Goal: Transaction & Acquisition: Book appointment/travel/reservation

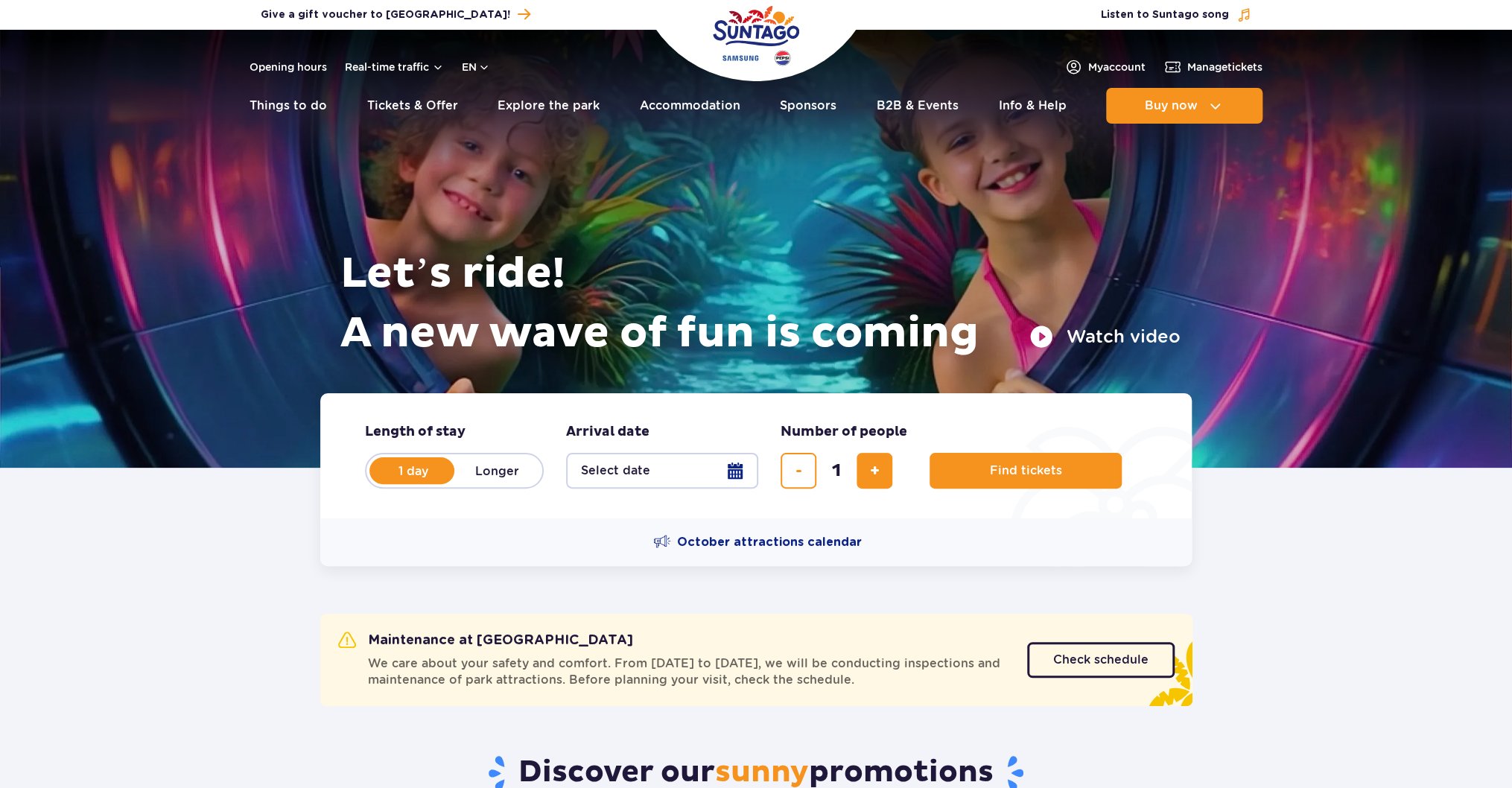
click at [515, 470] on label "Longer" at bounding box center [497, 471] width 85 height 31
click at [471, 484] on input "Longer" at bounding box center [462, 485] width 17 height 3
radio input "false"
radio input "true"
click at [748, 469] on button "Select date" at bounding box center [662, 471] width 192 height 36
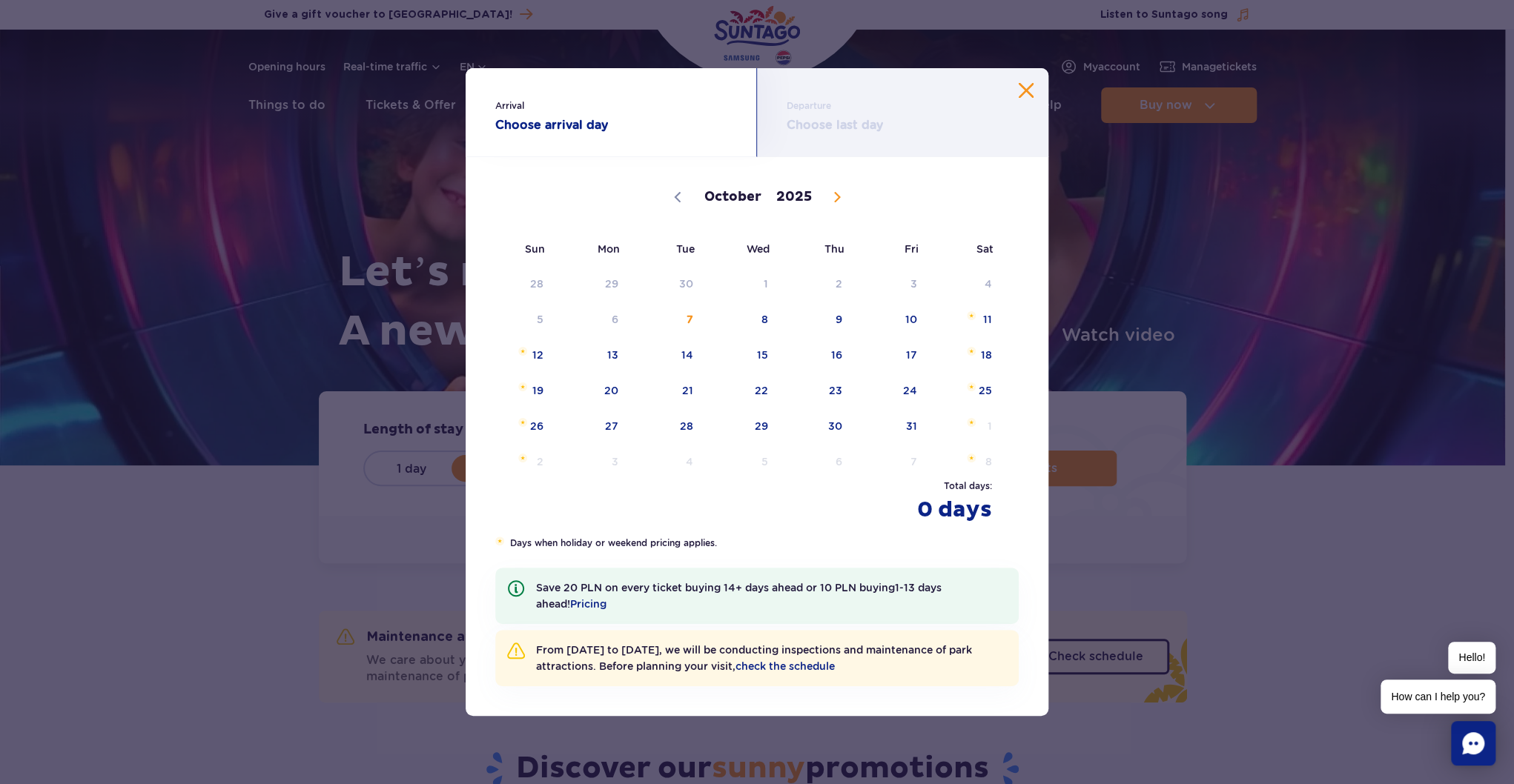
click at [832, 193] on icon at bounding box center [837, 197] width 10 height 10
select select "11"
click at [896, 386] on span "December 26, 2025" at bounding box center [896, 387] width 9 height 9
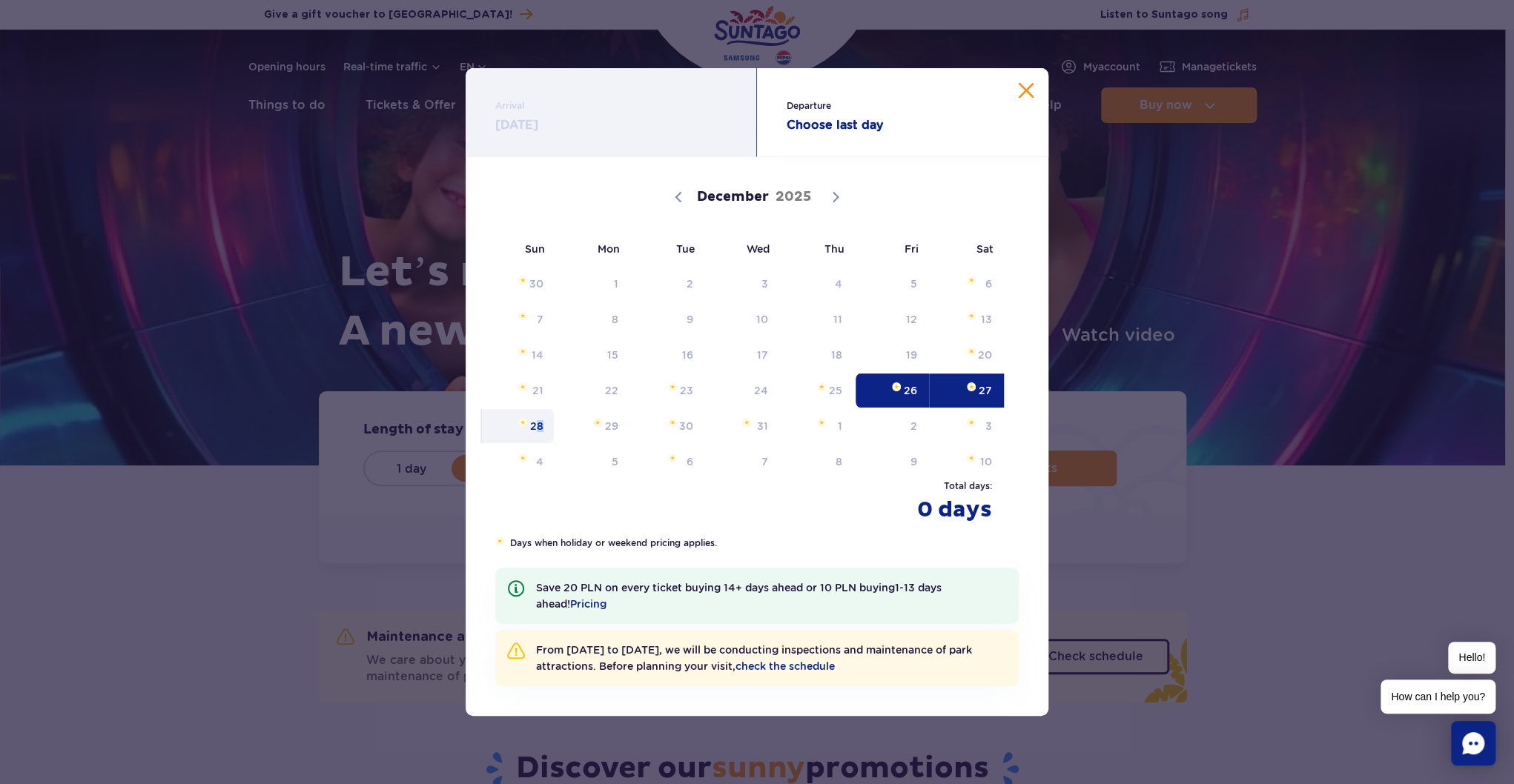
click at [541, 432] on span "28" at bounding box center [517, 426] width 75 height 34
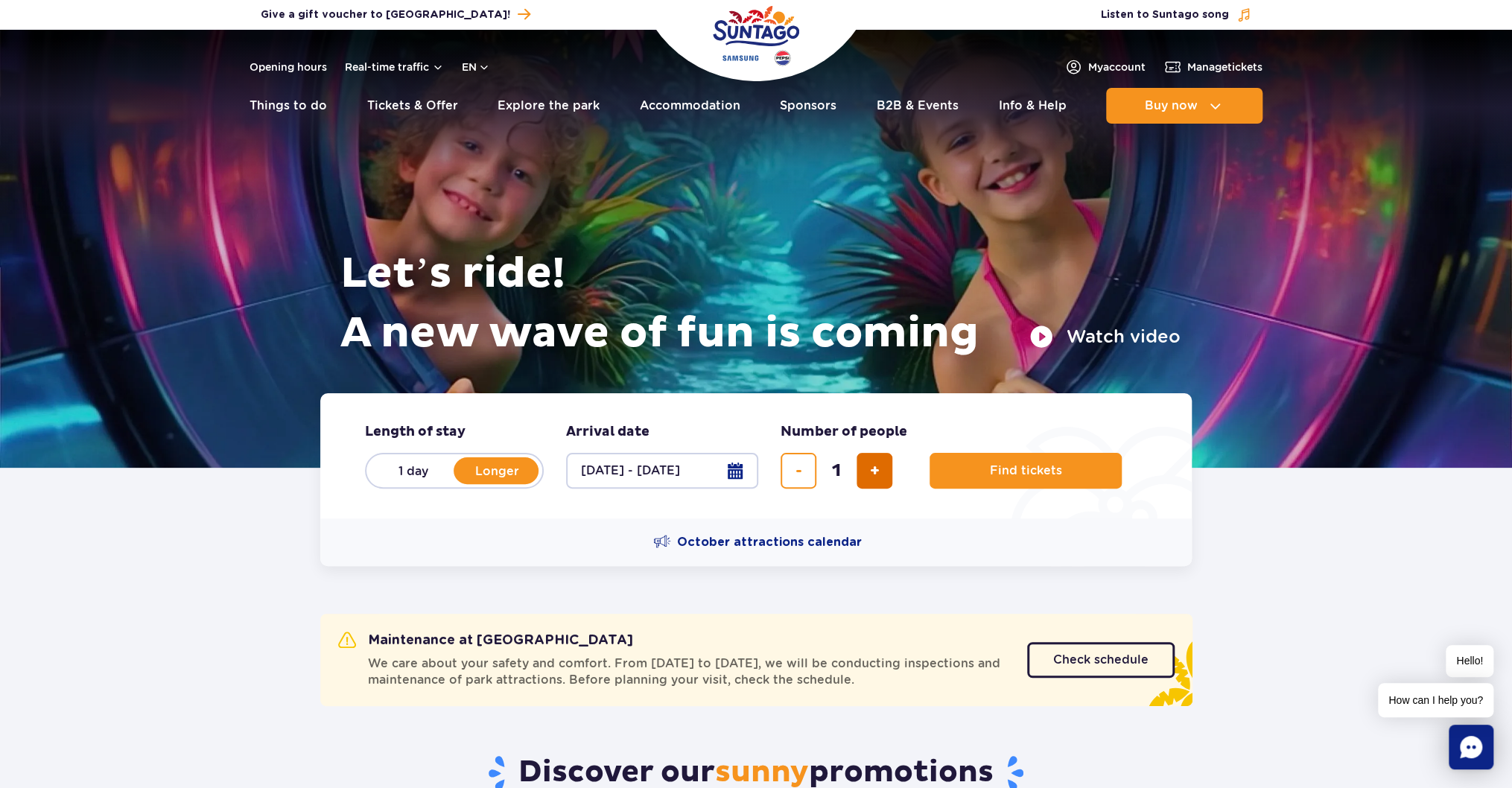
click at [878, 471] on span "add ticket" at bounding box center [875, 471] width 9 height 0
type input "4"
click at [1051, 465] on span "Find tickets" at bounding box center [1020, 471] width 72 height 13
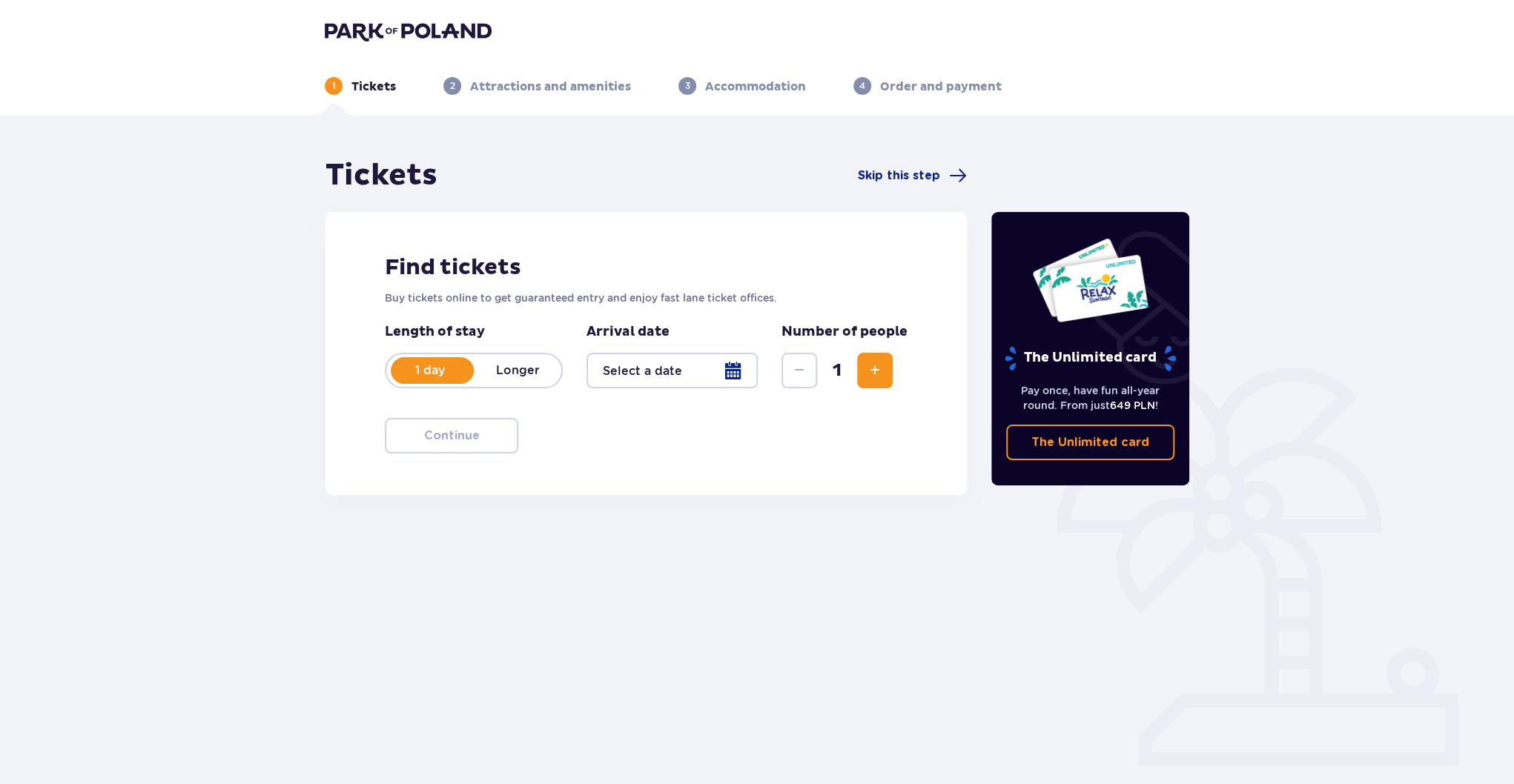
type input "26.12.25 - 28.12.25"
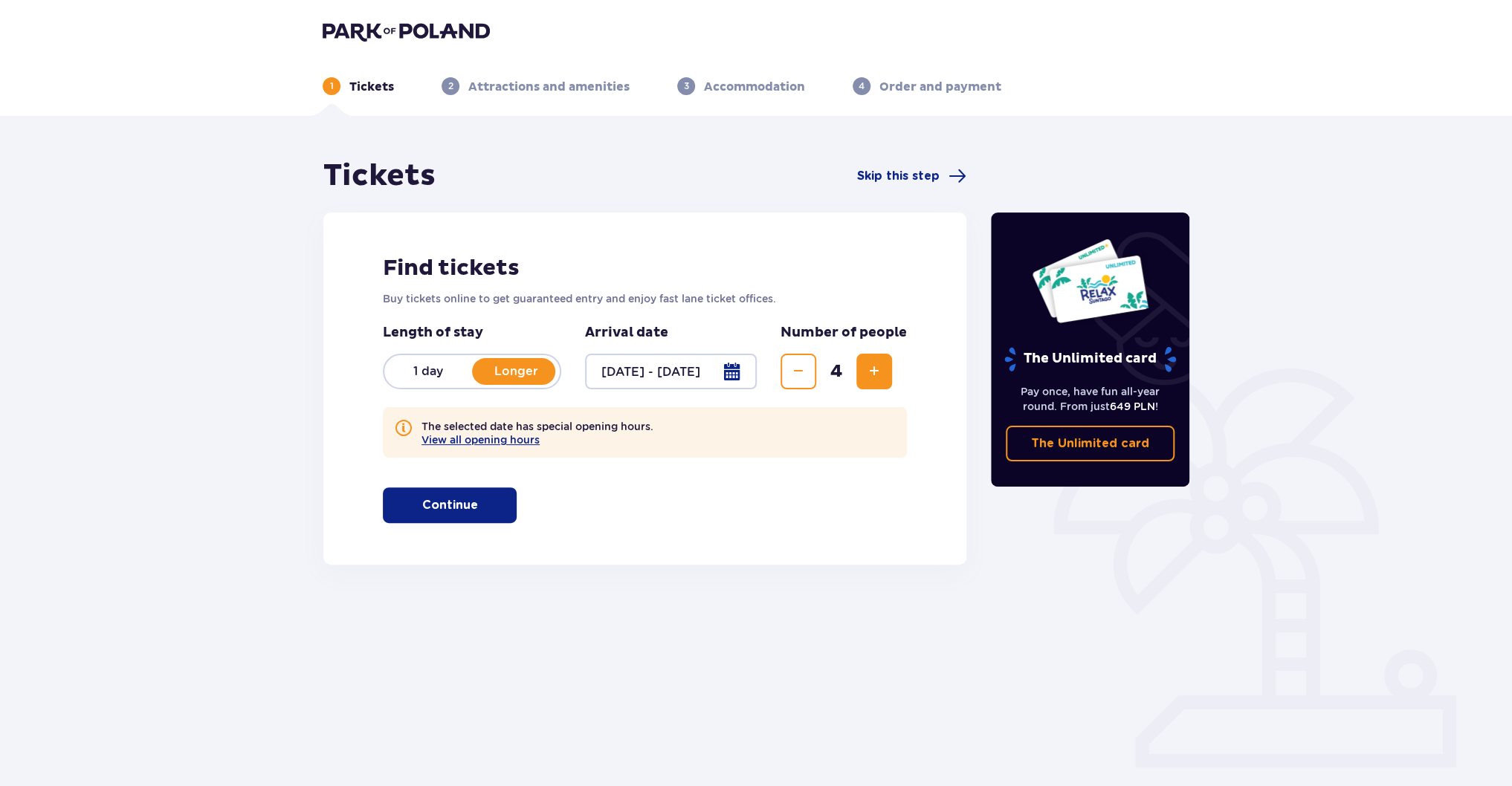
drag, startPoint x: 633, startPoint y: 496, endPoint x: 361, endPoint y: 501, distance: 272.0
click at [435, 500] on p "Continue" at bounding box center [450, 506] width 55 height 17
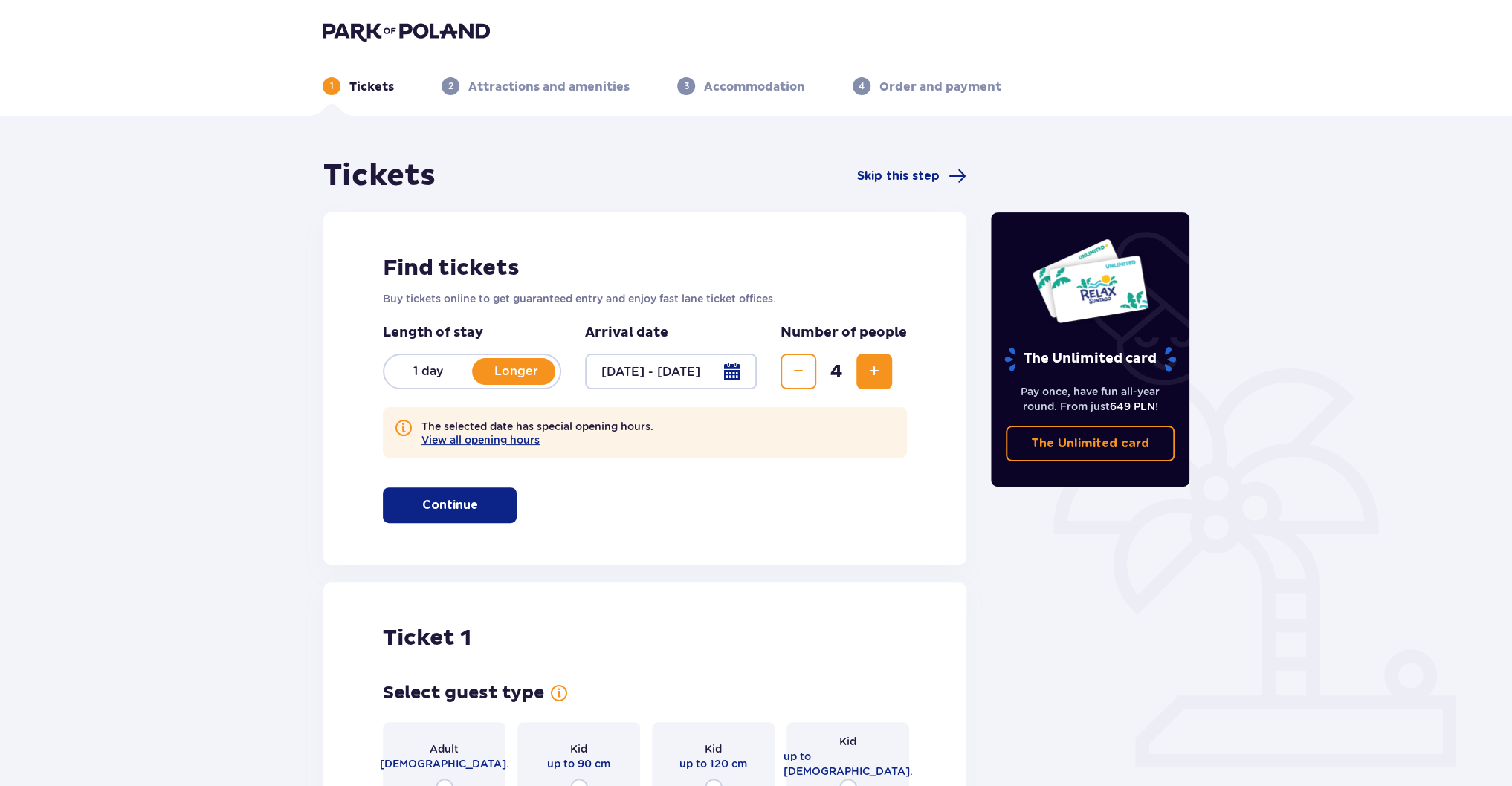
click at [430, 373] on p "1 day" at bounding box center [427, 372] width 88 height 17
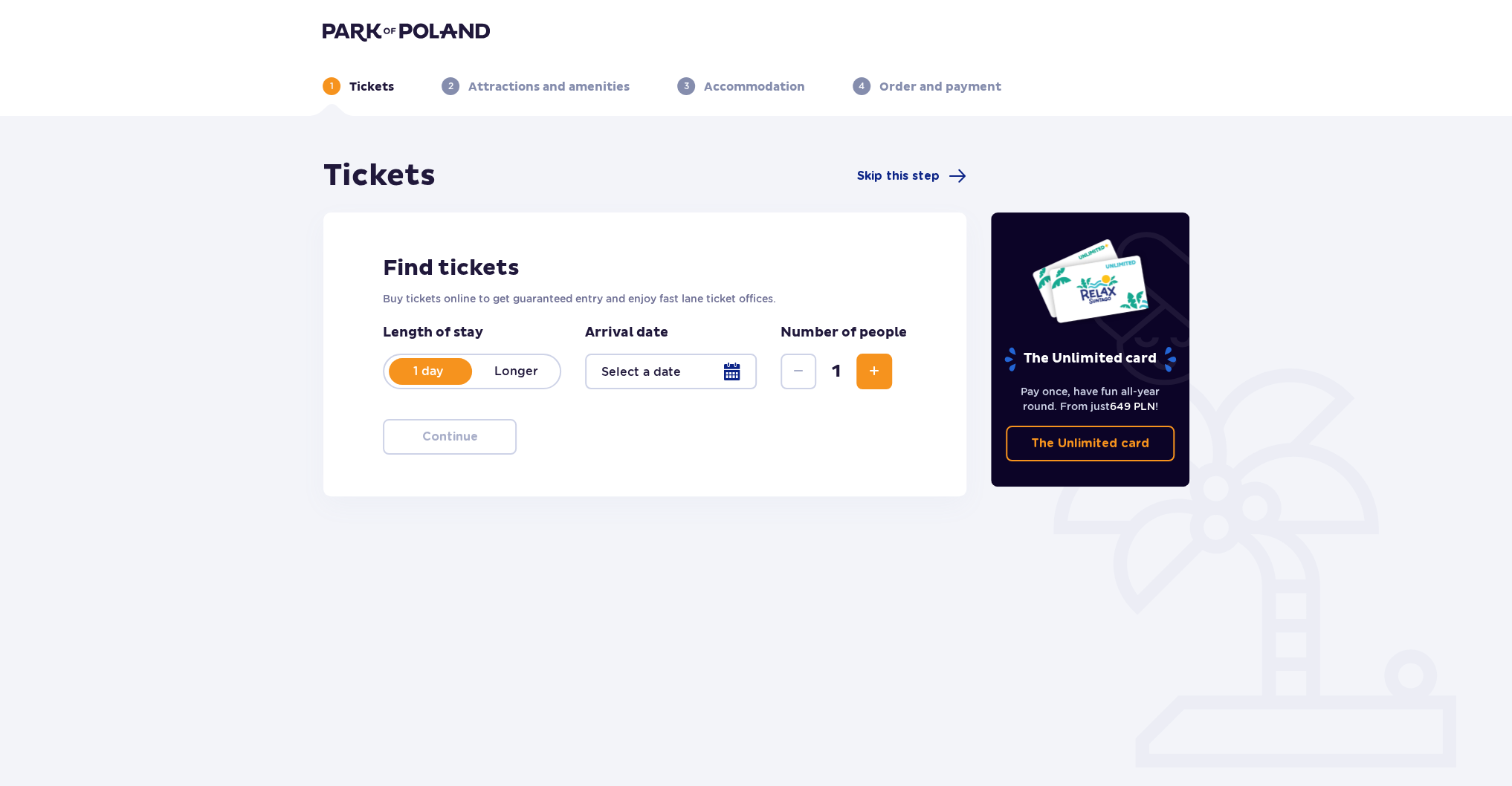
click at [743, 379] on div at bounding box center [671, 371] width 172 height 36
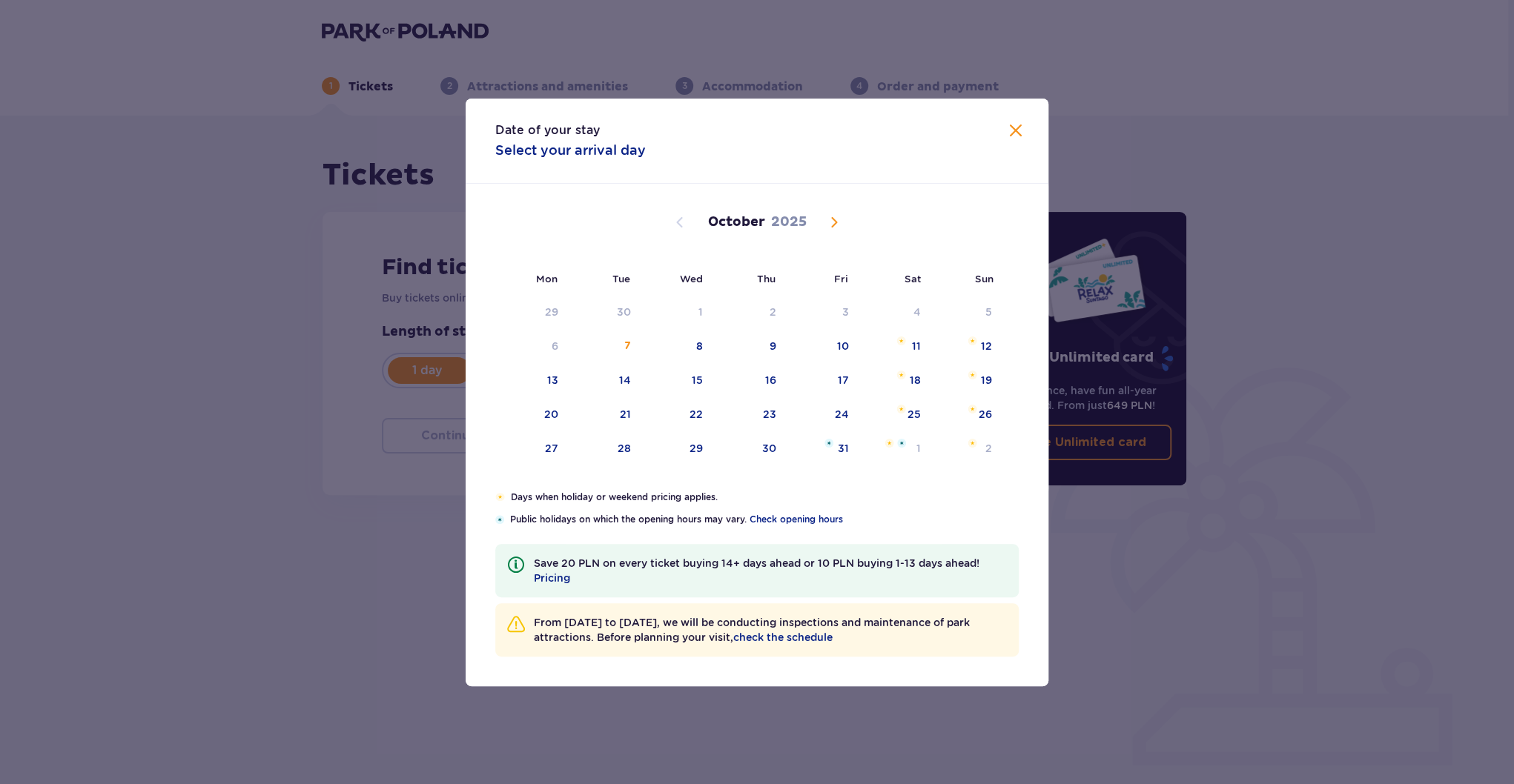
click at [834, 219] on span "Next month" at bounding box center [833, 222] width 17 height 17
click at [919, 414] on div "27" at bounding box center [913, 414] width 13 height 15
type input "27.12.25"
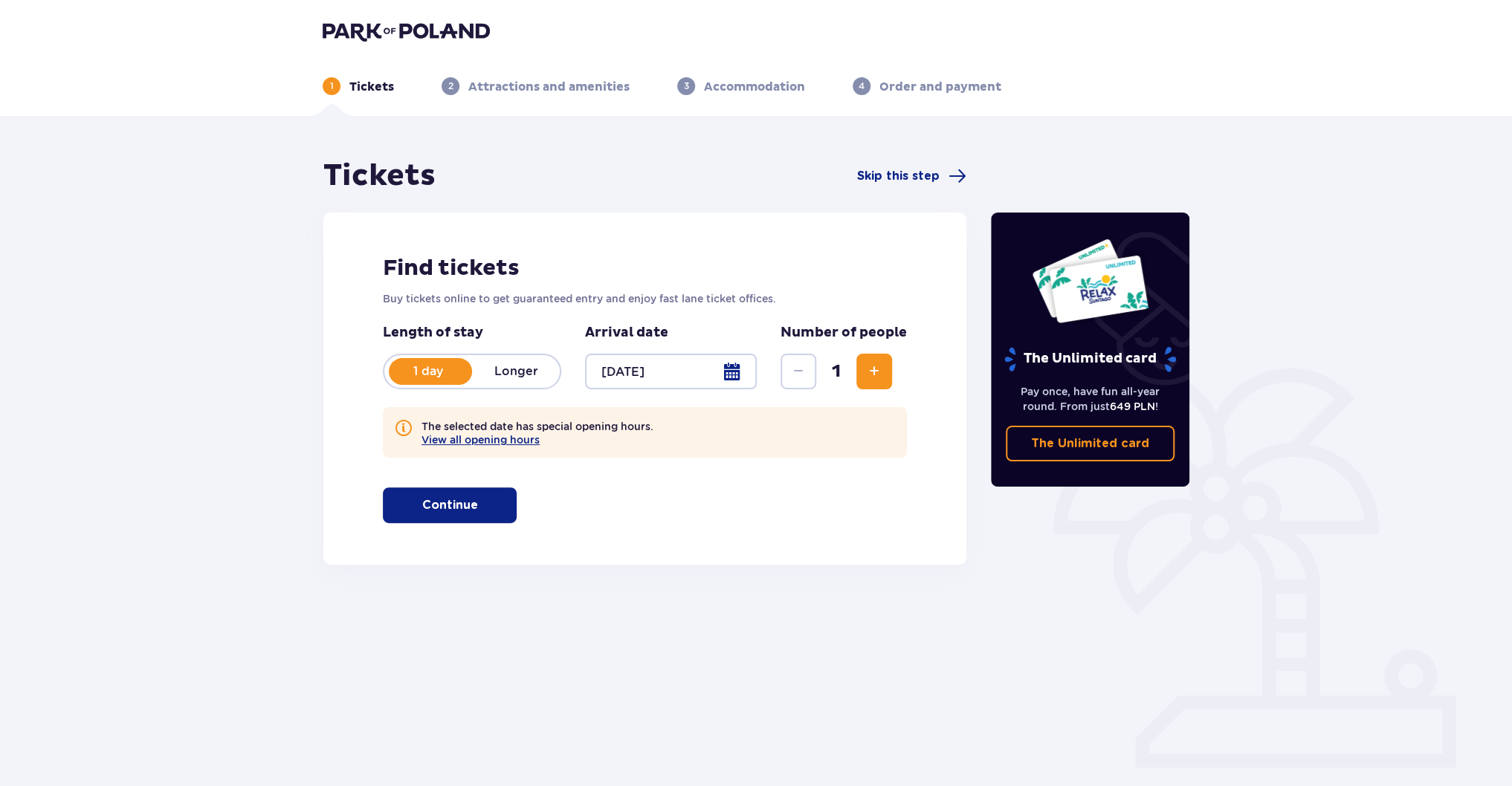
click at [866, 366] on span "Increase" at bounding box center [874, 371] width 18 height 18
click at [866, 365] on span "Increase" at bounding box center [874, 371] width 18 height 18
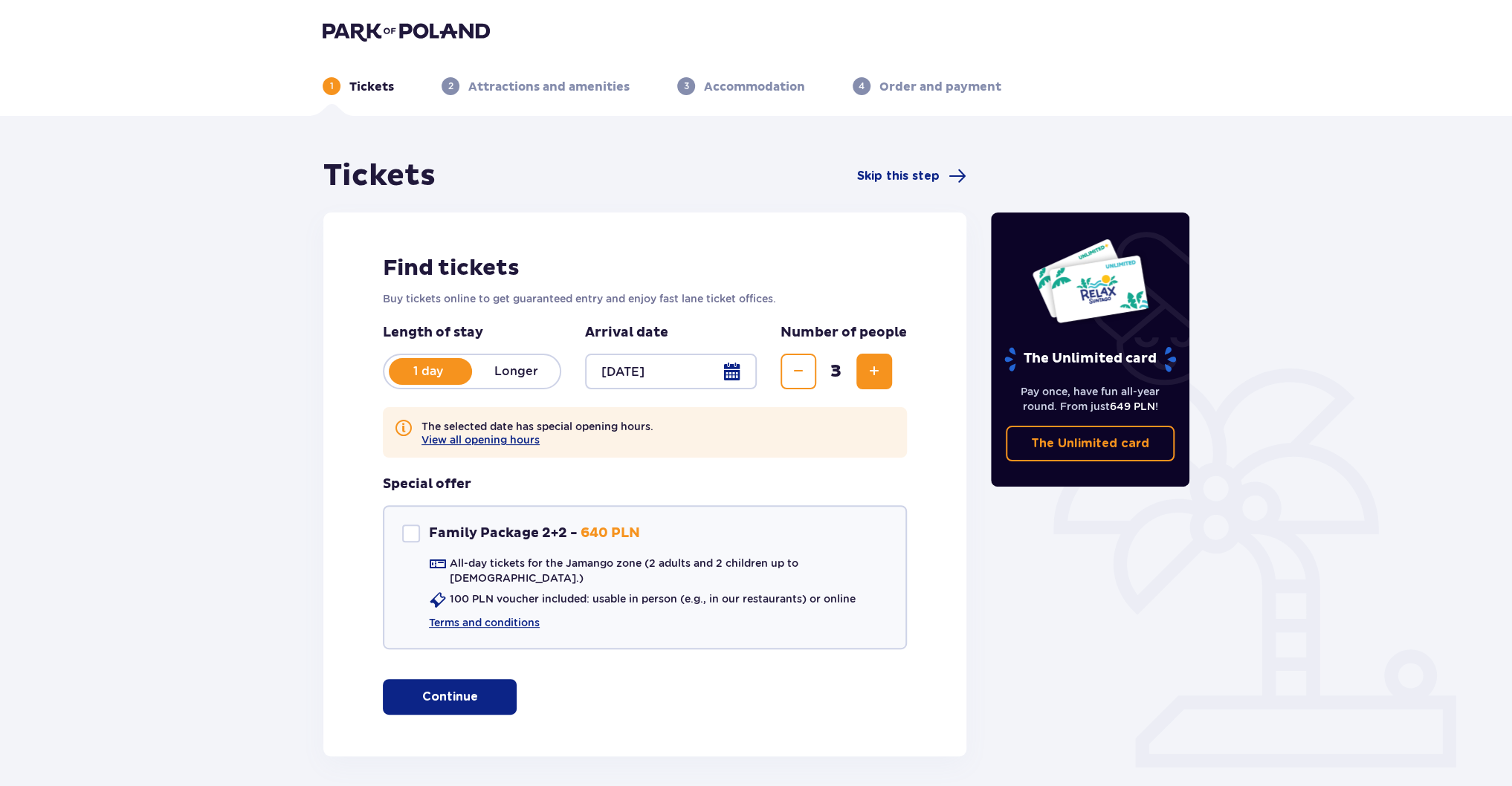
click at [866, 365] on span "Increase" at bounding box center [874, 371] width 18 height 18
click at [414, 535] on div "Family Package 2+2" at bounding box center [411, 533] width 18 height 18
checkbox input "true"
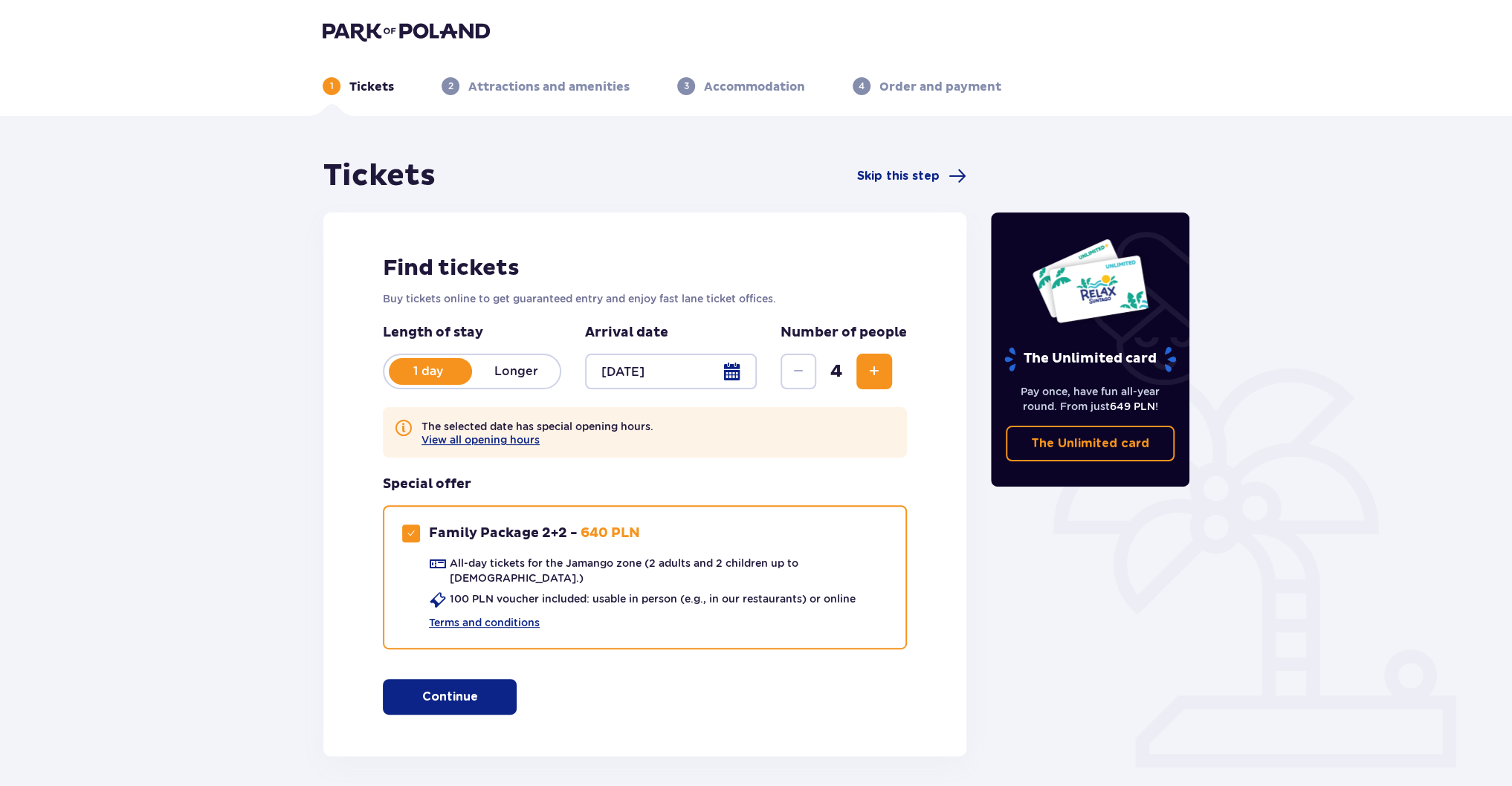
click at [531, 375] on p "Longer" at bounding box center [515, 372] width 88 height 17
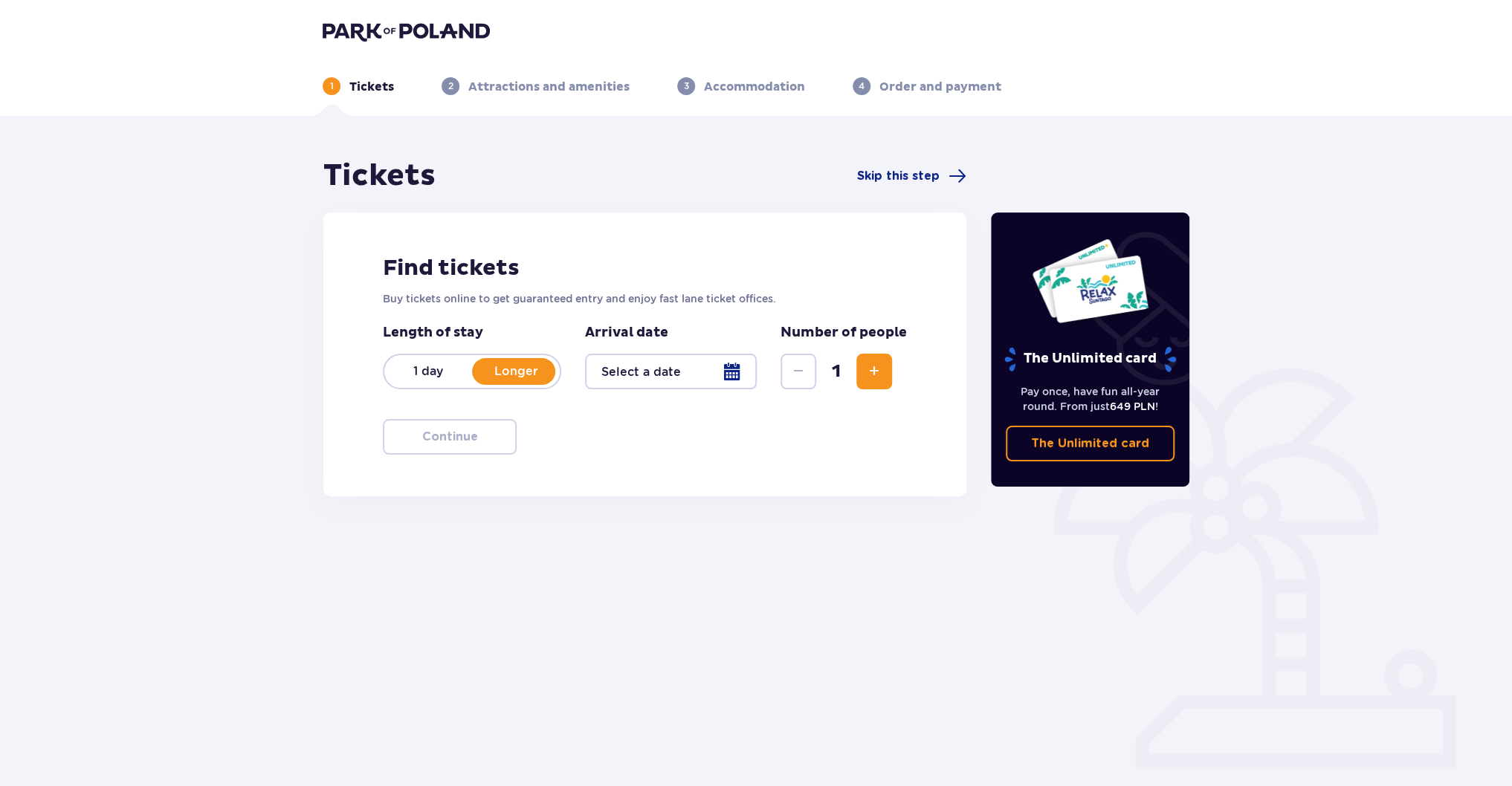
click at [436, 368] on p "1 day" at bounding box center [427, 372] width 88 height 17
click at [874, 375] on span "Increase" at bounding box center [874, 371] width 18 height 18
click at [751, 373] on div at bounding box center [671, 371] width 172 height 36
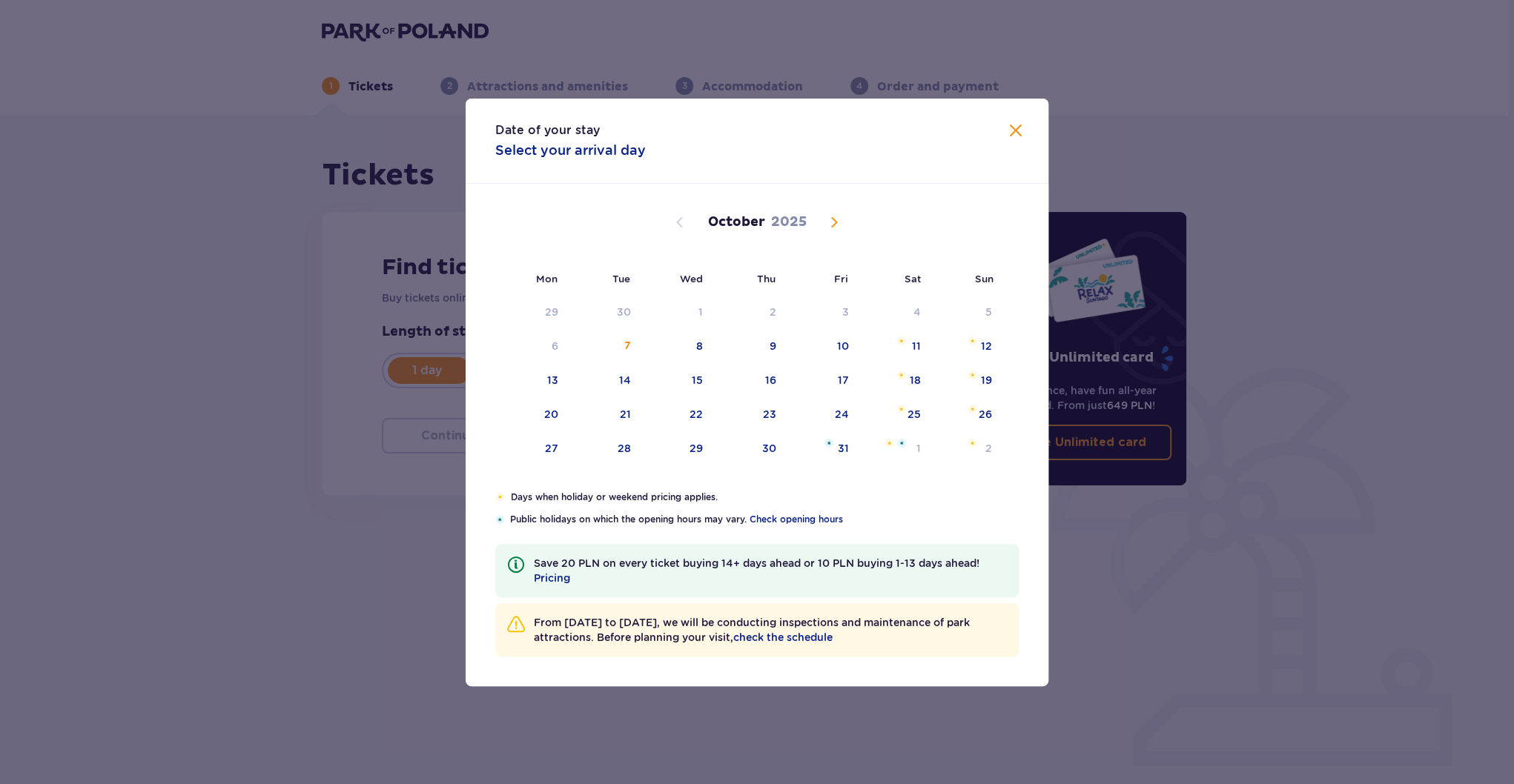
click at [844, 223] on div "October 2025" at bounding box center [757, 222] width 491 height 17
click at [821, 220] on div "October 2025" at bounding box center [757, 222] width 491 height 17
click at [829, 219] on span "Next month" at bounding box center [833, 222] width 17 height 17
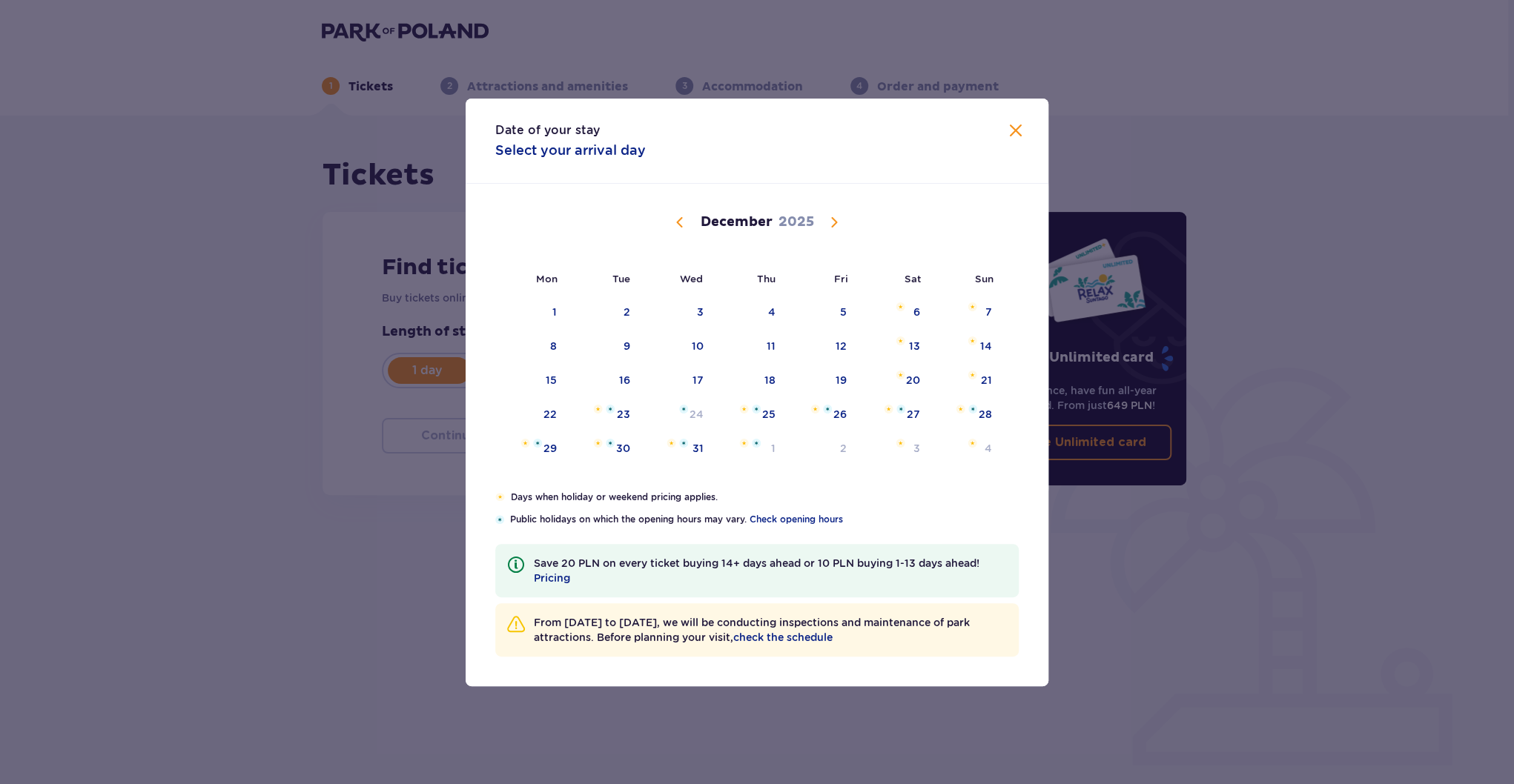
click at [837, 219] on span "Next month" at bounding box center [833, 222] width 17 height 17
click at [673, 216] on span "Previous month" at bounding box center [679, 222] width 17 height 17
click at [684, 211] on div "January 2026" at bounding box center [757, 239] width 491 height 111
click at [677, 225] on span "Previous month" at bounding box center [679, 222] width 17 height 17
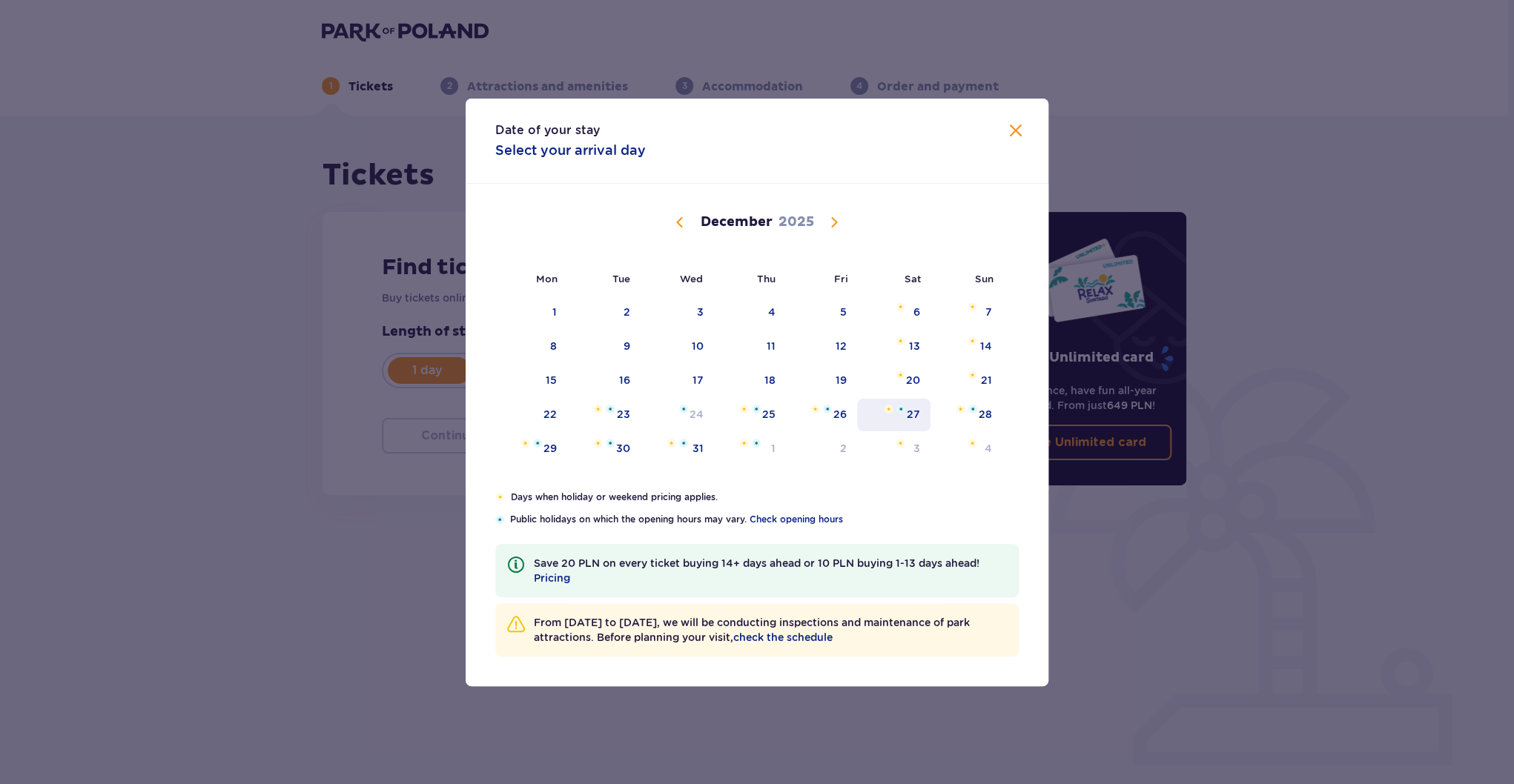
click at [924, 417] on div "27" at bounding box center [894, 414] width 74 height 32
type input "27.12.25"
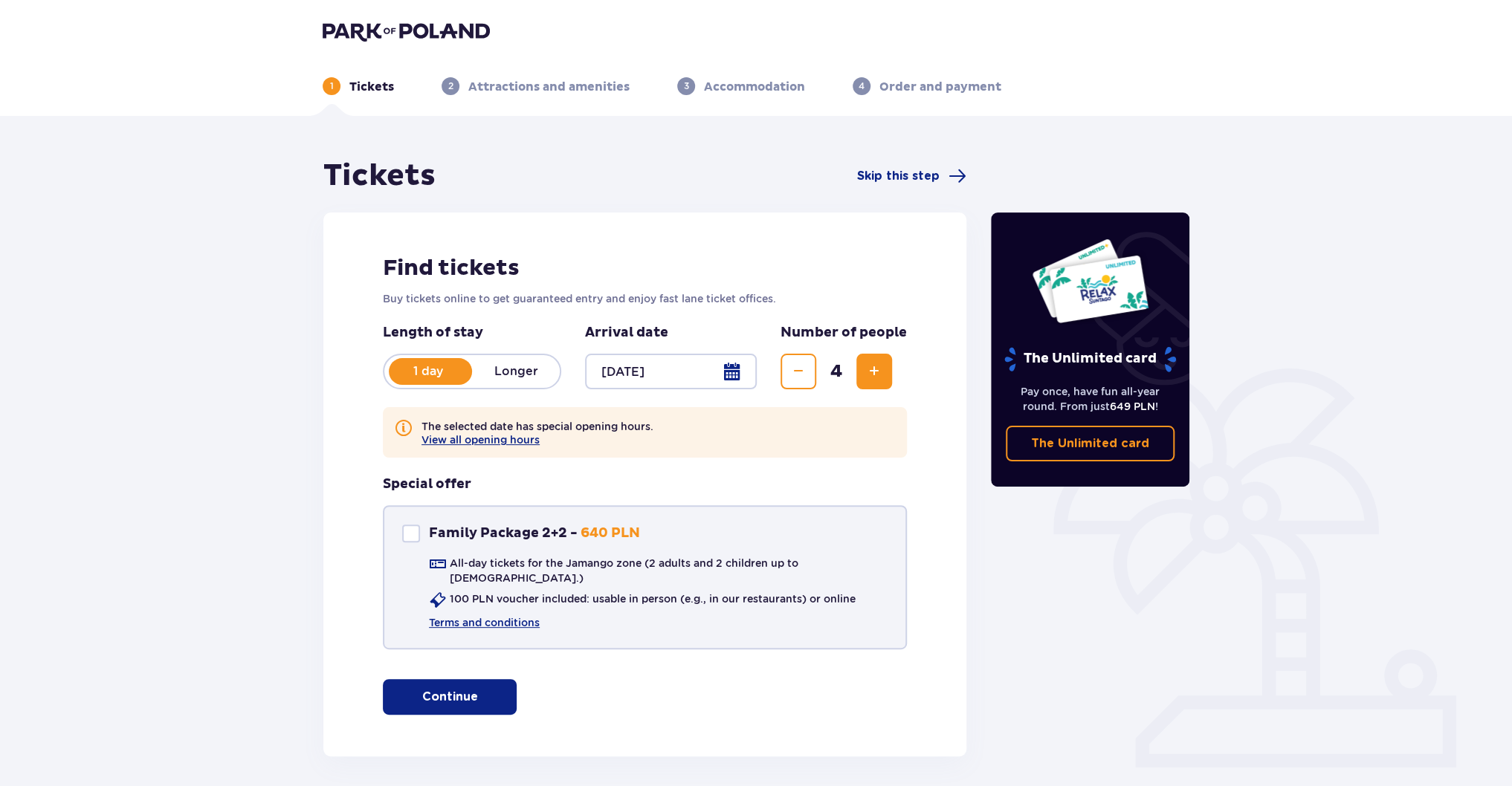
click at [406, 532] on div "Family Package 2+2" at bounding box center [411, 533] width 18 height 18
checkbox input "true"
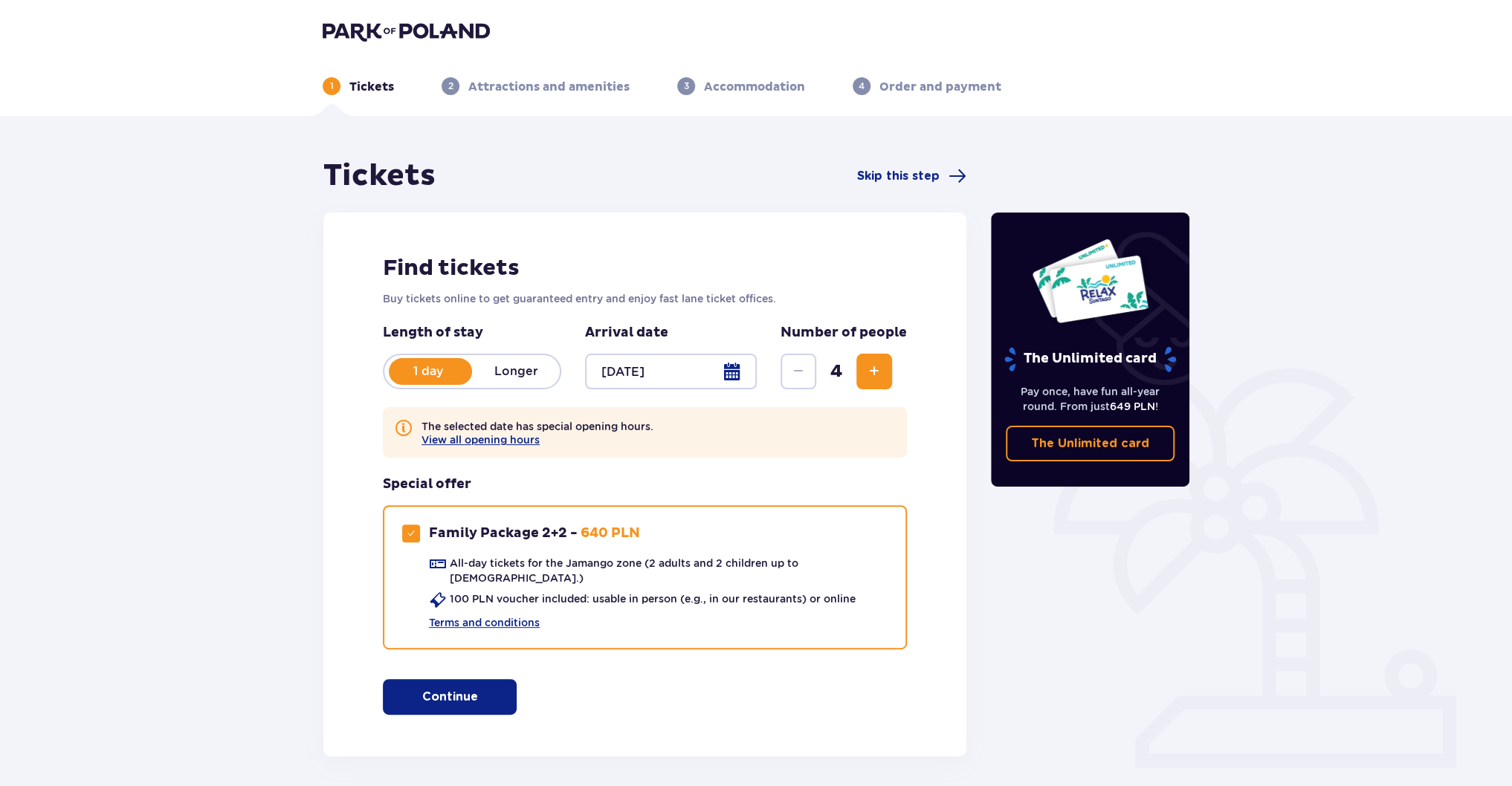
click at [456, 689] on p "Continue" at bounding box center [450, 697] width 55 height 17
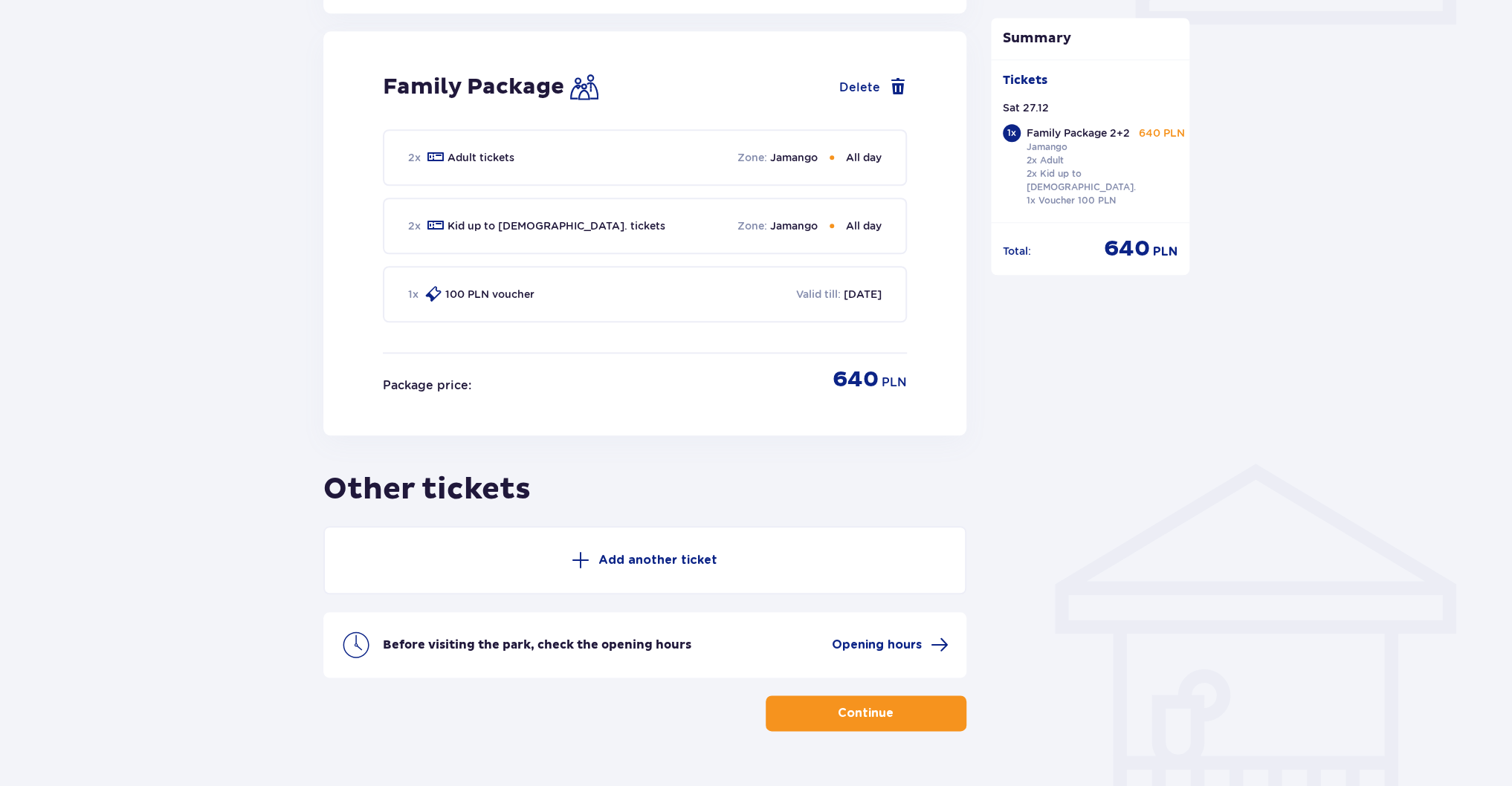
scroll to position [744, 0]
click at [877, 704] on p "Continue" at bounding box center [866, 712] width 55 height 17
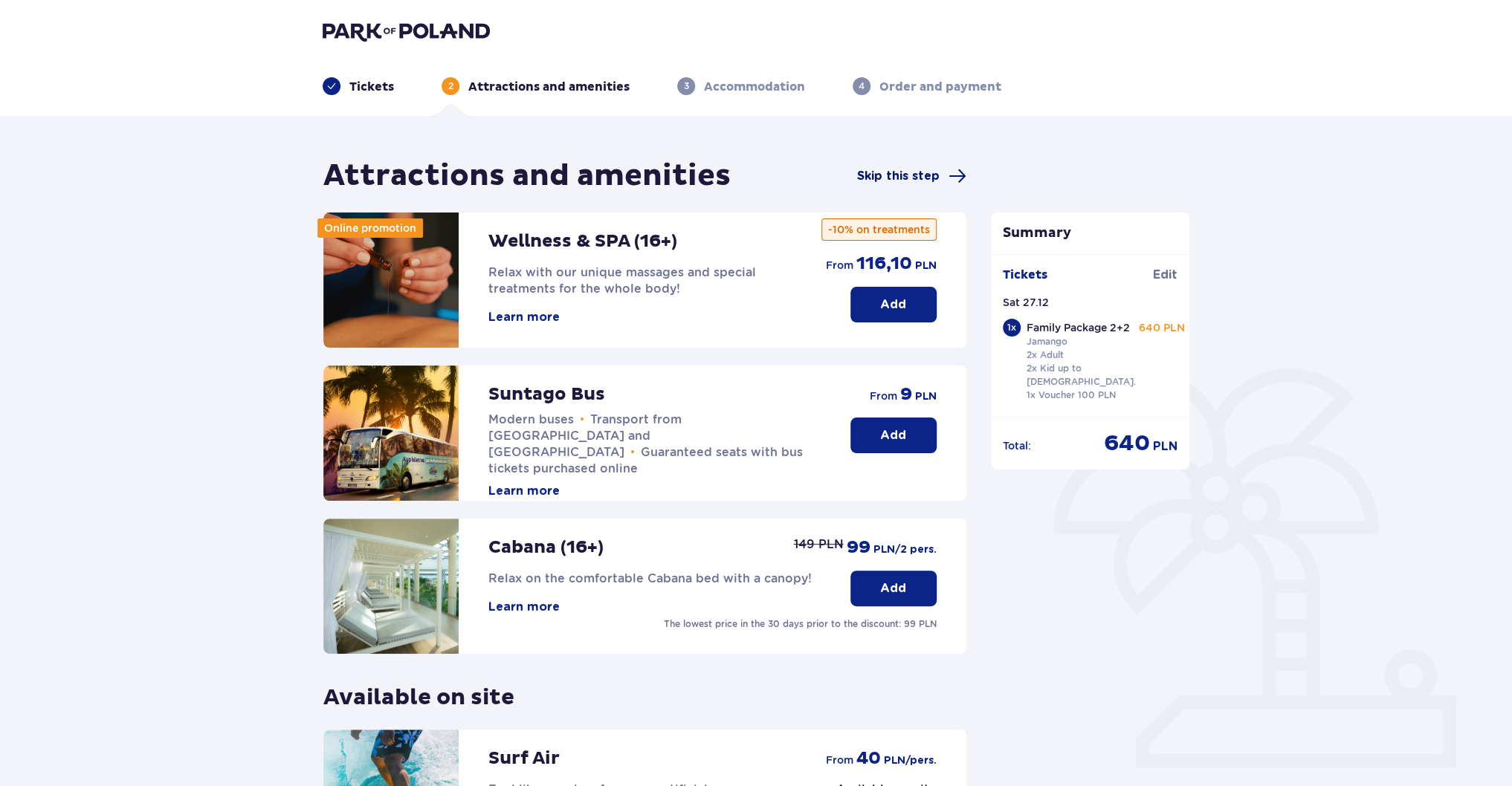
click at [912, 175] on span "Skip this step" at bounding box center [898, 176] width 82 height 17
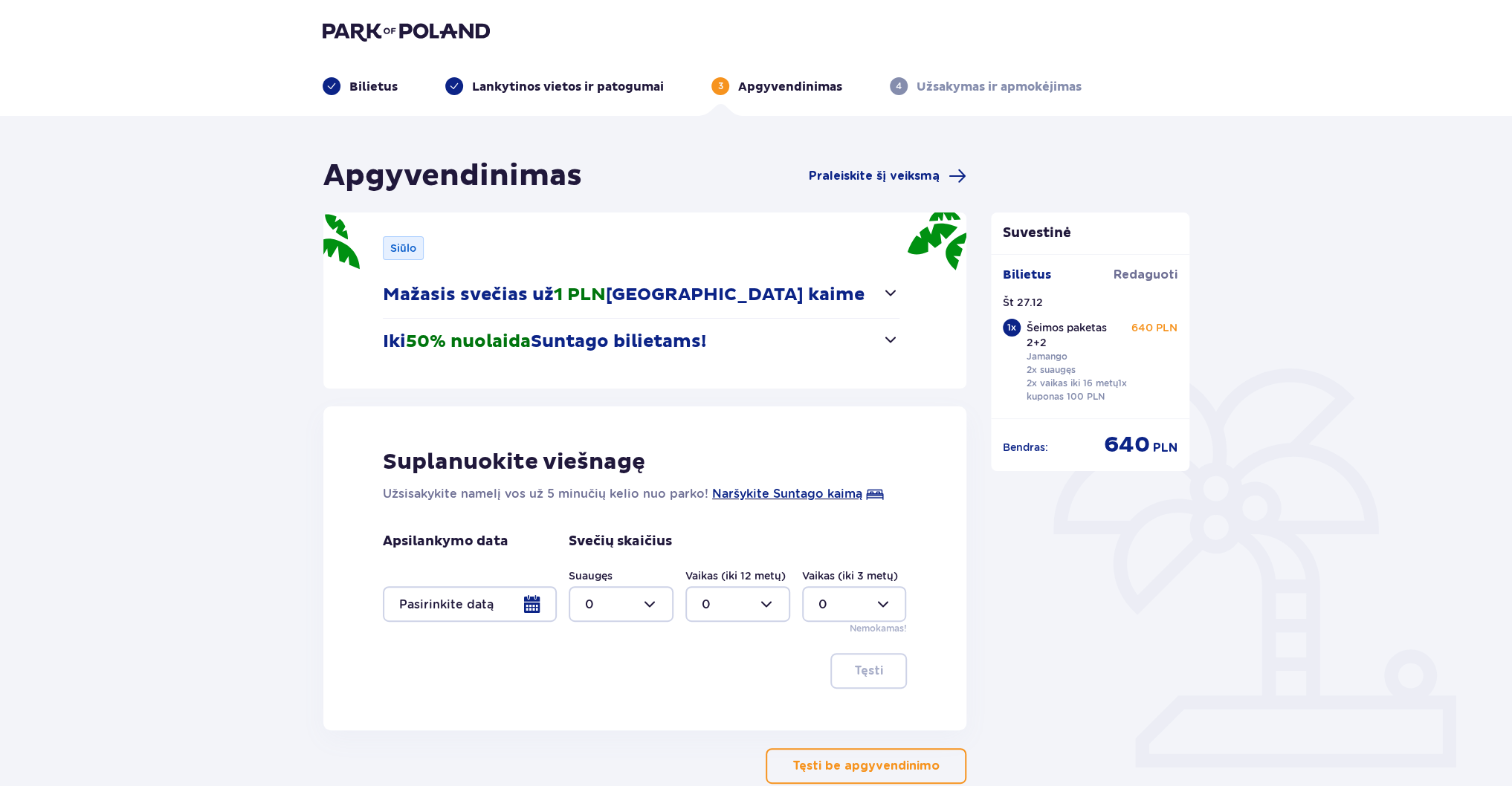
click at [895, 295] on span "button" at bounding box center [890, 292] width 18 height 18
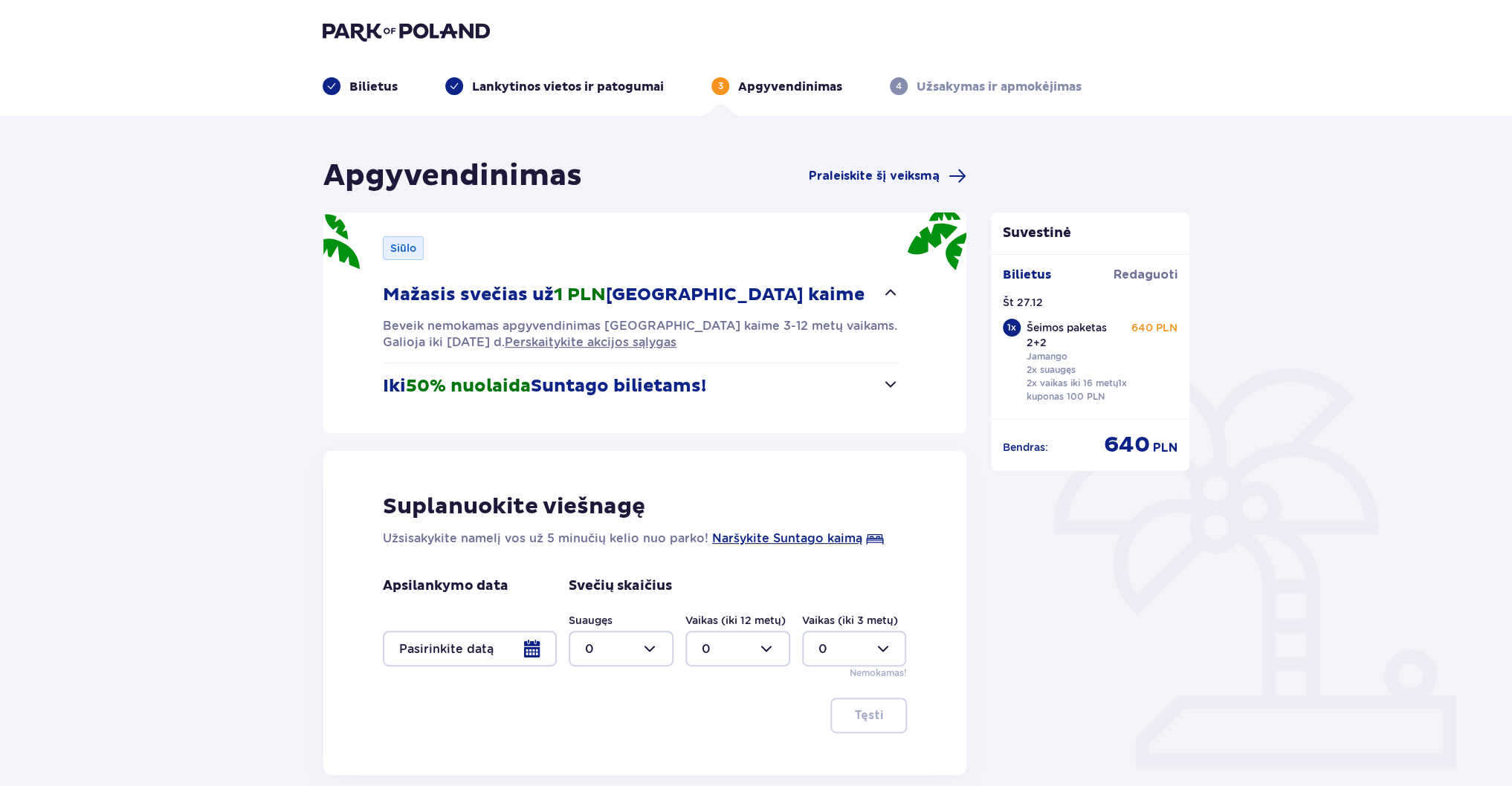
click at [886, 388] on span "button" at bounding box center [890, 384] width 18 height 18
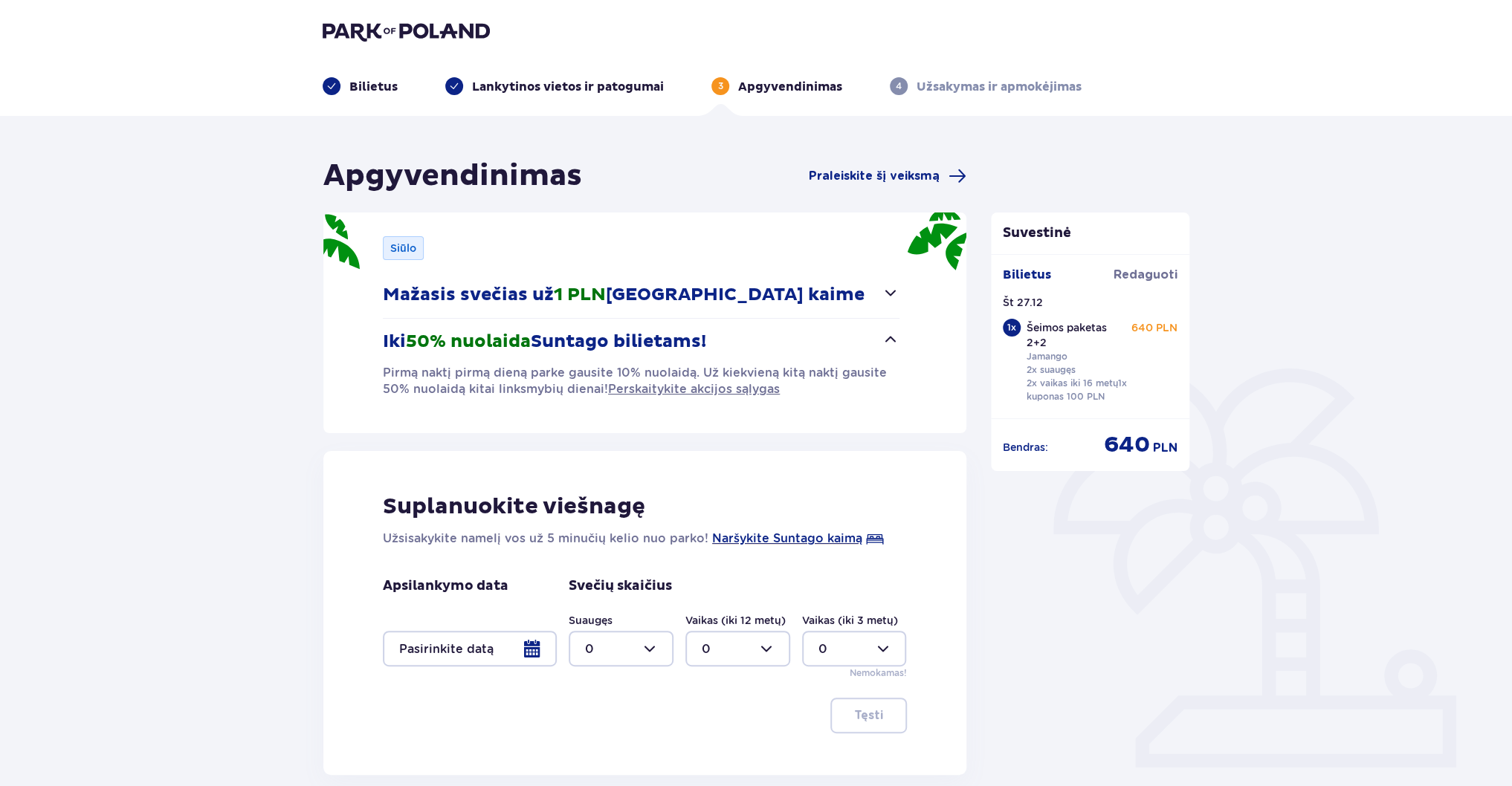
click at [416, 243] on div "Siūlo" at bounding box center [403, 248] width 41 height 24
click at [556, 643] on div at bounding box center [470, 649] width 174 height 36
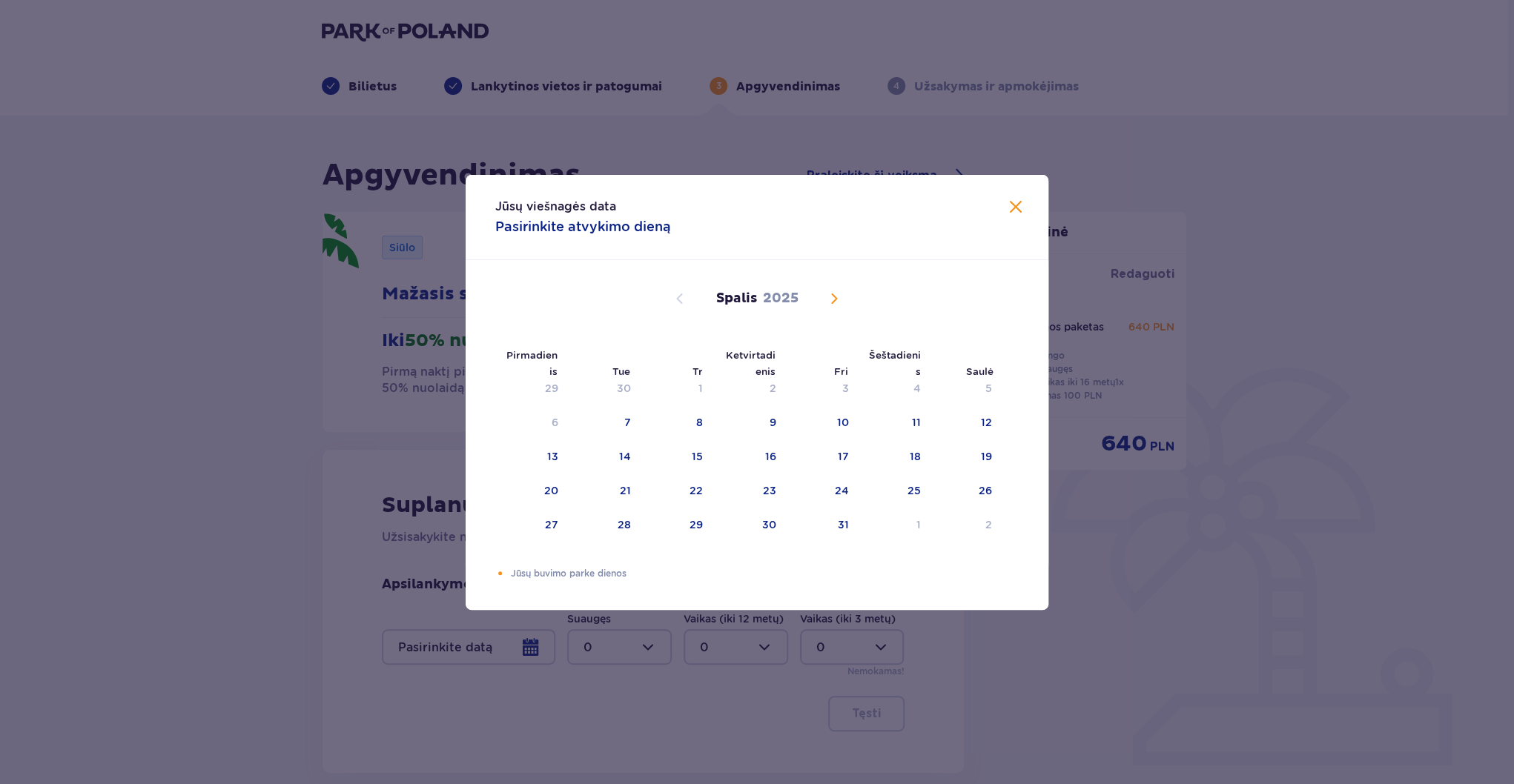
click at [844, 291] on div "Spalis 2025" at bounding box center [757, 298] width 491 height 17
click at [845, 300] on div "Spalis 2025" at bounding box center [757, 298] width 491 height 17
click at [836, 294] on span "Kitą mėnesį" at bounding box center [833, 298] width 17 height 17
click at [834, 295] on span "Kitą mėnesį" at bounding box center [833, 298] width 17 height 17
click at [910, 492] on div "27" at bounding box center [913, 490] width 13 height 15
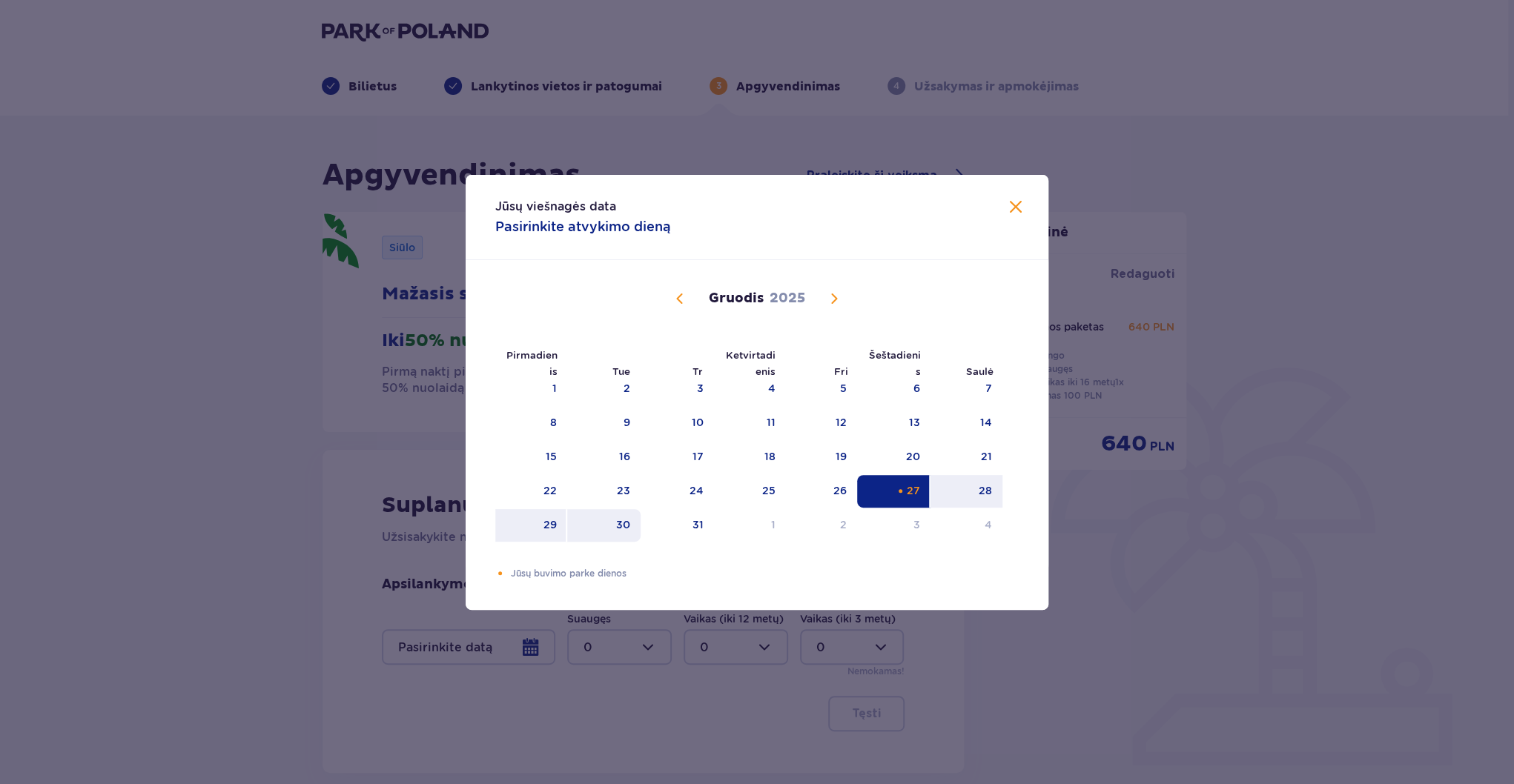
click at [623, 524] on div "30" at bounding box center [622, 525] width 14 height 15
type input "27.12.25 - 30.12.25"
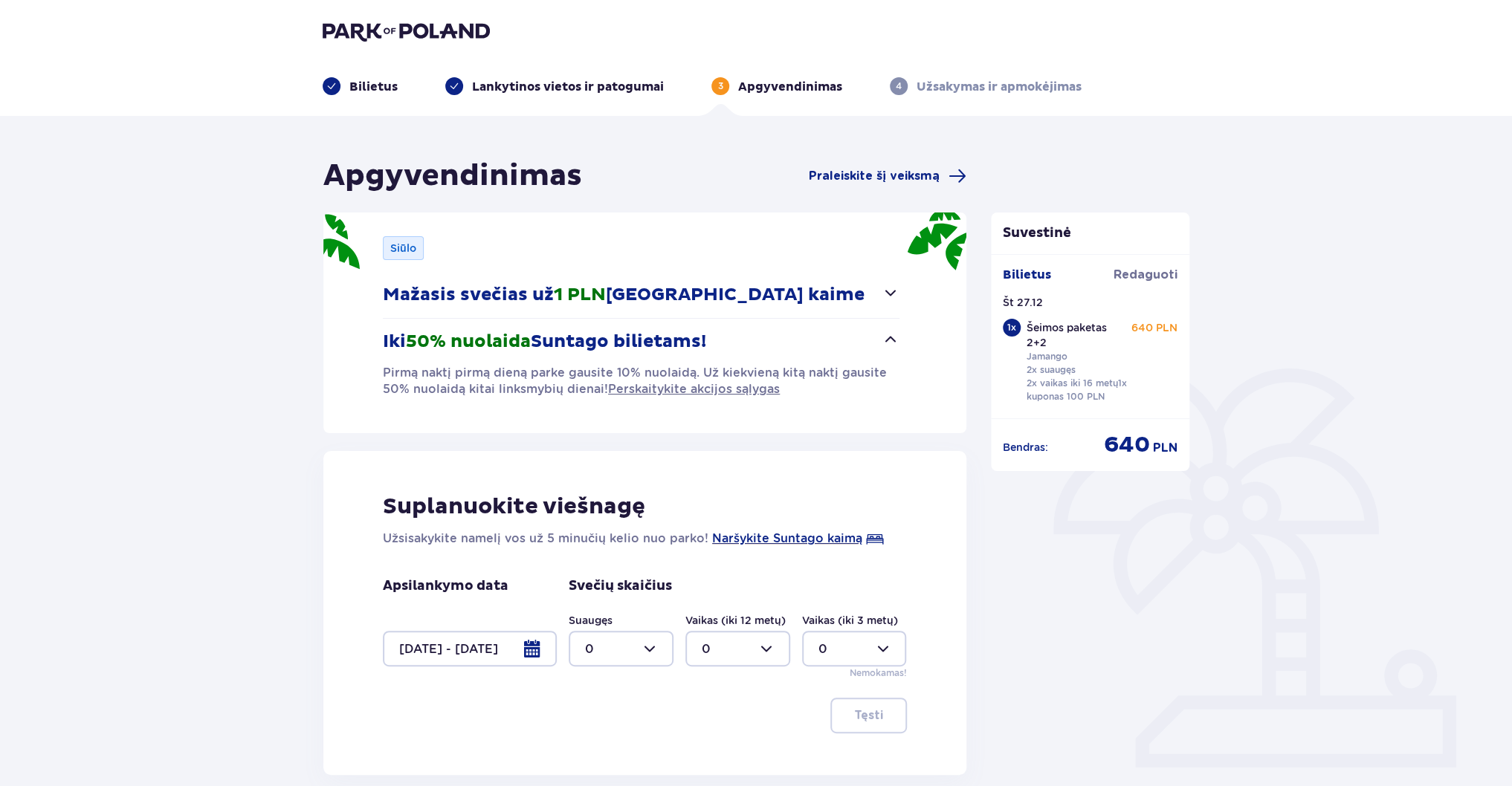
click at [653, 643] on div at bounding box center [621, 649] width 105 height 36
click at [580, 565] on span "2" at bounding box center [621, 566] width 102 height 31
type input "2"
click at [772, 646] on div at bounding box center [738, 649] width 105 height 36
click at [713, 563] on div "2" at bounding box center [738, 566] width 72 height 17
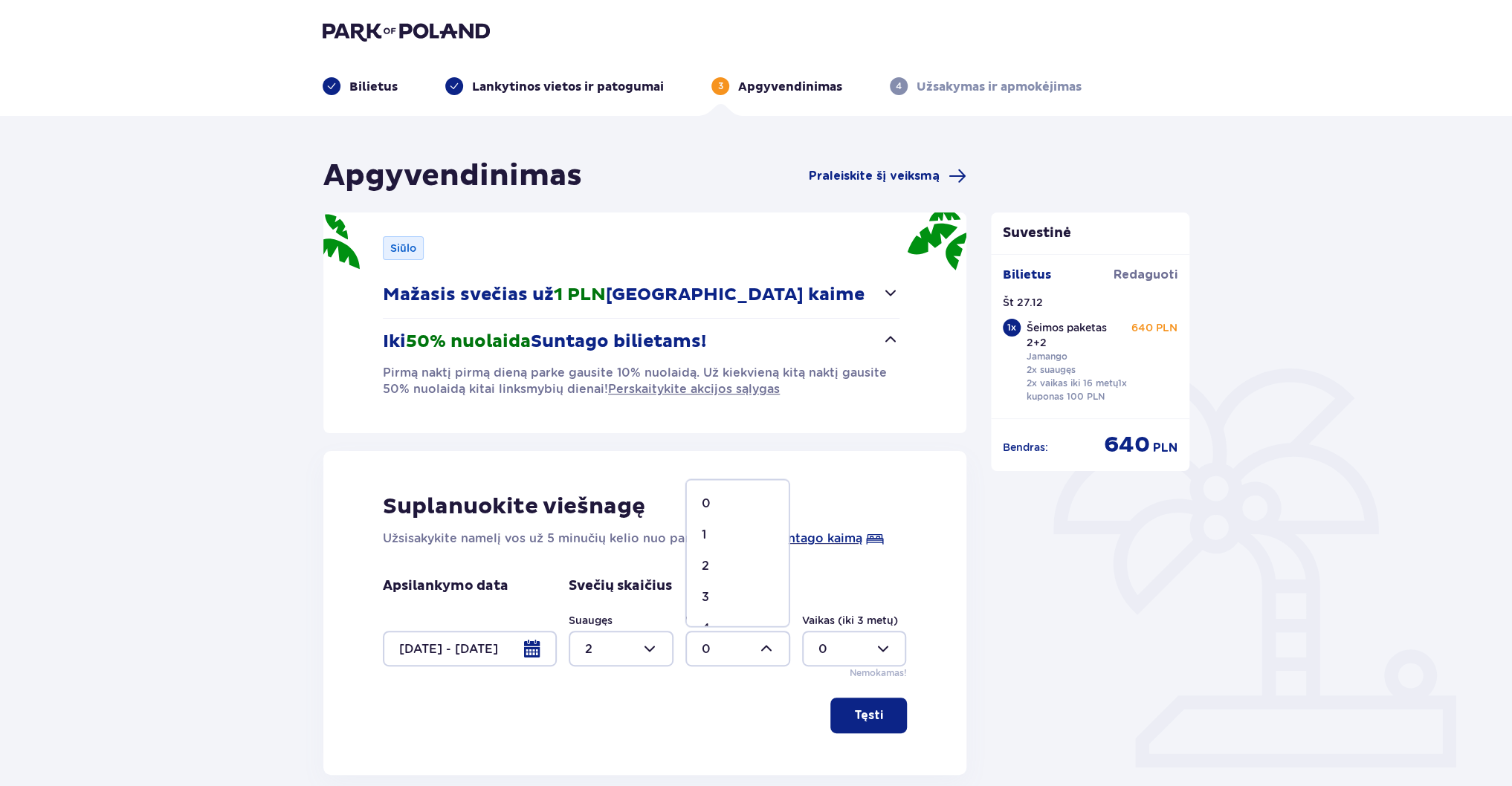
type input "2"
click at [884, 716] on span "button" at bounding box center [885, 715] width 18 height 18
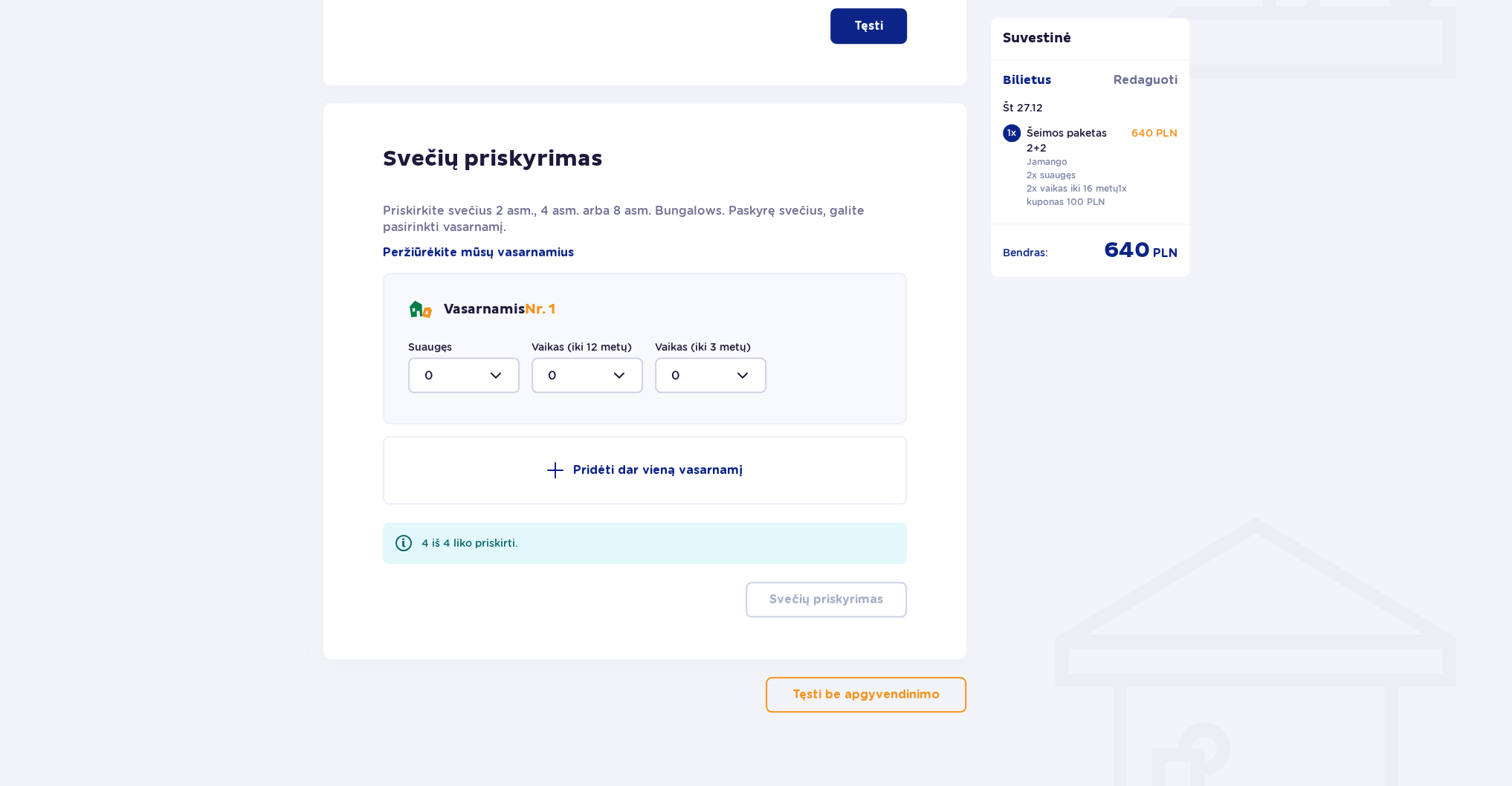
scroll to position [704, 0]
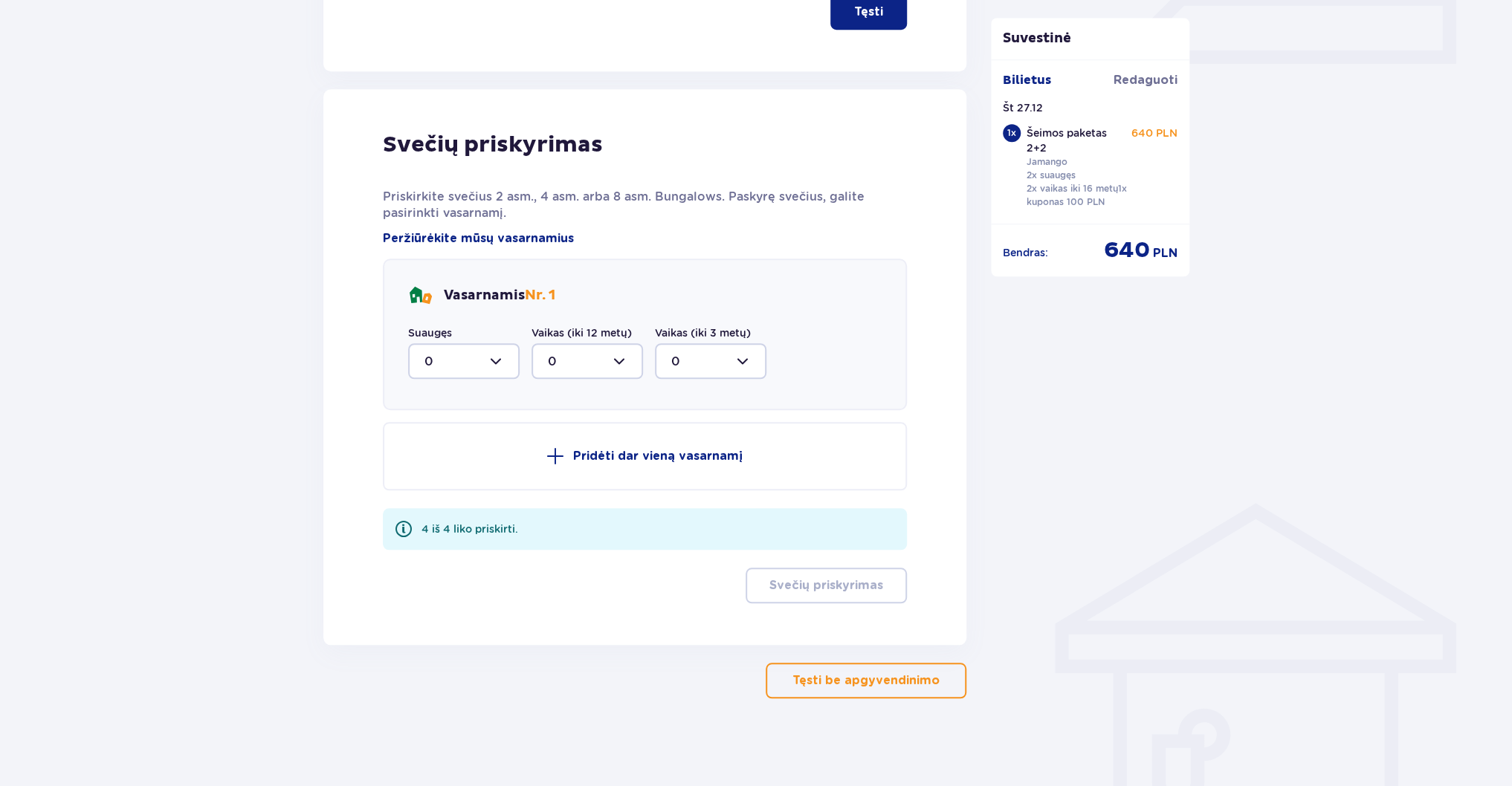
click at [499, 363] on div at bounding box center [463, 361] width 112 height 36
click at [431, 457] on span "2" at bounding box center [464, 469] width 109 height 31
type input "2"
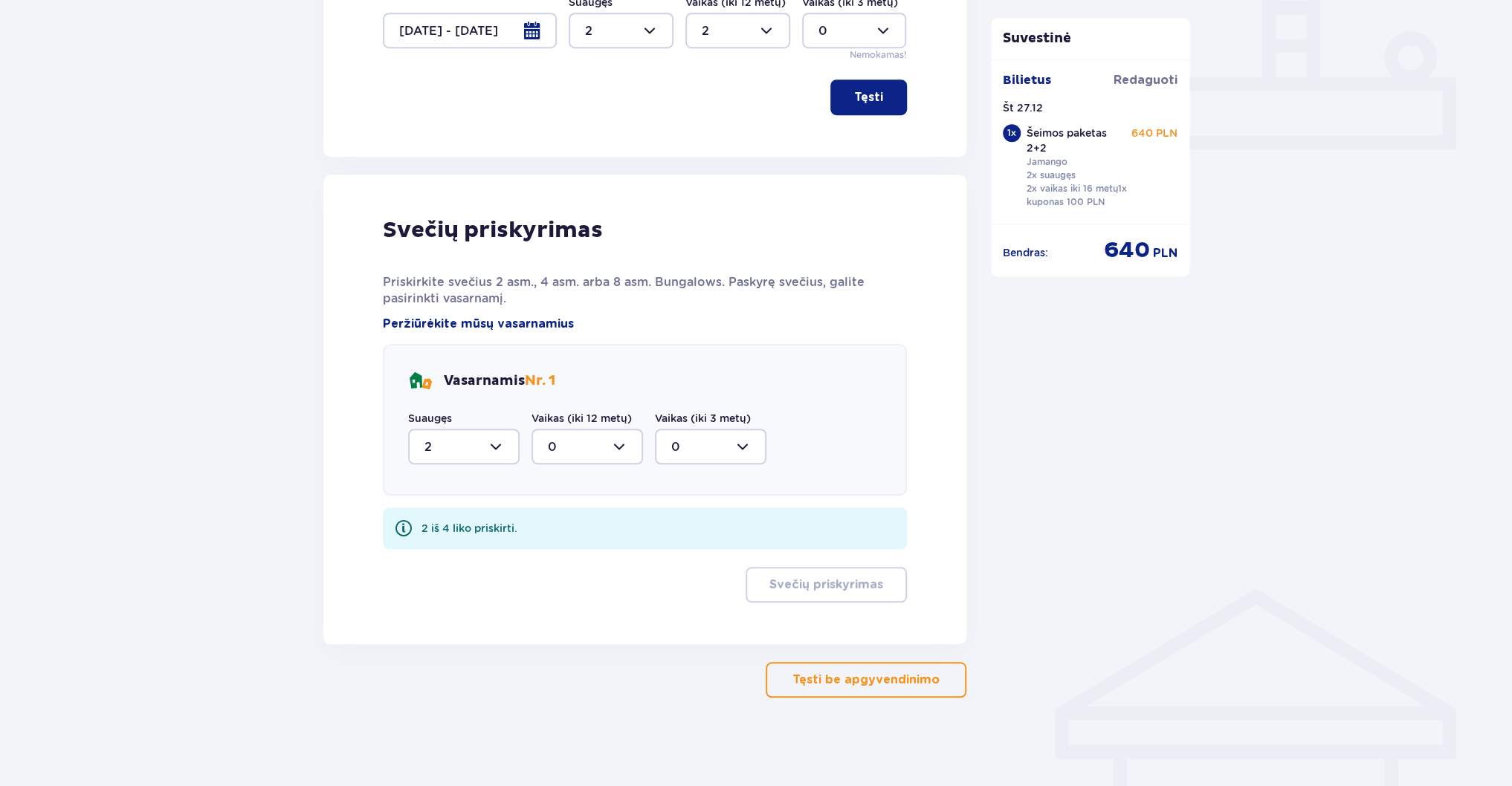
click at [615, 445] on div at bounding box center [587, 447] width 112 height 36
click at [557, 551] on div "2" at bounding box center [587, 554] width 78 height 17
type input "2"
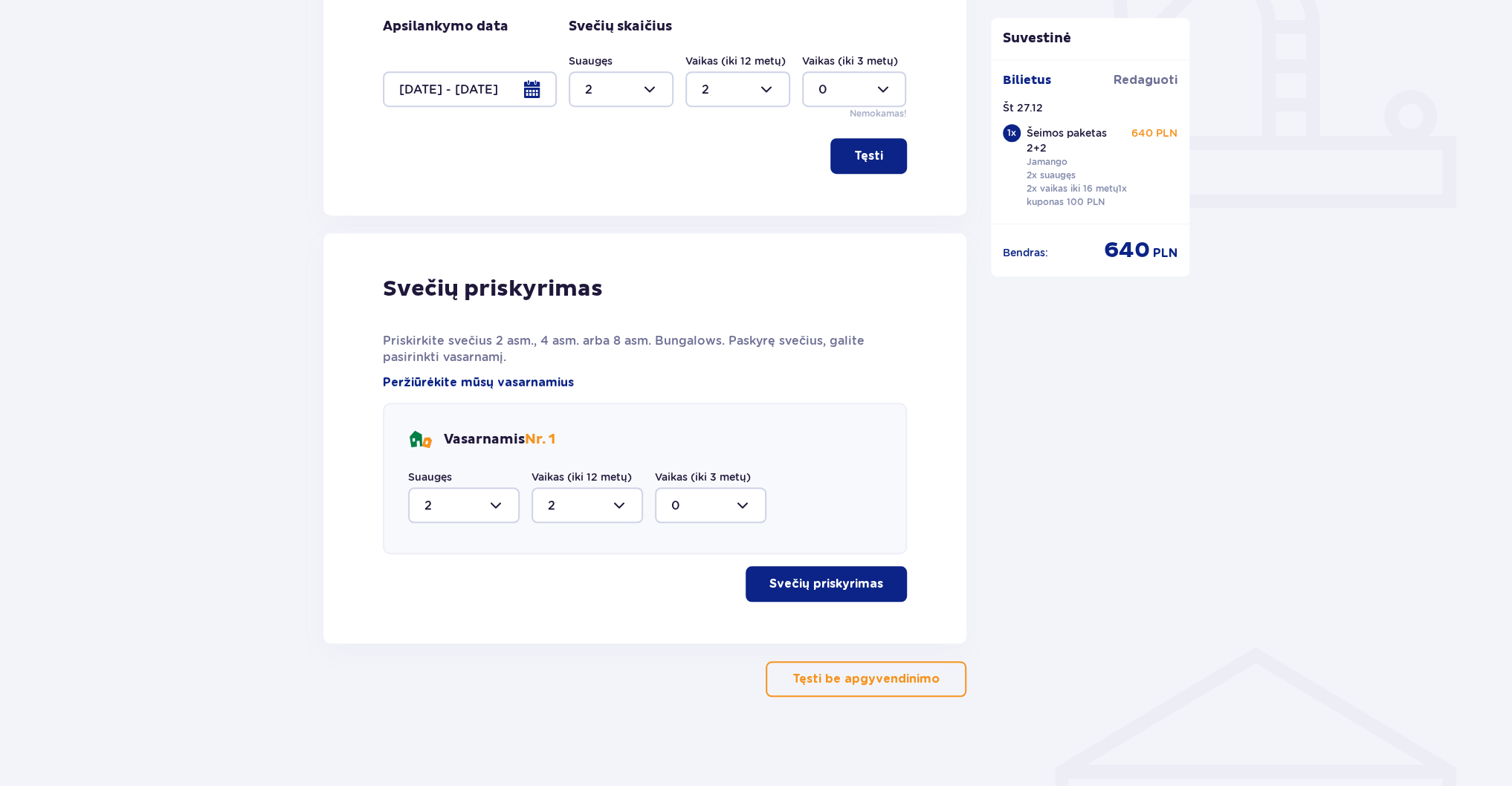
scroll to position [559, 0]
click at [850, 563] on div "Svečių priskyrimas Priskirkite svečius 2 asm., 4 asm. arba 8 asm. Bungalows. Pa…" at bounding box center [645, 439] width 524 height 327
click at [850, 578] on p "Svečių priskyrimas" at bounding box center [826, 585] width 114 height 17
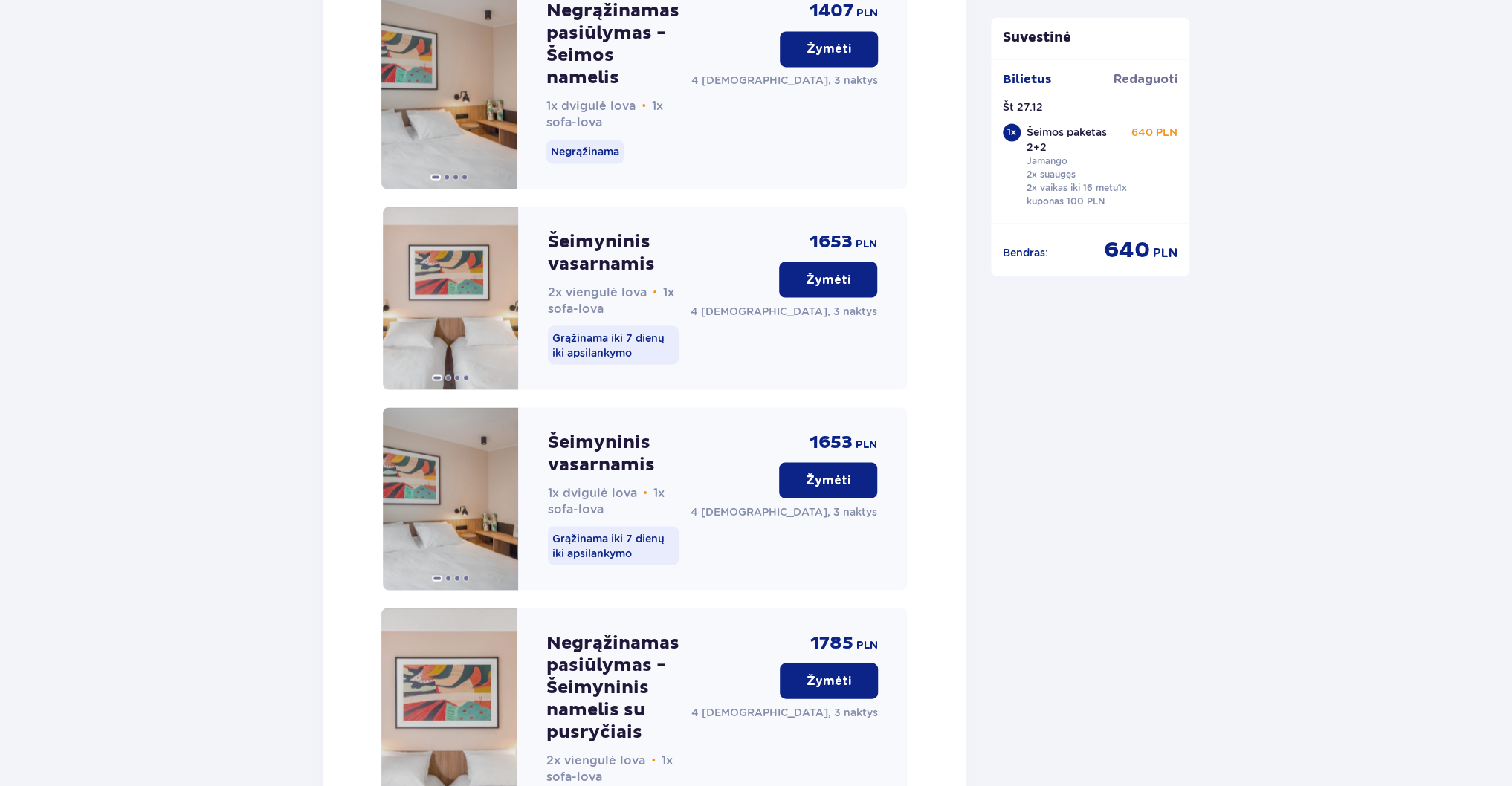
scroll to position [1915, 0]
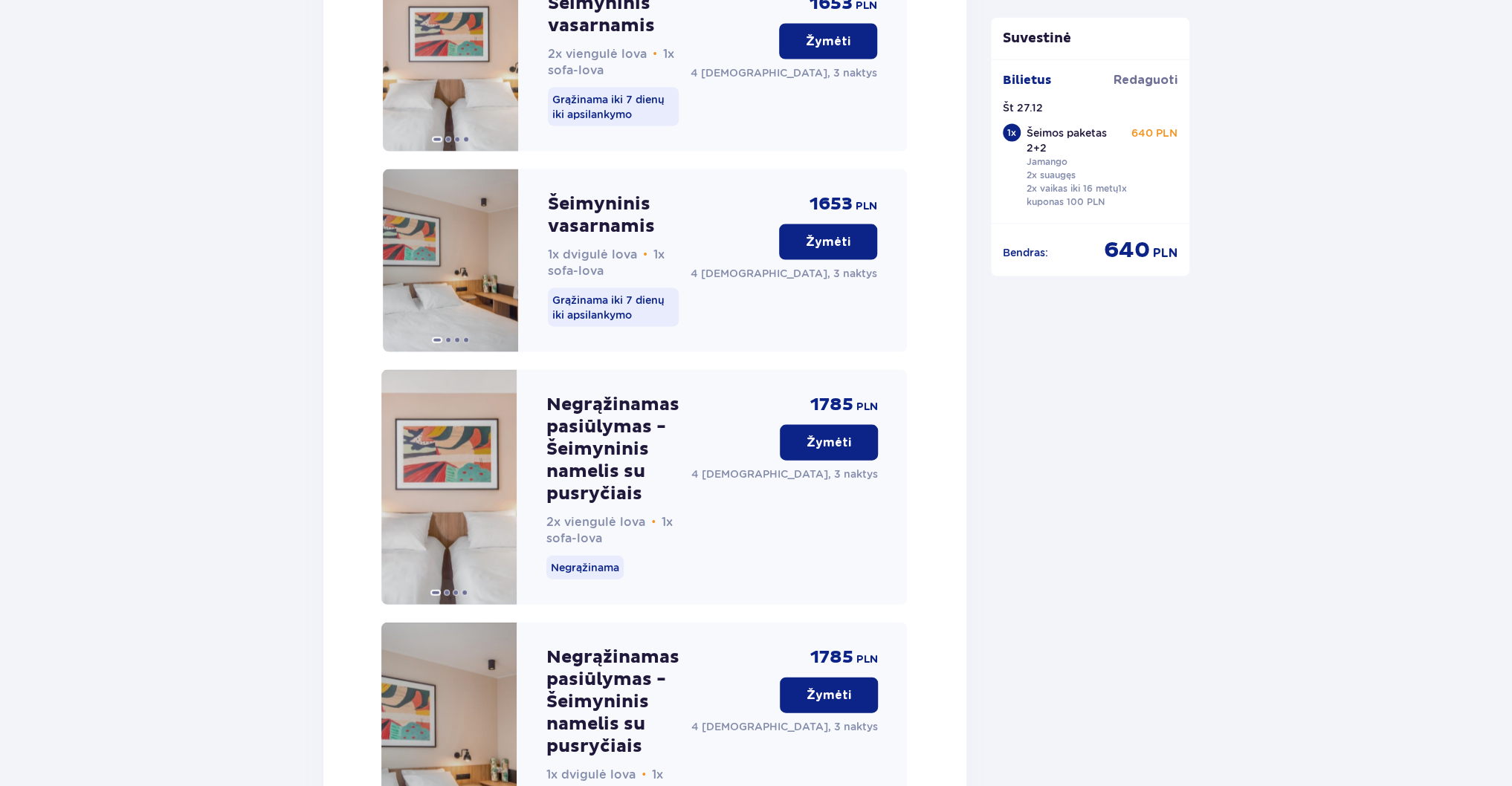
click at [827, 687] on p "Žymėti" at bounding box center [829, 696] width 44 height 17
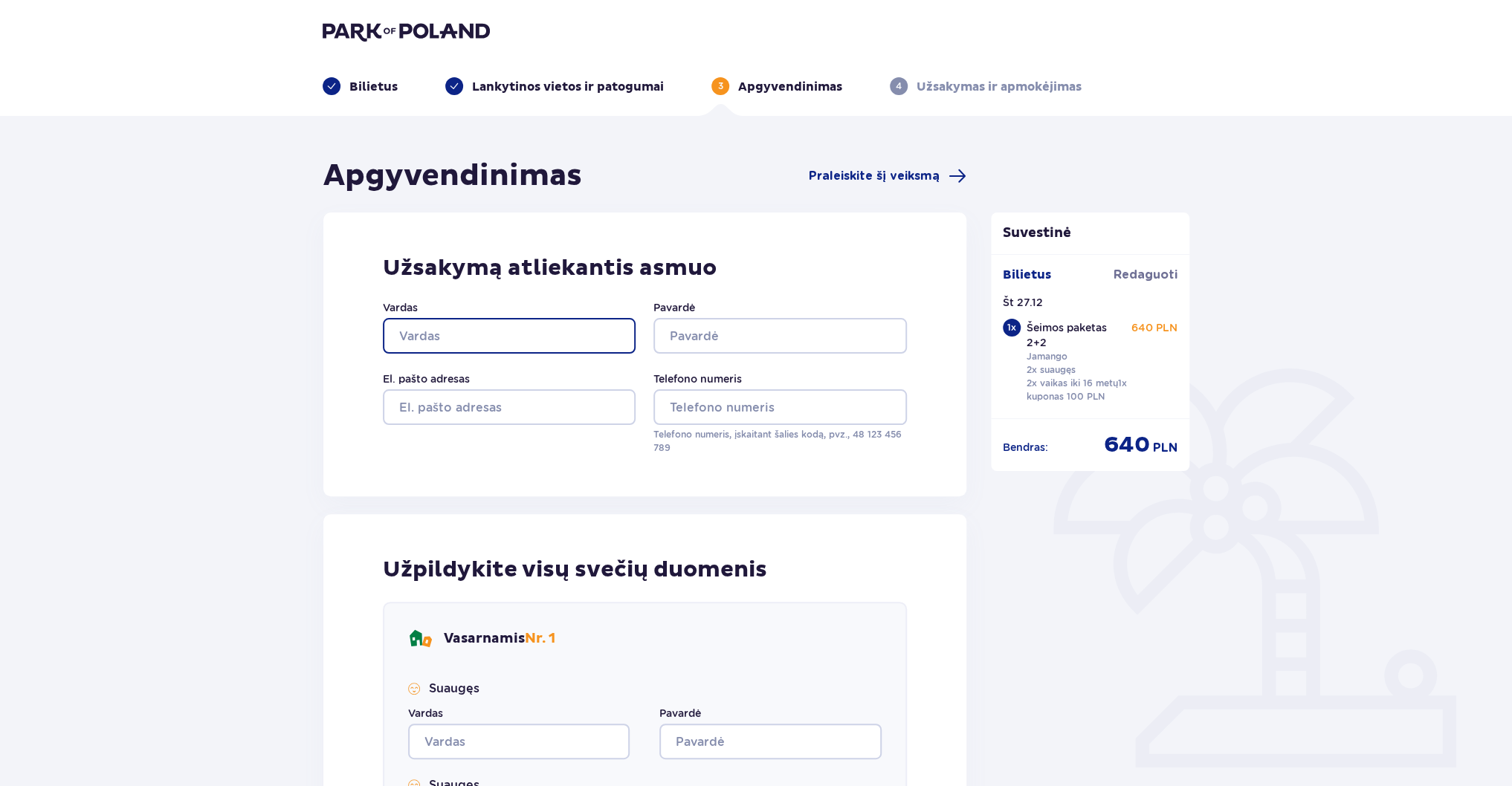
click at [456, 323] on input "Vardas" at bounding box center [510, 336] width 253 height 36
type input "RASA"
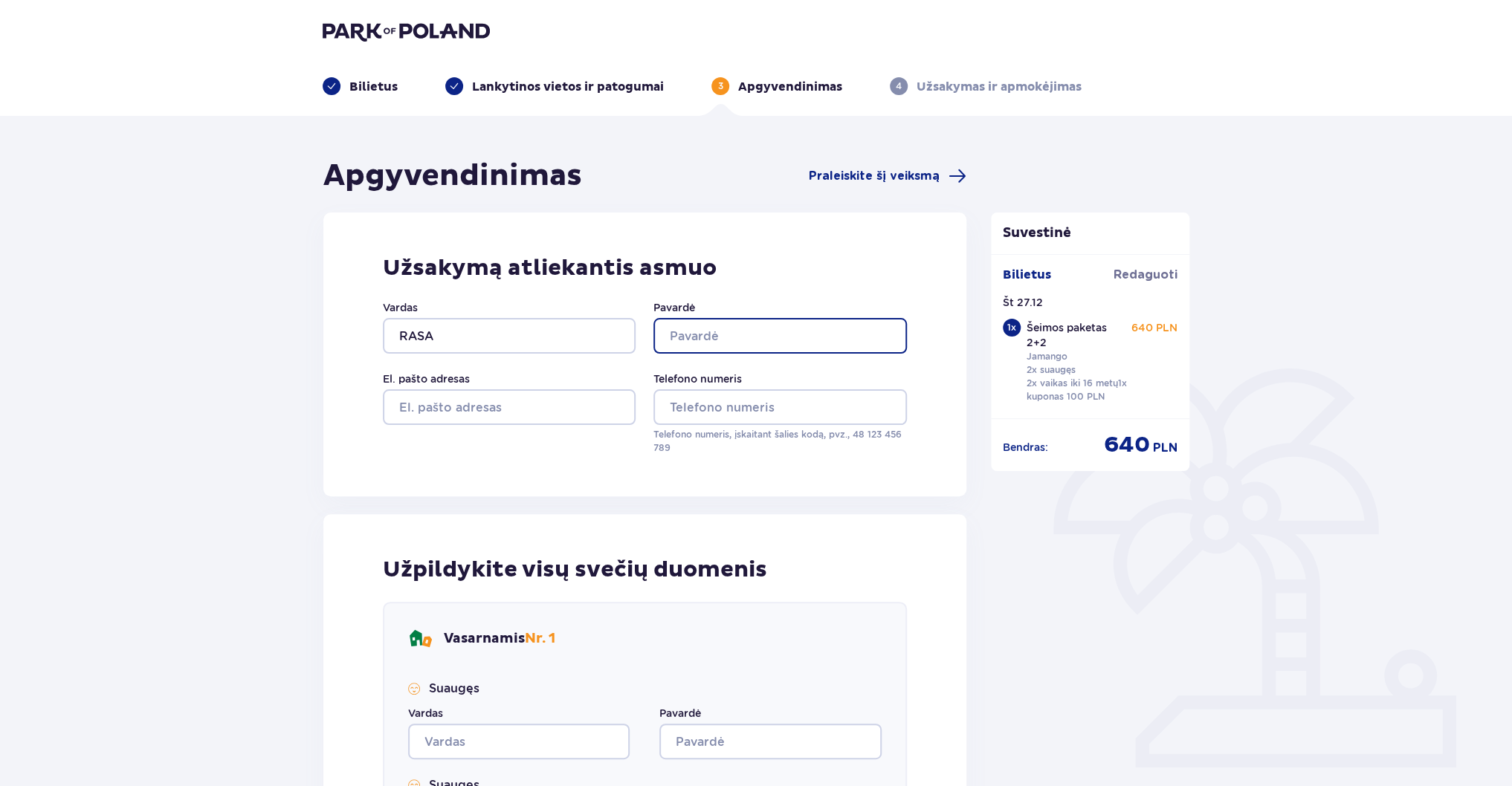
type input "ŠIMKIENĖ"
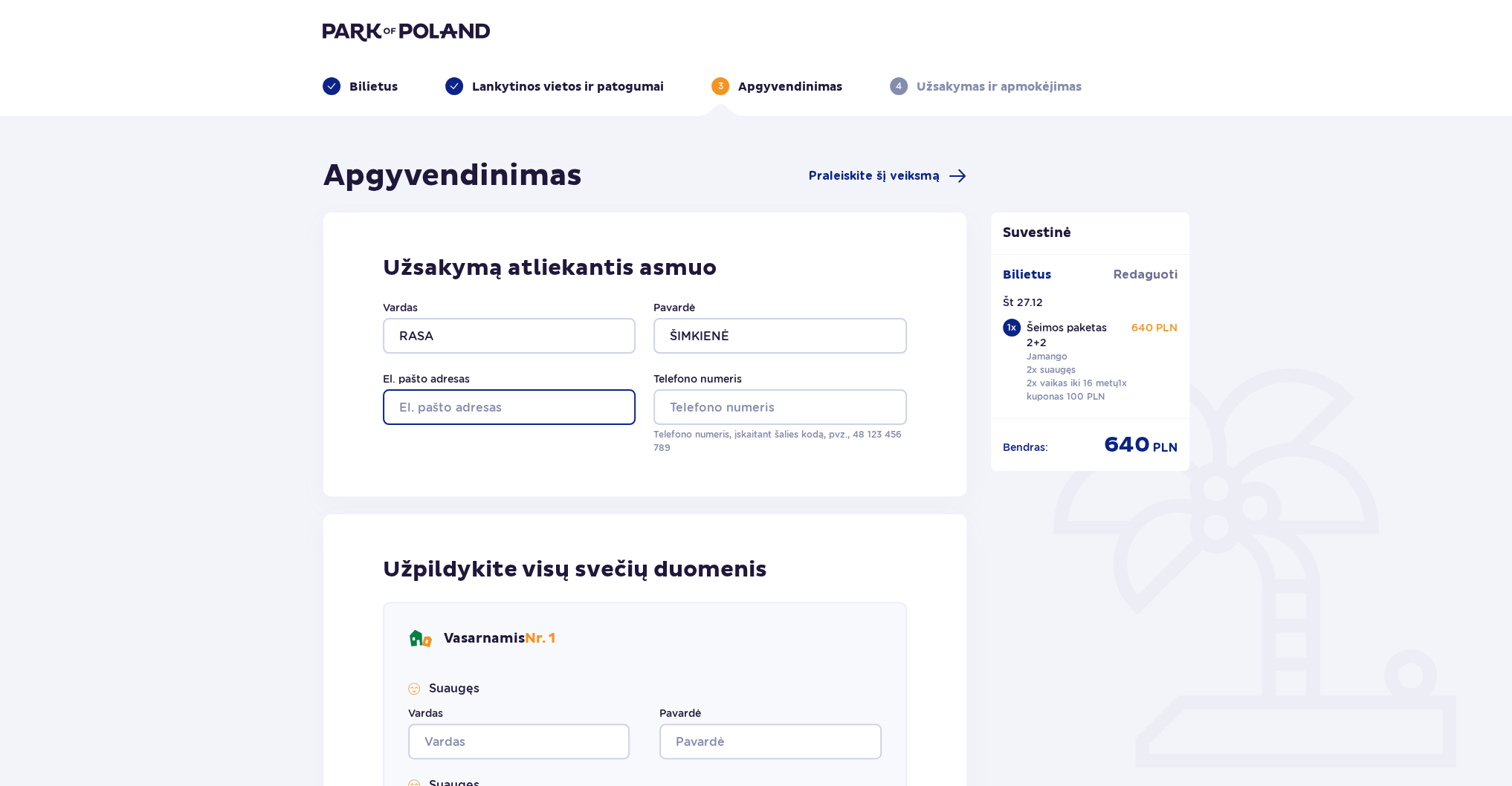
type input "rasa.simkiene@kpnalka.lt"
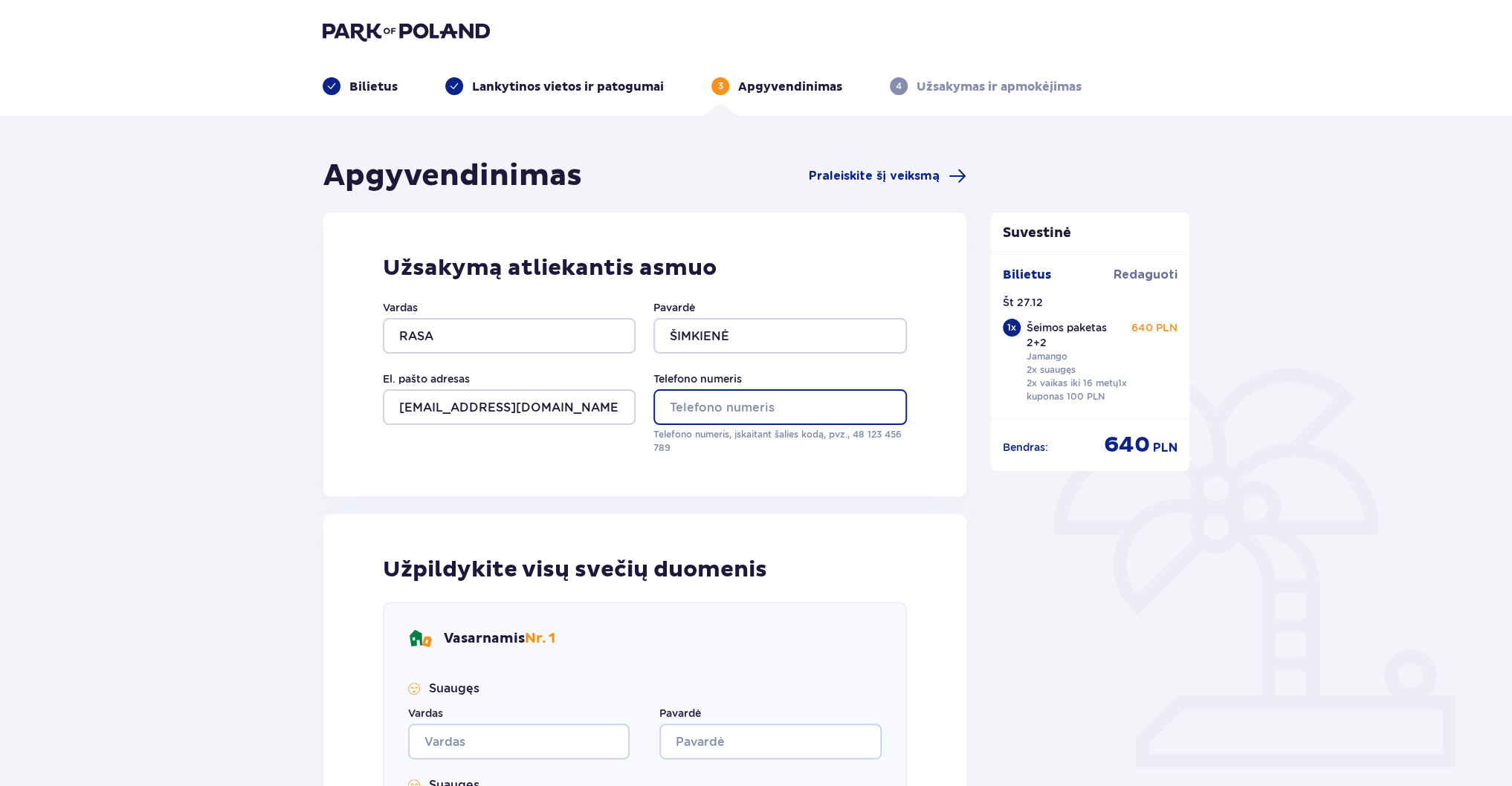
type input "061043617"
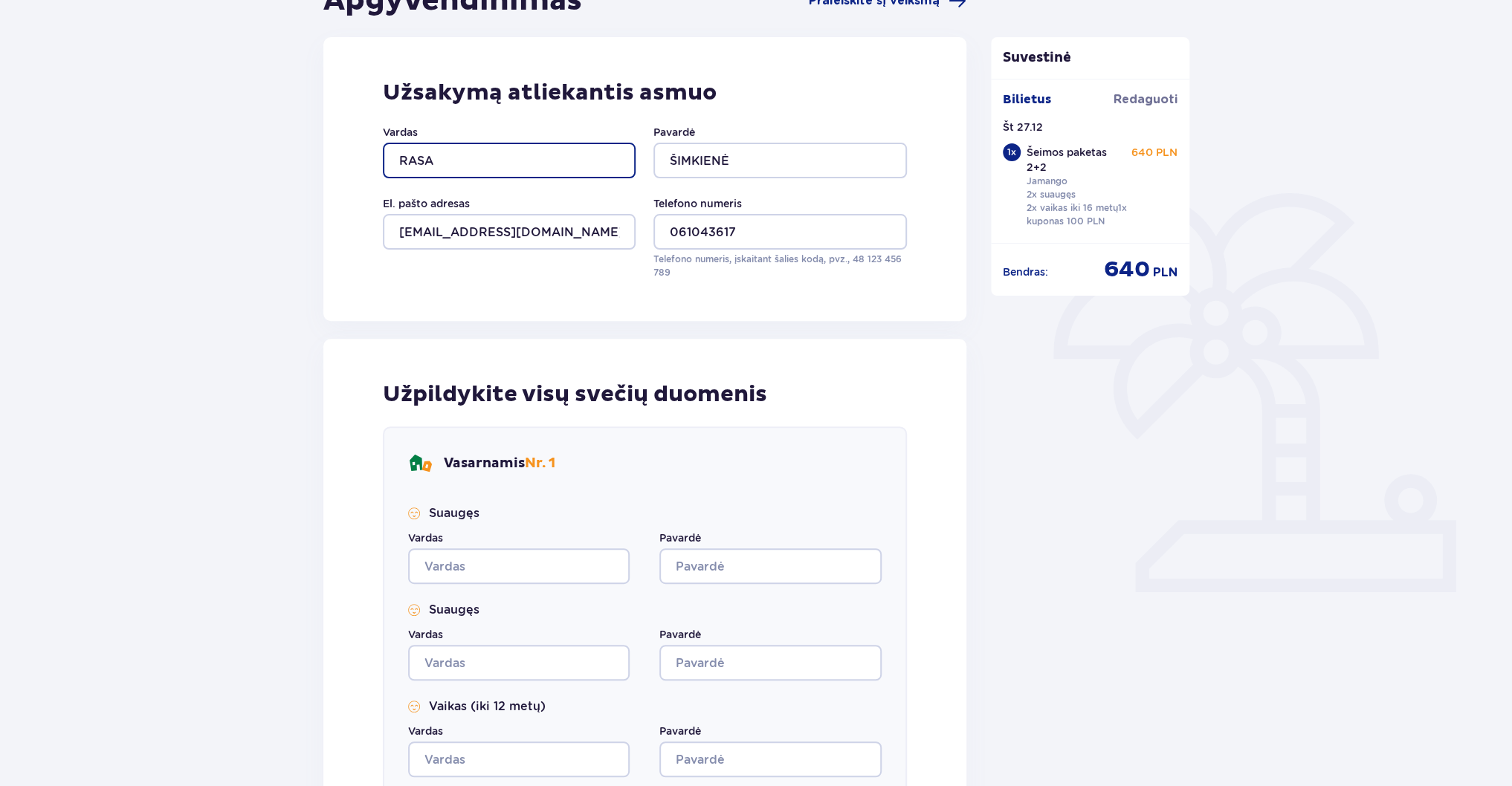
scroll to position [416, 0]
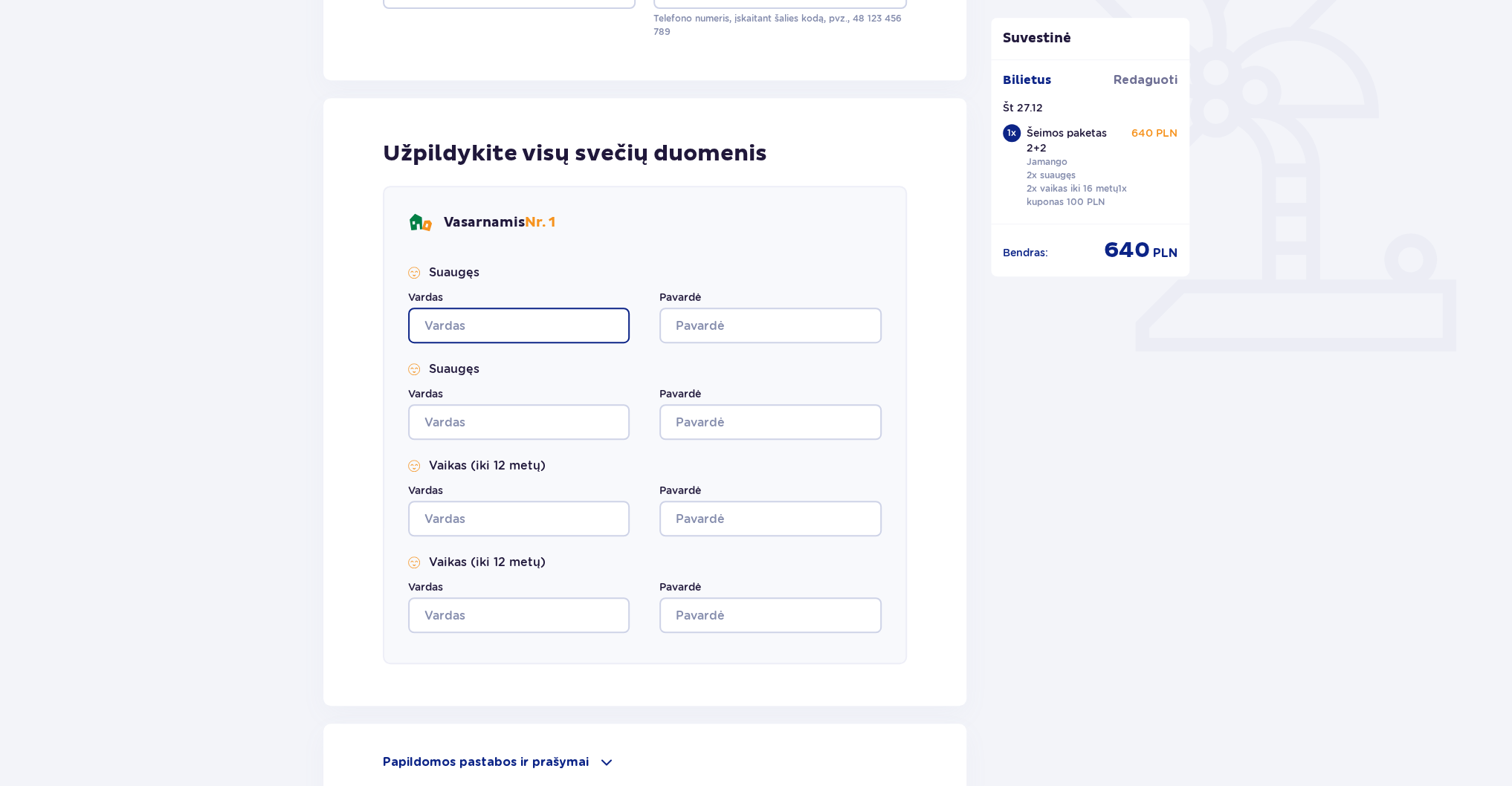
click at [482, 319] on input "Vardas" at bounding box center [519, 325] width 222 height 36
type input "io"
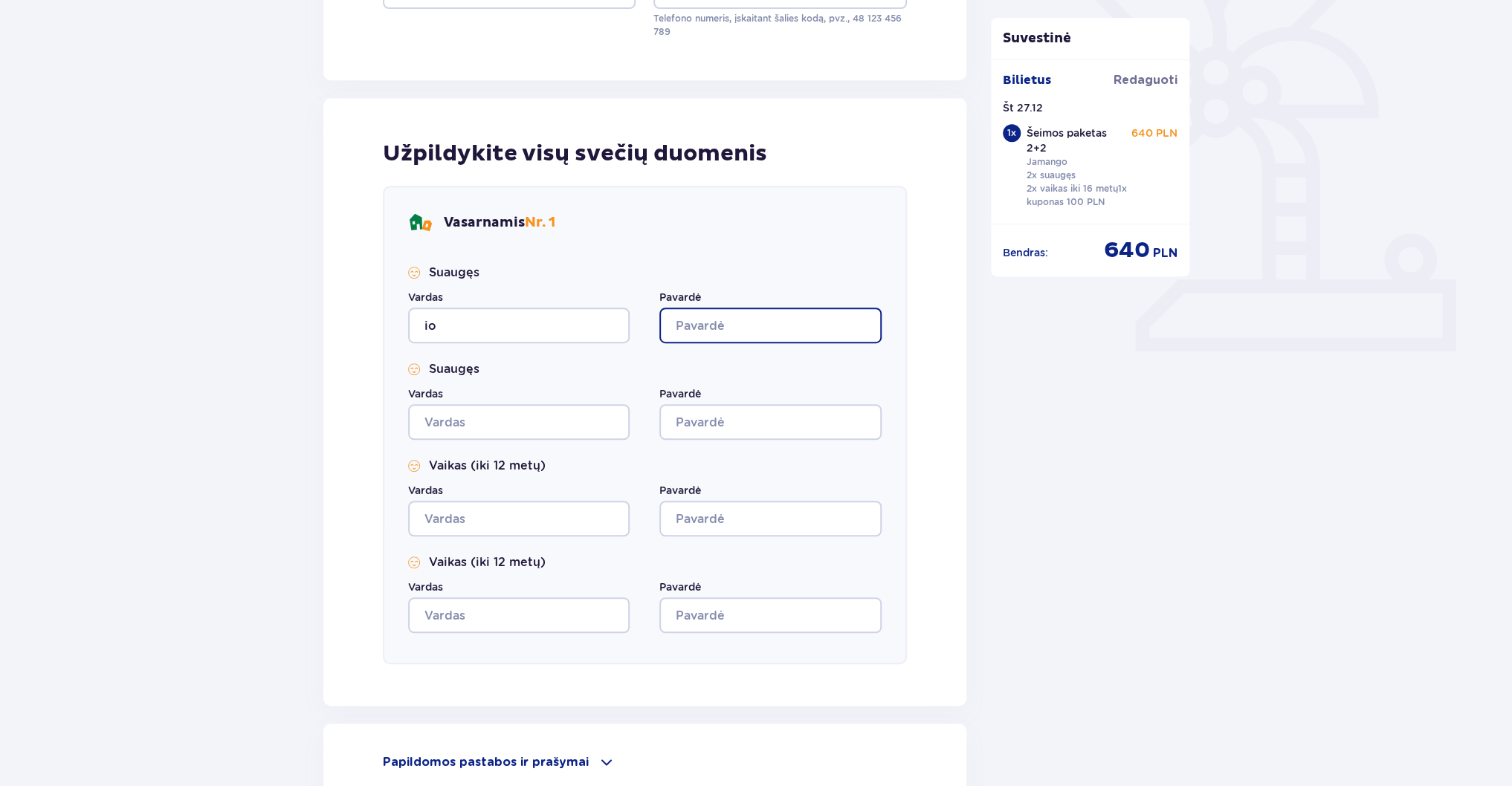
click at [678, 319] on input "Pavardė" at bounding box center [770, 325] width 222 height 36
type input "og"
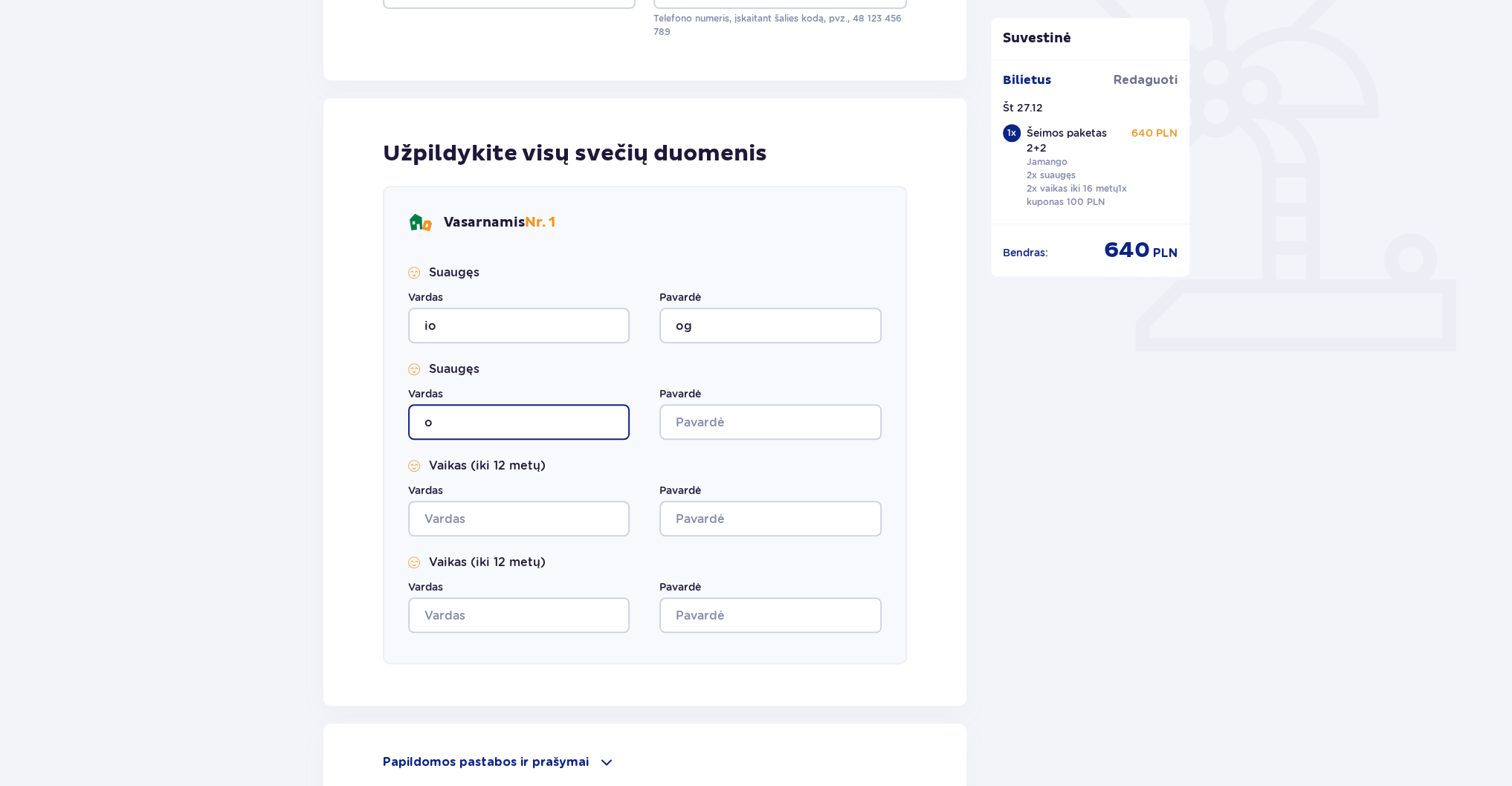
drag, startPoint x: 464, startPoint y: 421, endPoint x: 485, endPoint y: 425, distance: 21.4
click at [464, 420] on input "o" at bounding box center [519, 422] width 222 height 36
type input "og"
click at [743, 415] on input "Pavardė" at bounding box center [770, 422] width 222 height 36
type input "og"
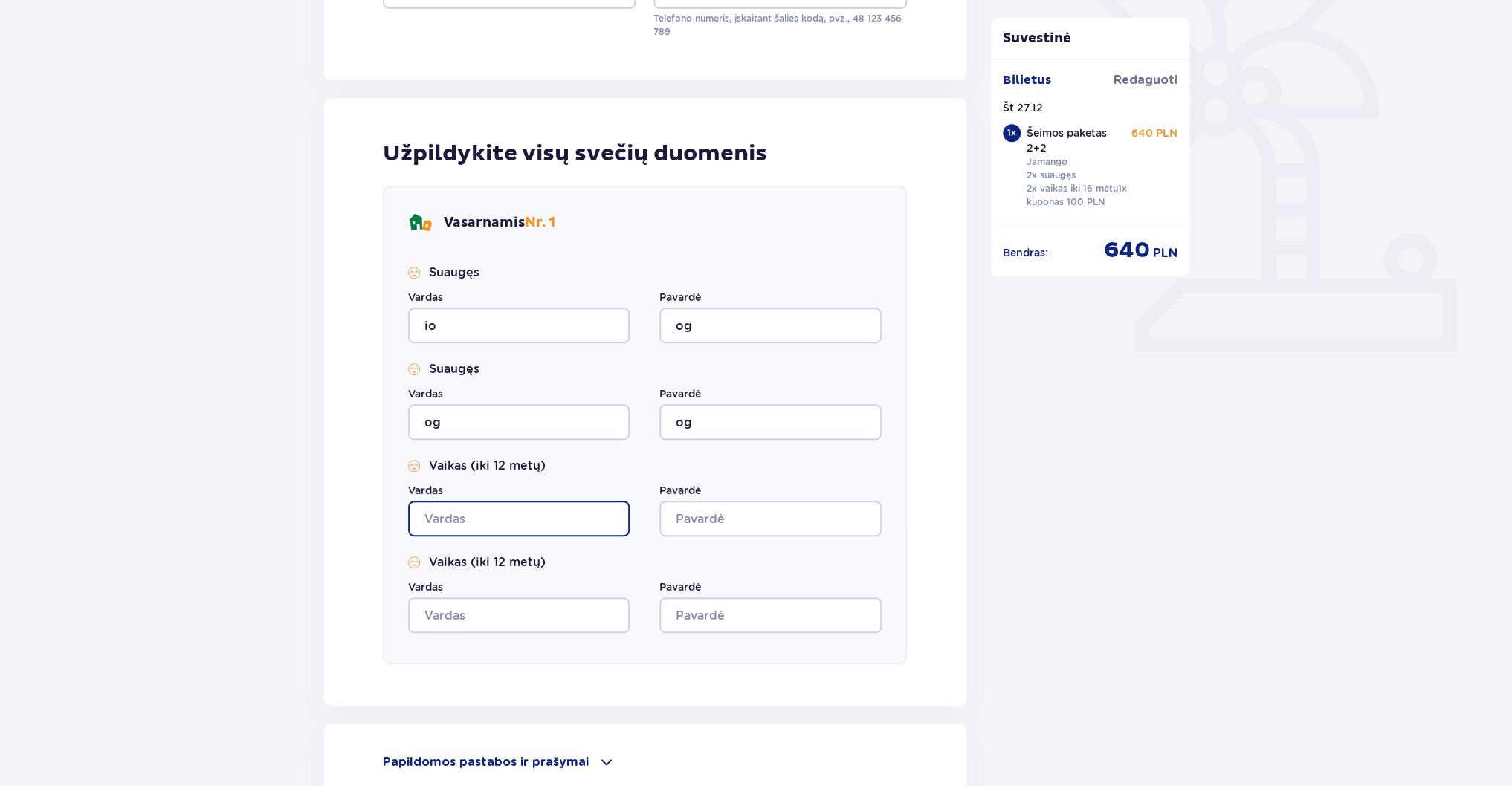
drag, startPoint x: 476, startPoint y: 532, endPoint x: 479, endPoint y: 519, distance: 13.3
click at [476, 528] on input "Vardas" at bounding box center [519, 518] width 222 height 36
type input "og"
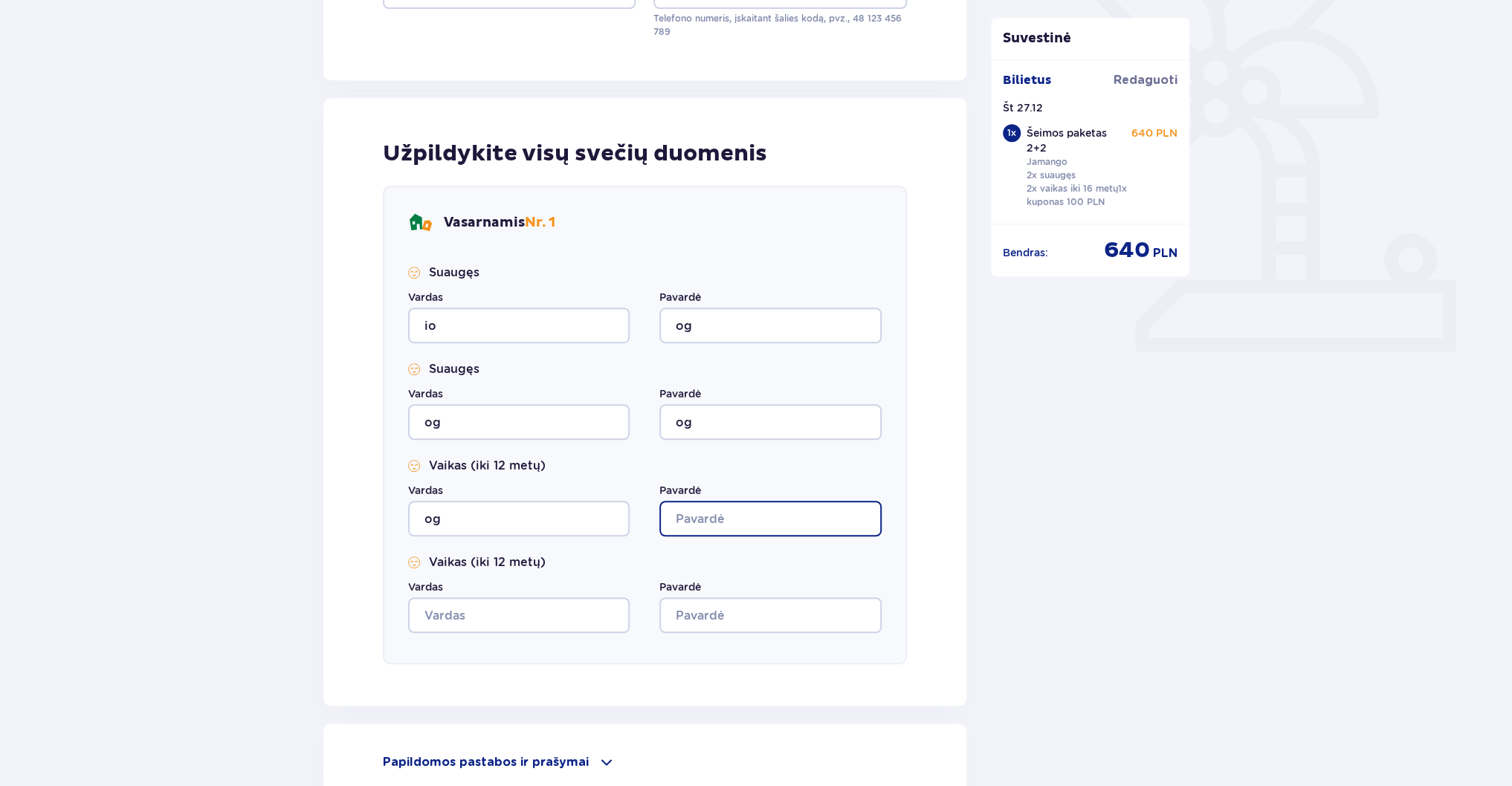
drag, startPoint x: 666, startPoint y: 520, endPoint x: 630, endPoint y: 538, distance: 40.2
click at [667, 520] on input "Pavardė" at bounding box center [770, 518] width 222 height 36
type input "og"
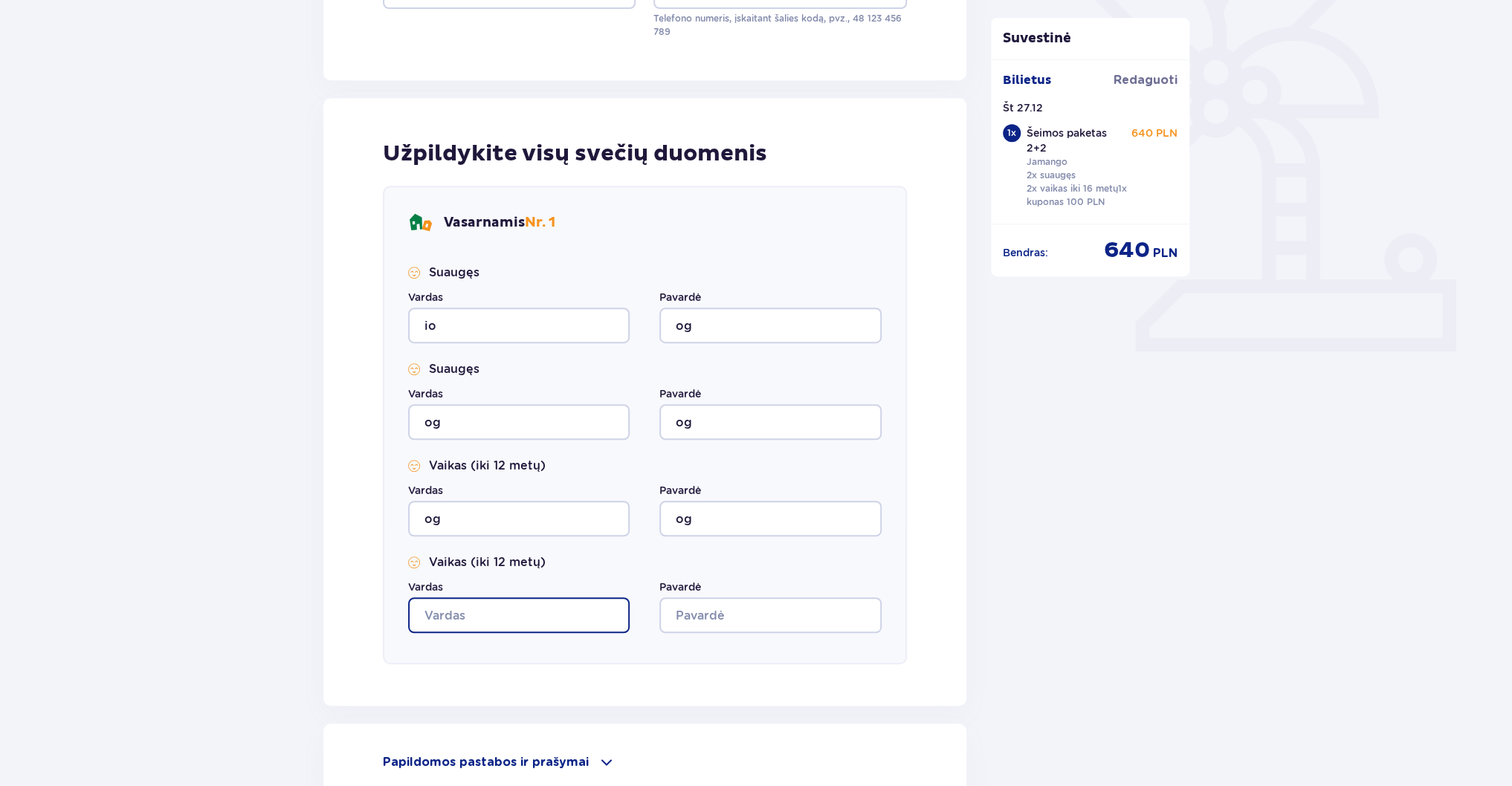
click at [495, 614] on input "Vardas" at bounding box center [519, 615] width 222 height 36
type input "ogo"
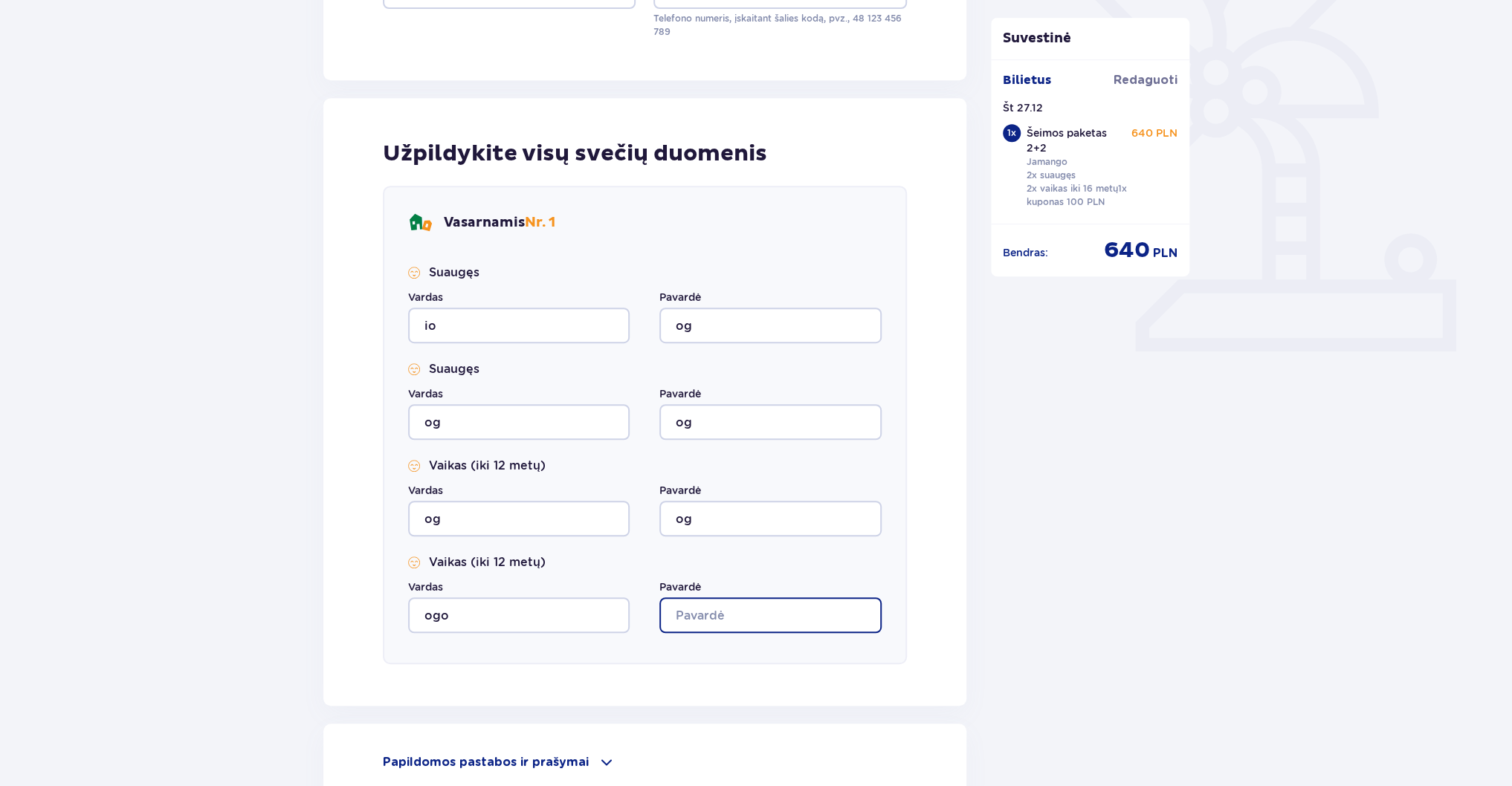
click at [693, 617] on input "Pavardė" at bounding box center [770, 615] width 222 height 36
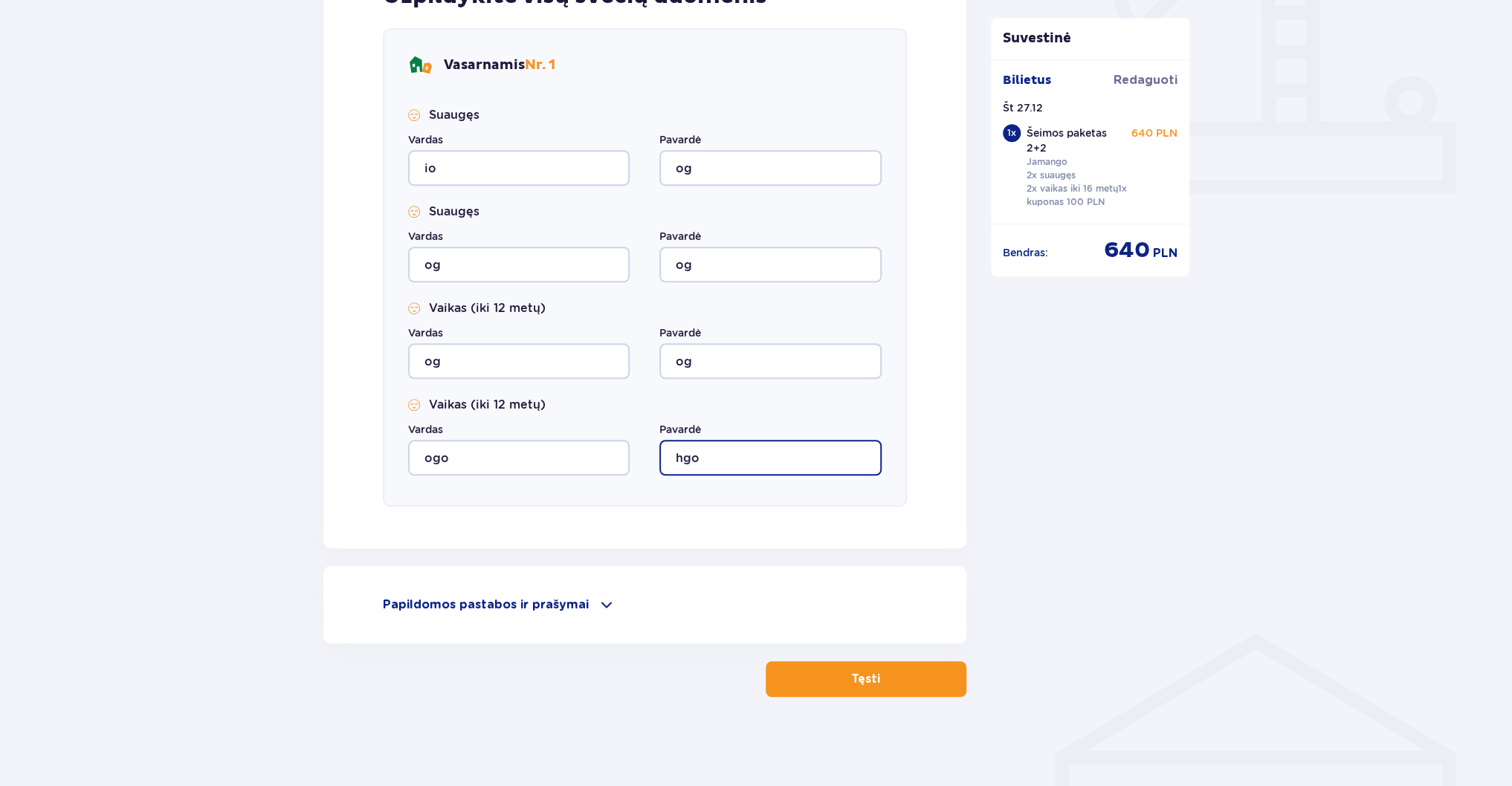
type input "hgo"
click at [580, 598] on p "Papildomos pastabos ir prašymai" at bounding box center [486, 605] width 206 height 17
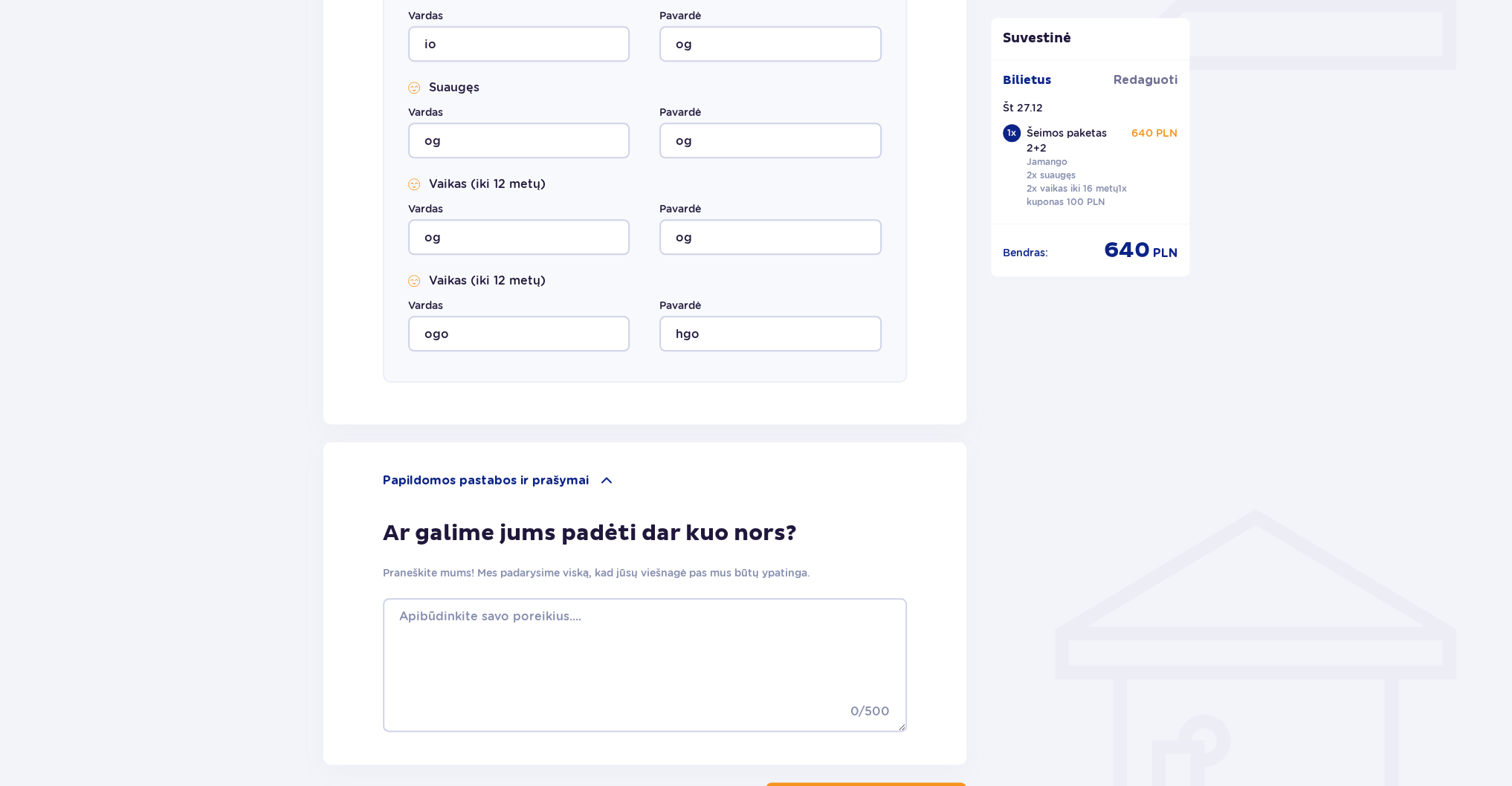
scroll to position [818, 0]
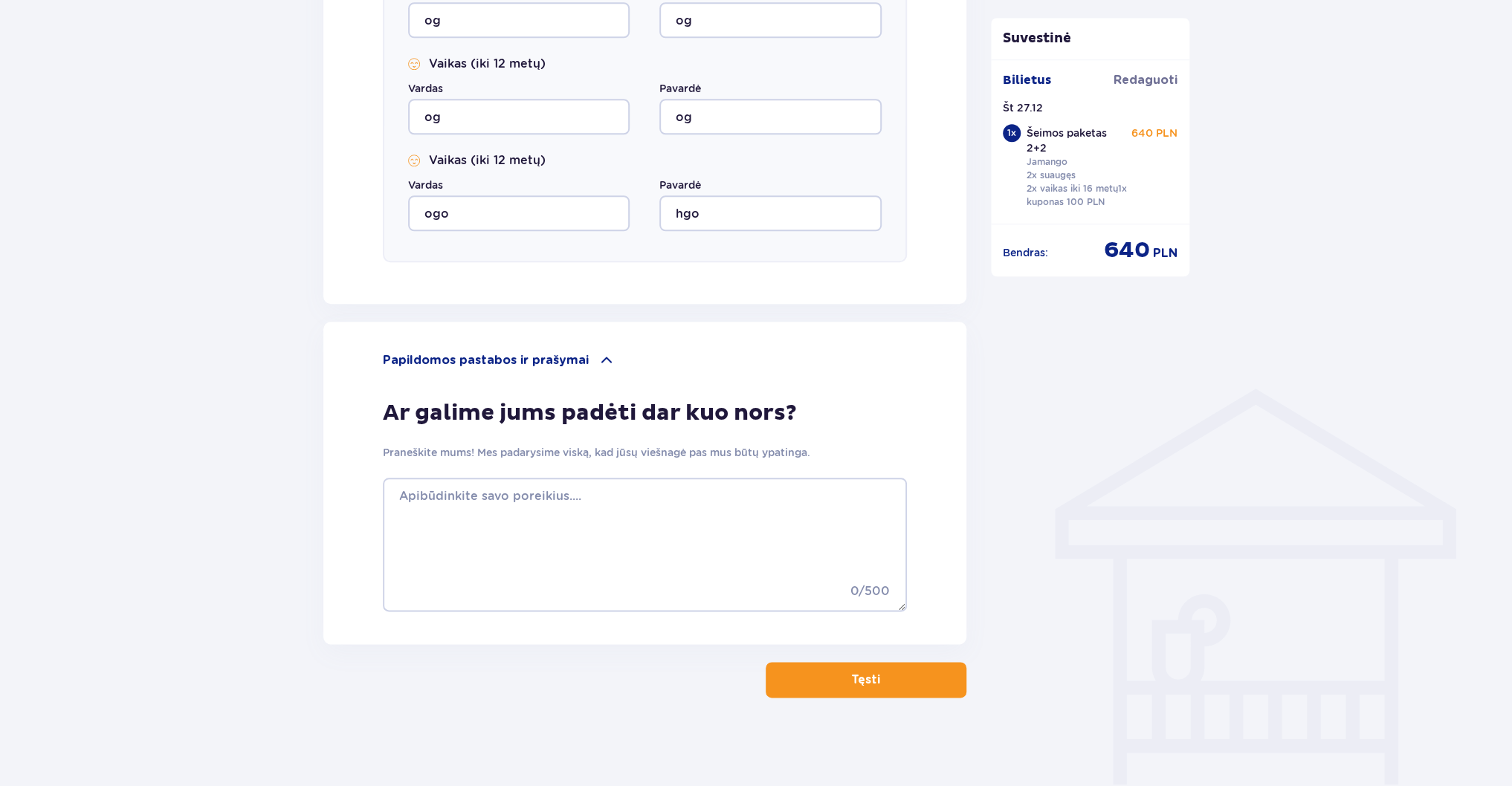
click at [882, 682] on span "button" at bounding box center [882, 679] width 18 height 18
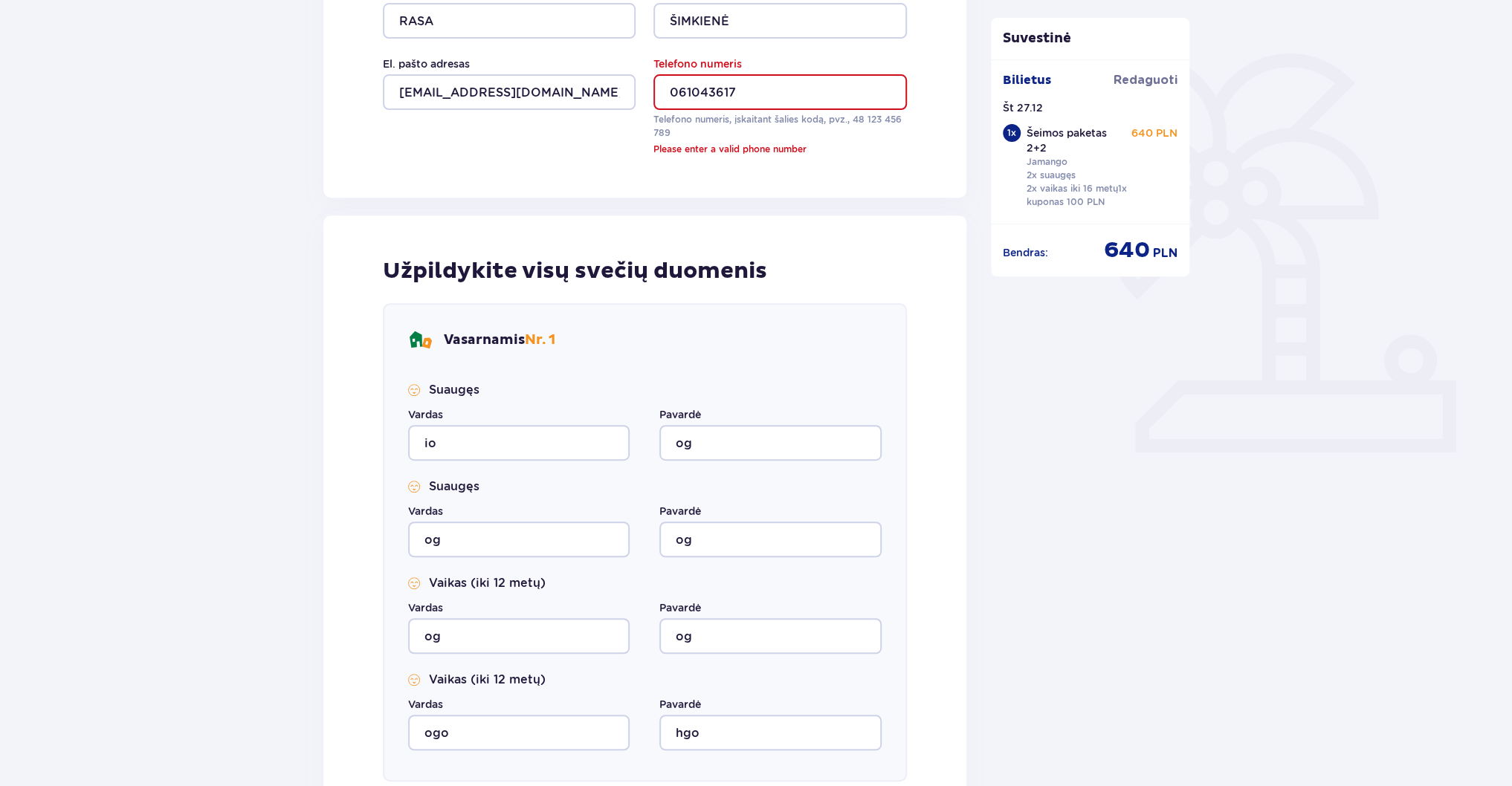
scroll to position [316, 0]
click at [678, 90] on input "061043617" at bounding box center [780, 92] width 253 height 36
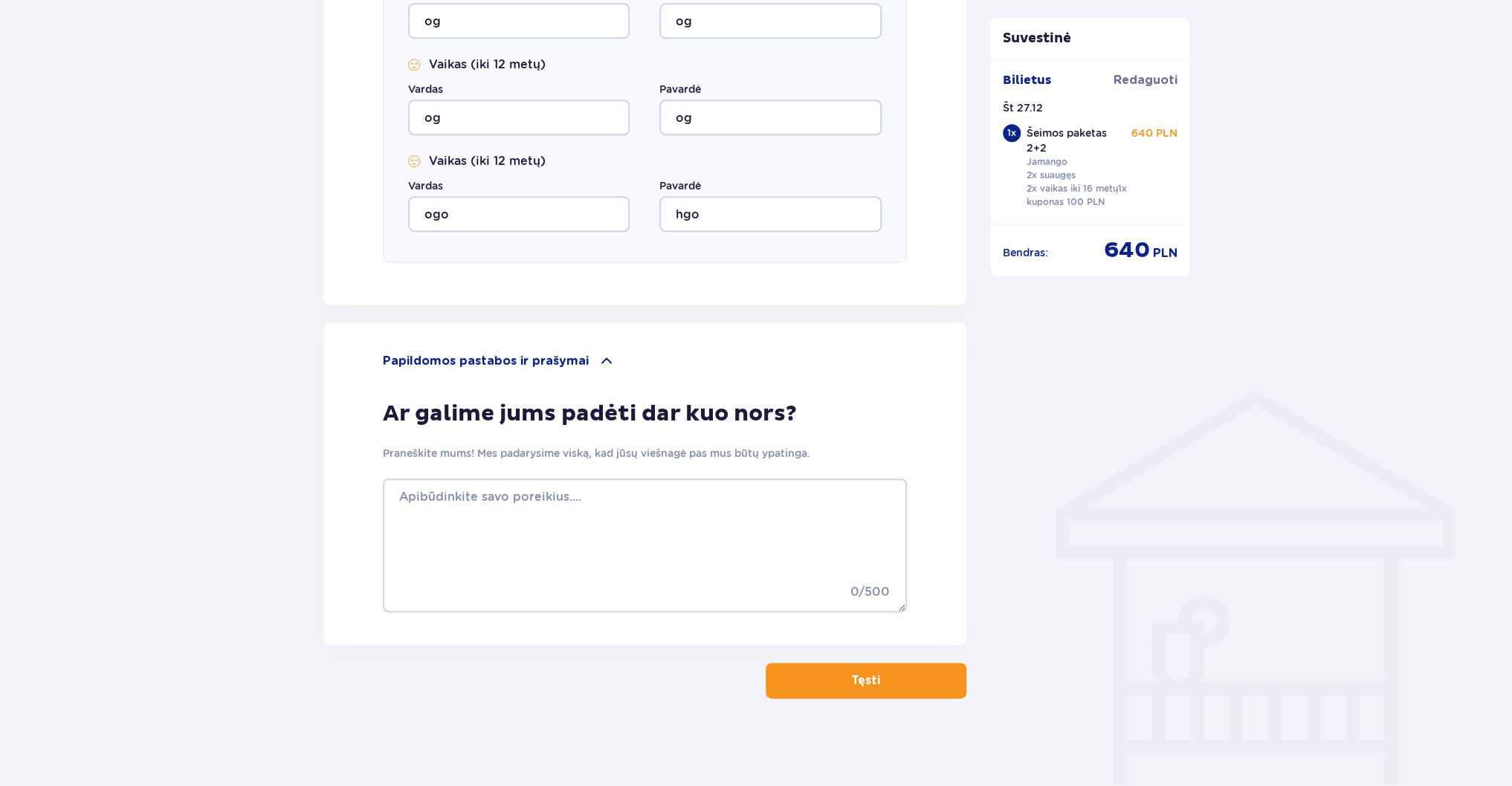
scroll to position [818, 0]
type input "+37061043617"
click at [870, 662] on button "Tęsti" at bounding box center [866, 680] width 200 height 36
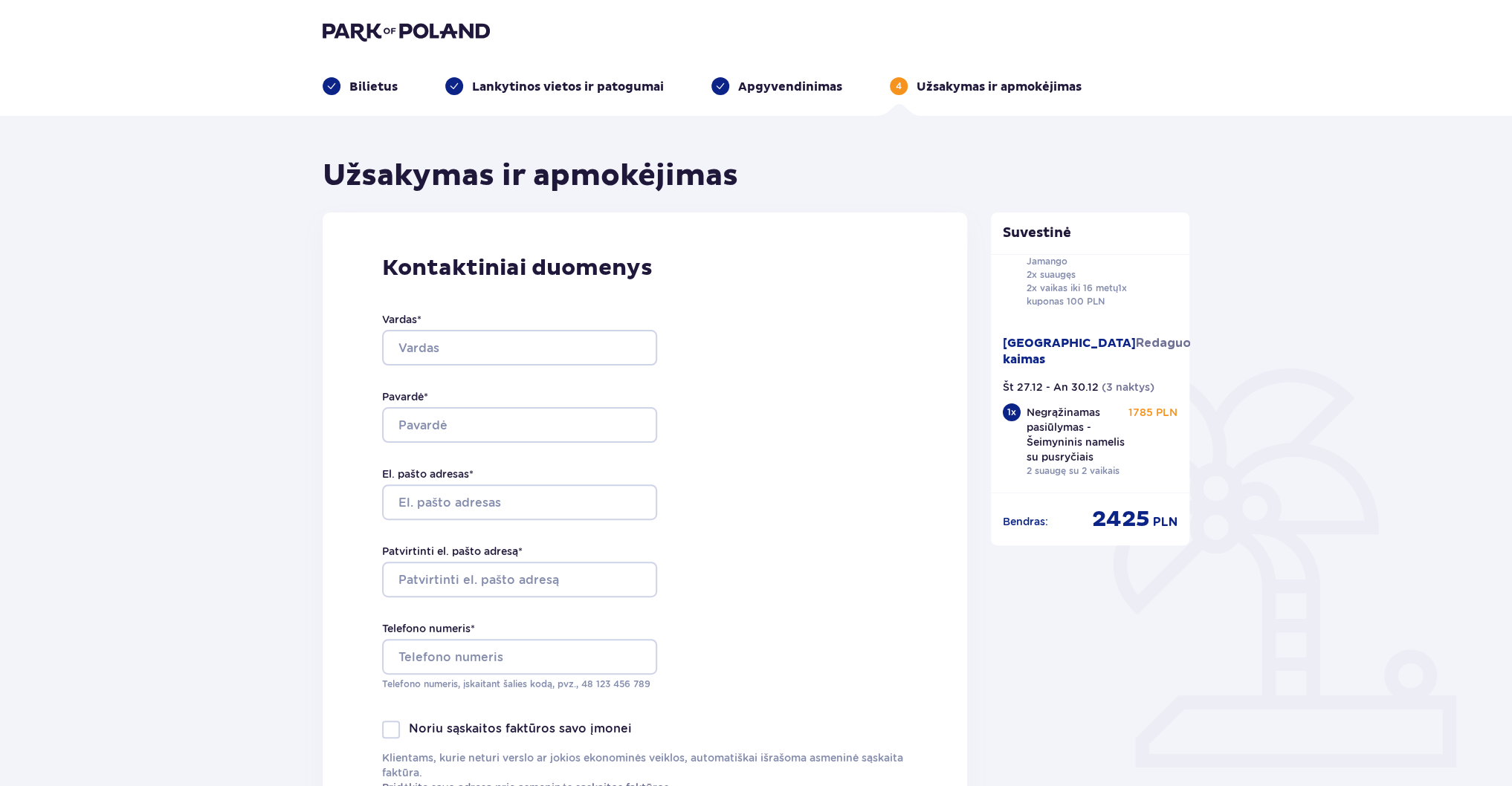
click at [380, 84] on p "Bilietus" at bounding box center [374, 87] width 48 height 17
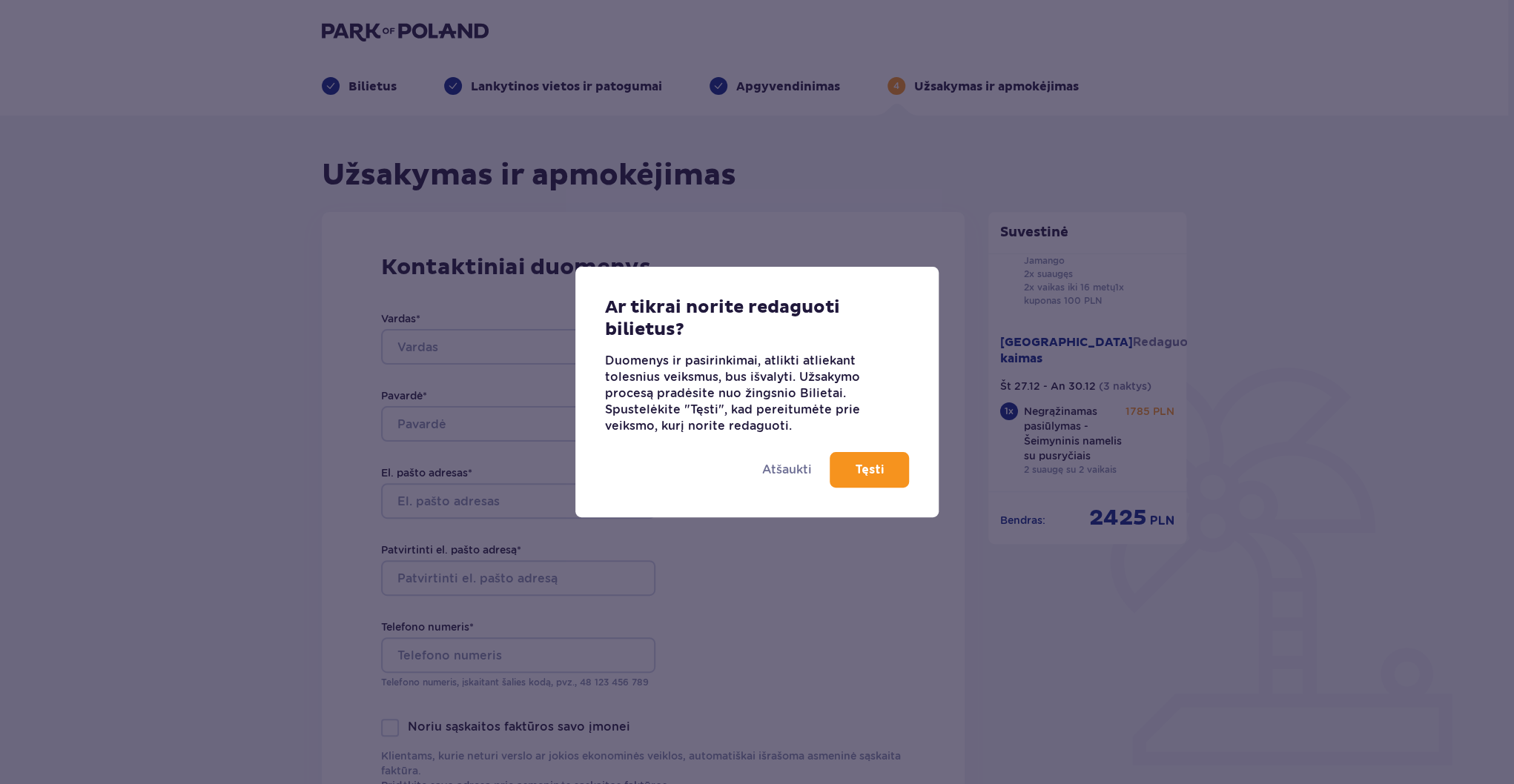
click at [855, 466] on p "Tęsti" at bounding box center [869, 470] width 29 height 17
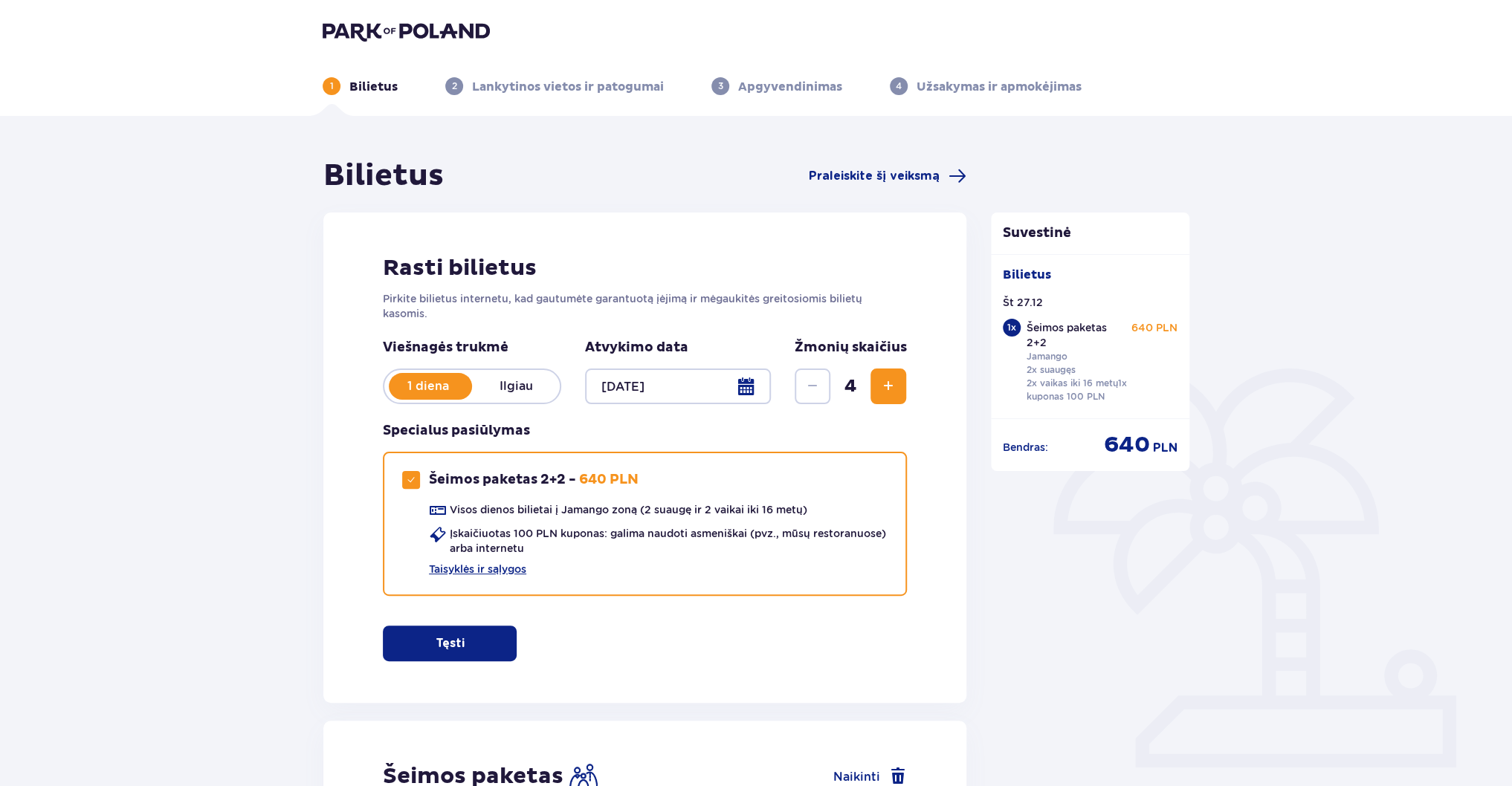
click at [516, 389] on p "Ilgiau" at bounding box center [515, 387] width 88 height 17
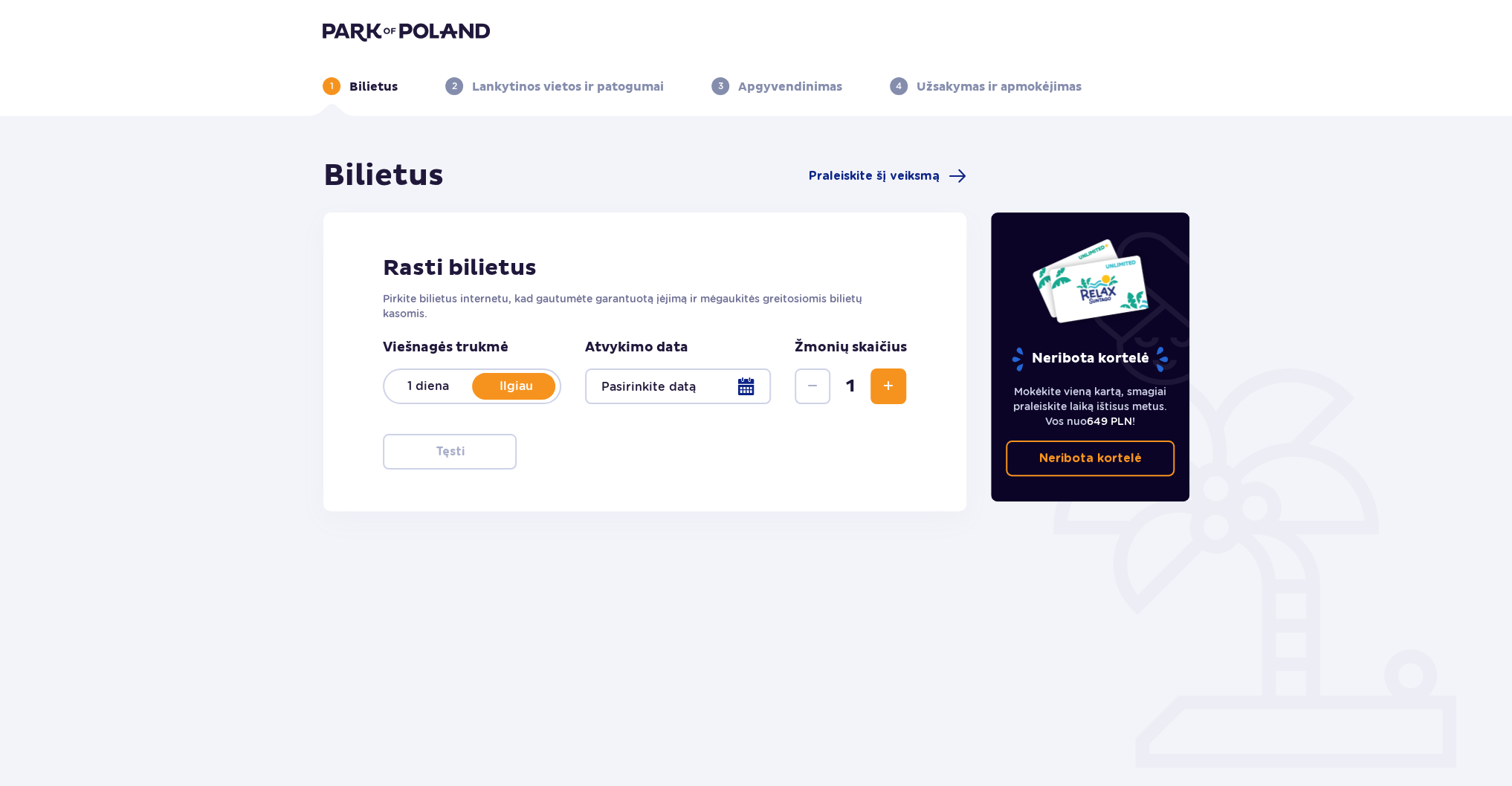
click at [742, 387] on div at bounding box center [678, 386] width 186 height 36
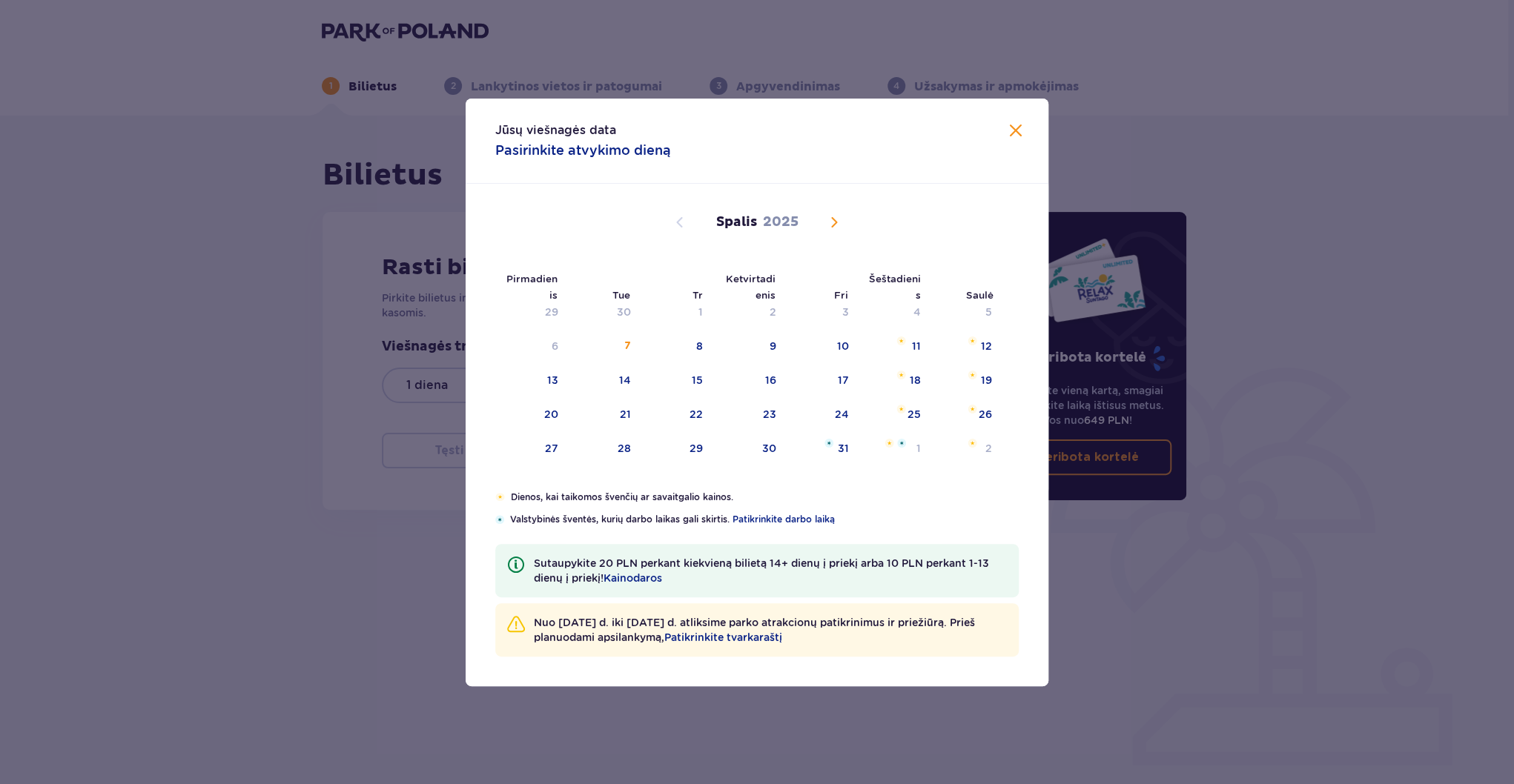
click at [837, 223] on span "Kitą mėnesį" at bounding box center [833, 222] width 17 height 17
click at [922, 409] on div "27" at bounding box center [894, 414] width 74 height 32
click at [529, 446] on div "29" at bounding box center [531, 448] width 72 height 32
type input "27.12.25 - 29.12.25"
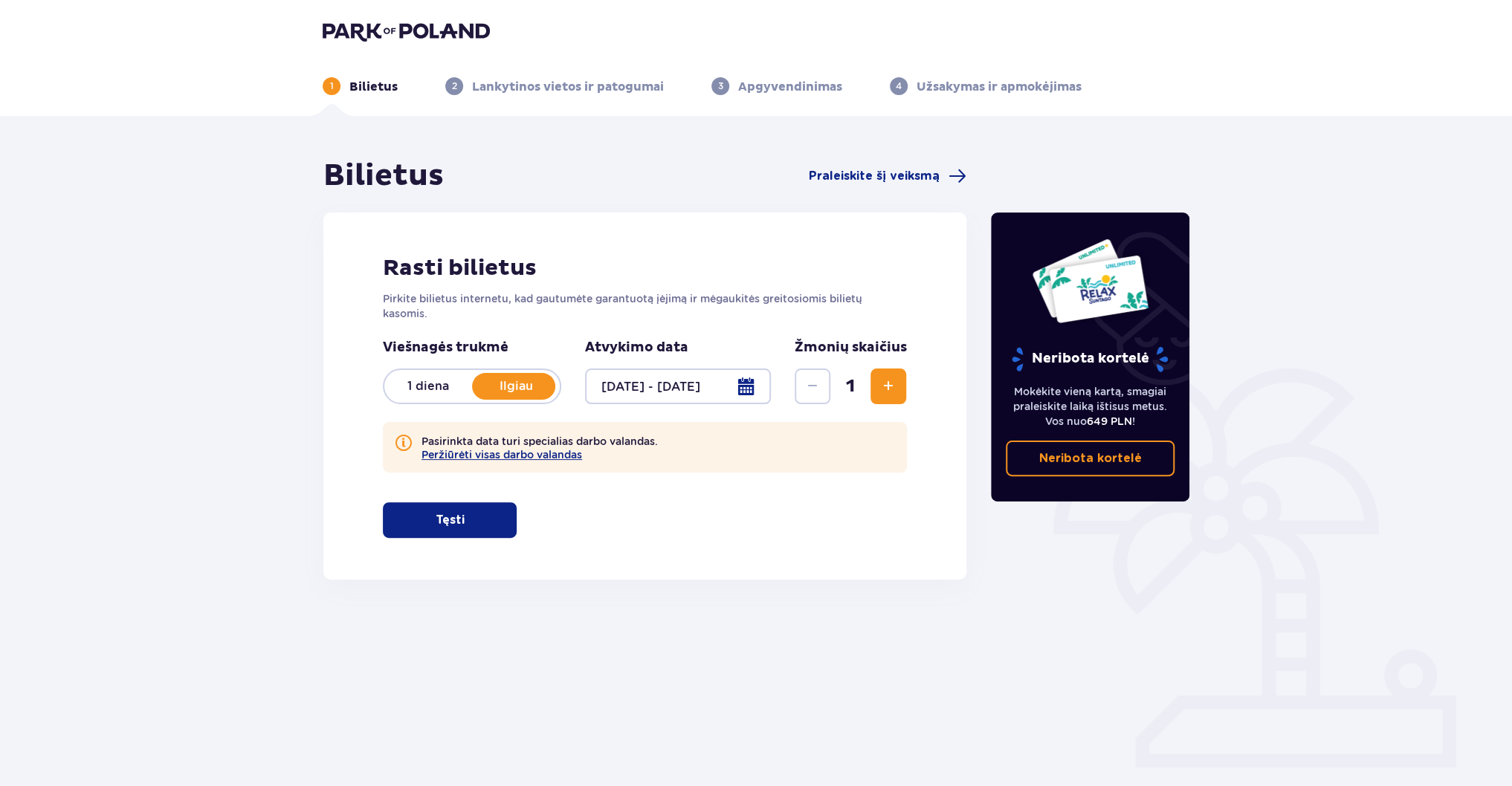
click at [881, 387] on span "Padidėti" at bounding box center [888, 386] width 18 height 18
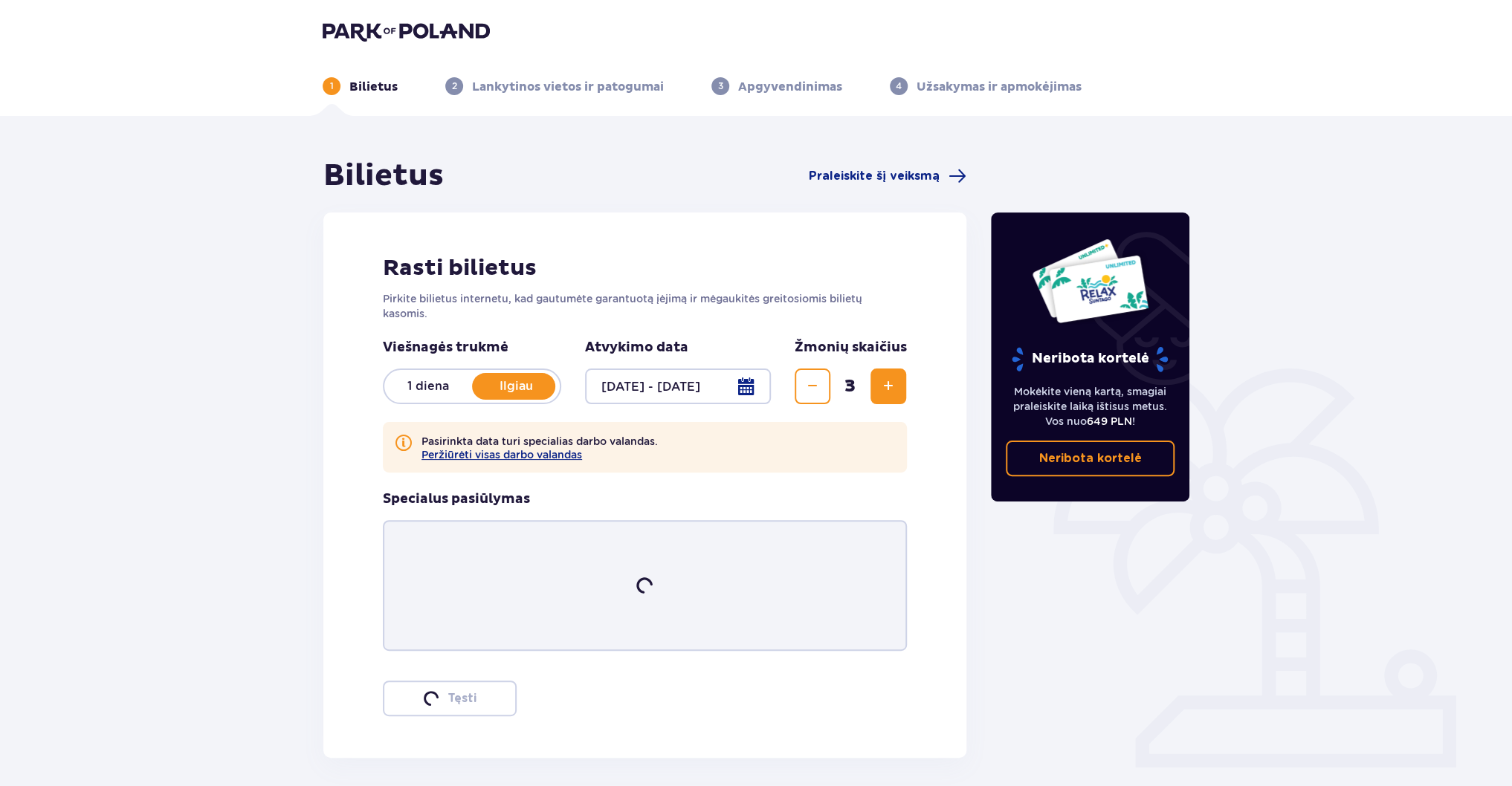
click at [881, 387] on span "Padidėti" at bounding box center [888, 386] width 18 height 18
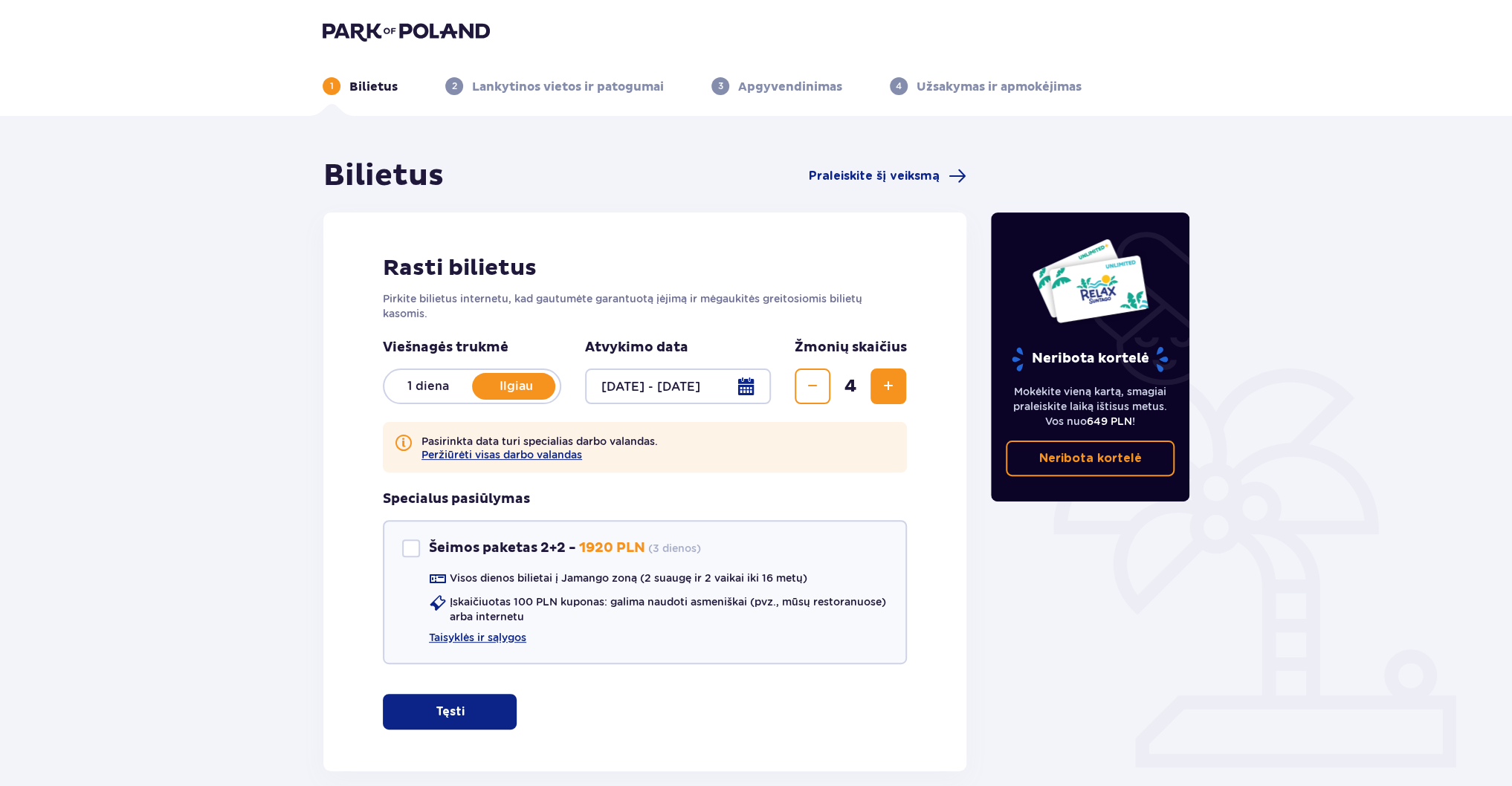
click at [739, 390] on div at bounding box center [678, 386] width 186 height 36
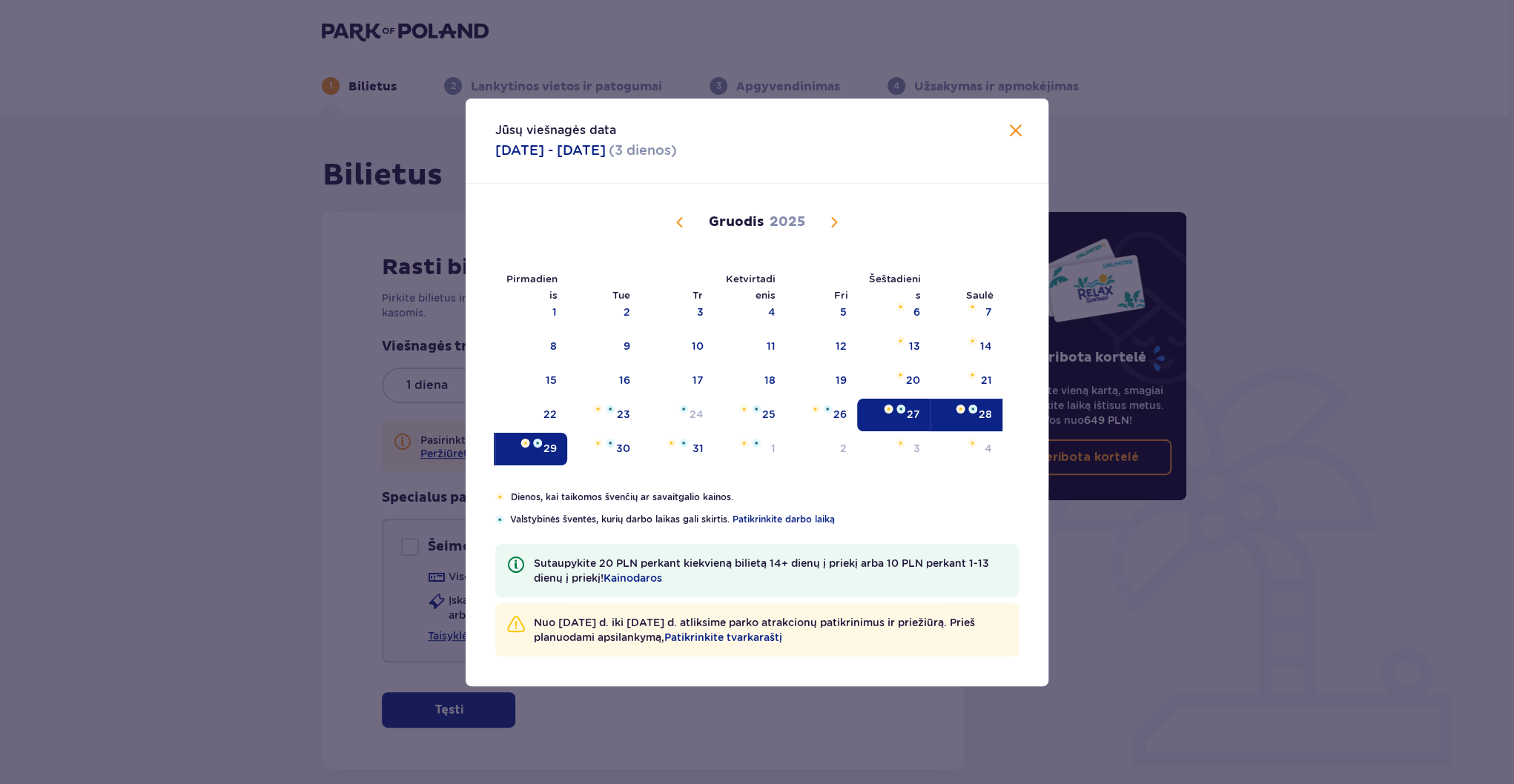
click at [537, 455] on div "29" at bounding box center [531, 448] width 72 height 32
click at [920, 406] on div "27" at bounding box center [894, 414] width 74 height 32
click at [549, 443] on div "29" at bounding box center [549, 448] width 13 height 15
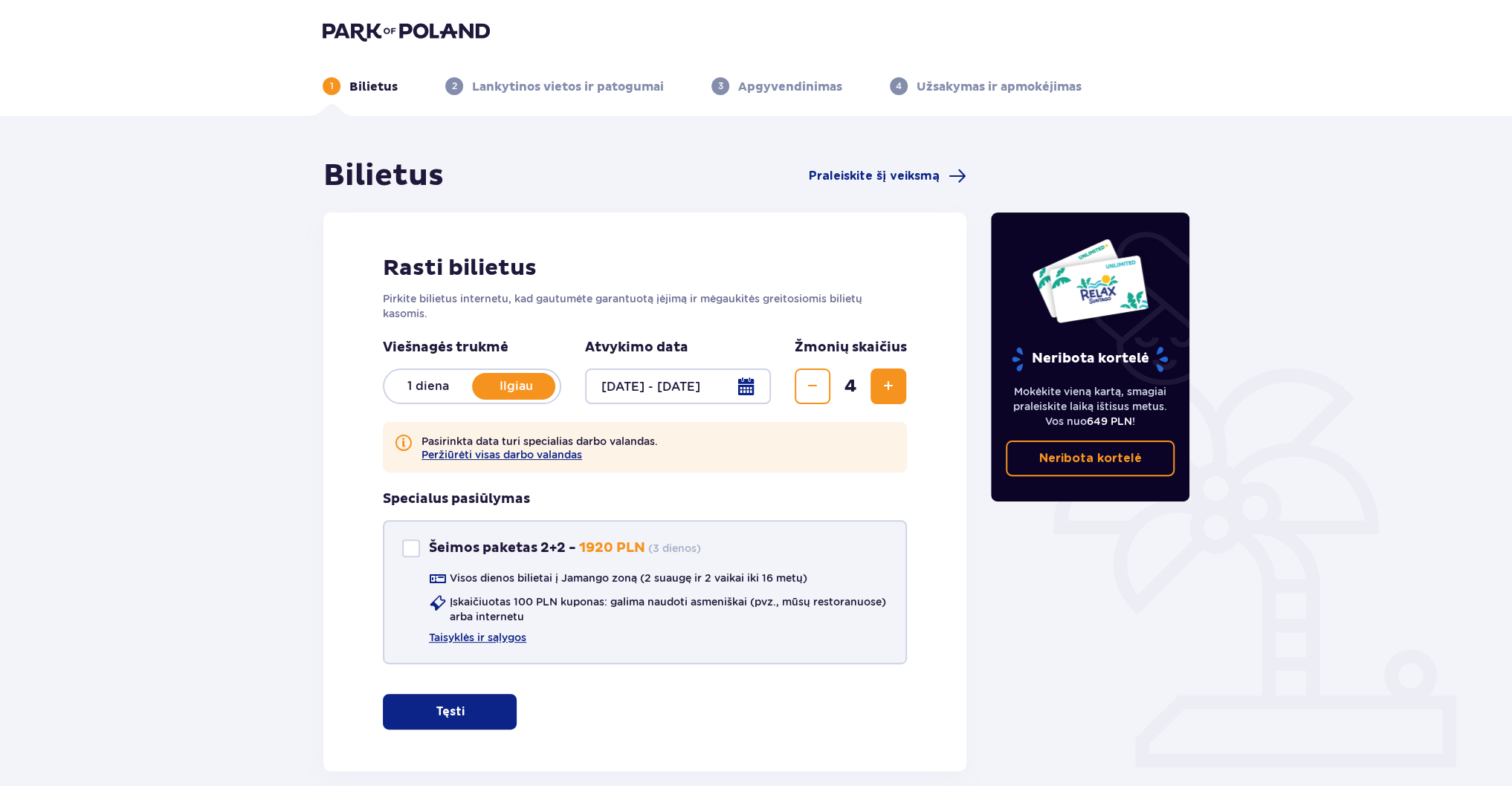
click at [418, 541] on div "Šeimos paketas 2+2" at bounding box center [411, 548] width 18 height 18
checkbox input "true"
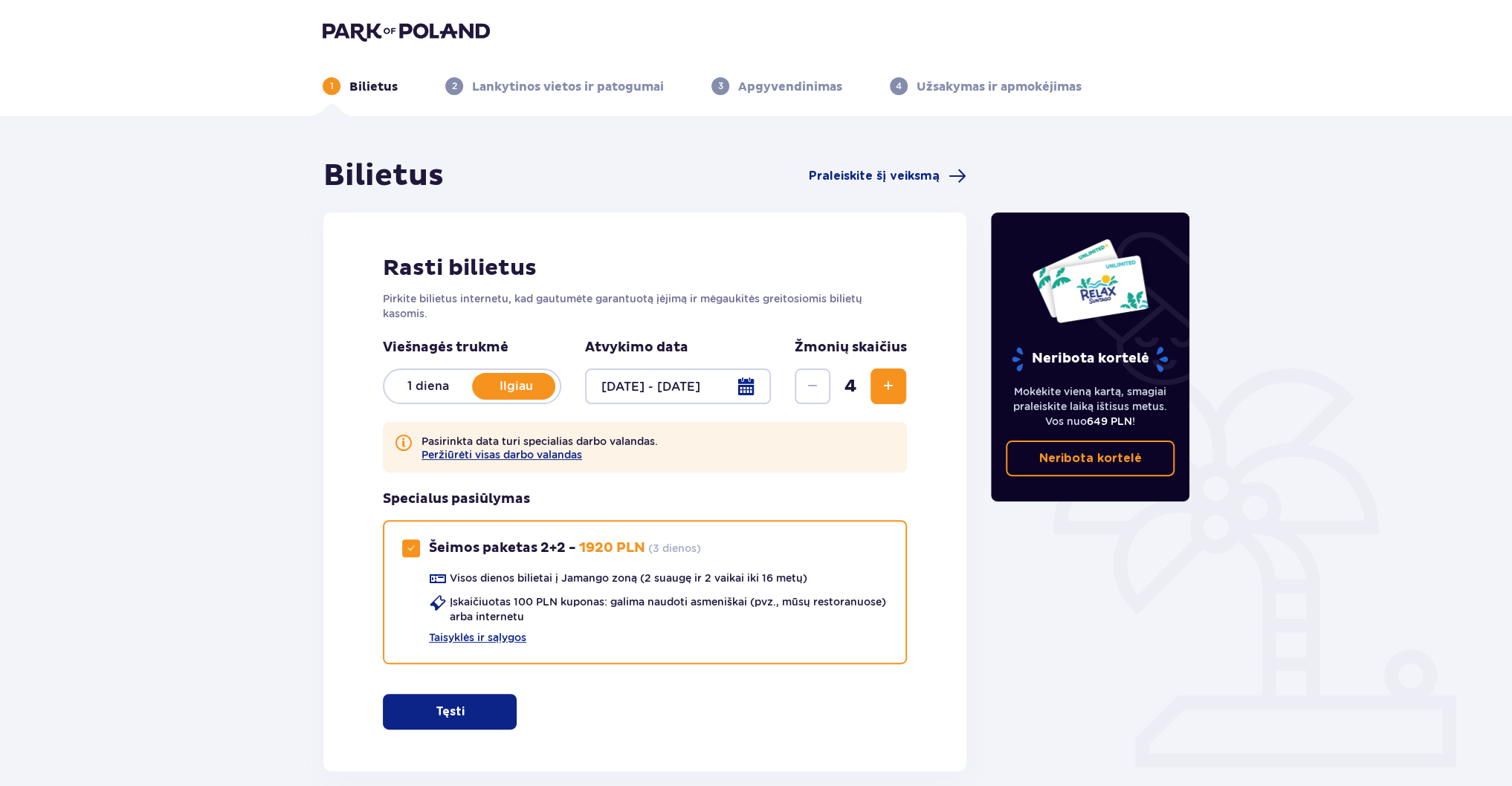
click at [464, 708] on span "button" at bounding box center [467, 711] width 18 height 18
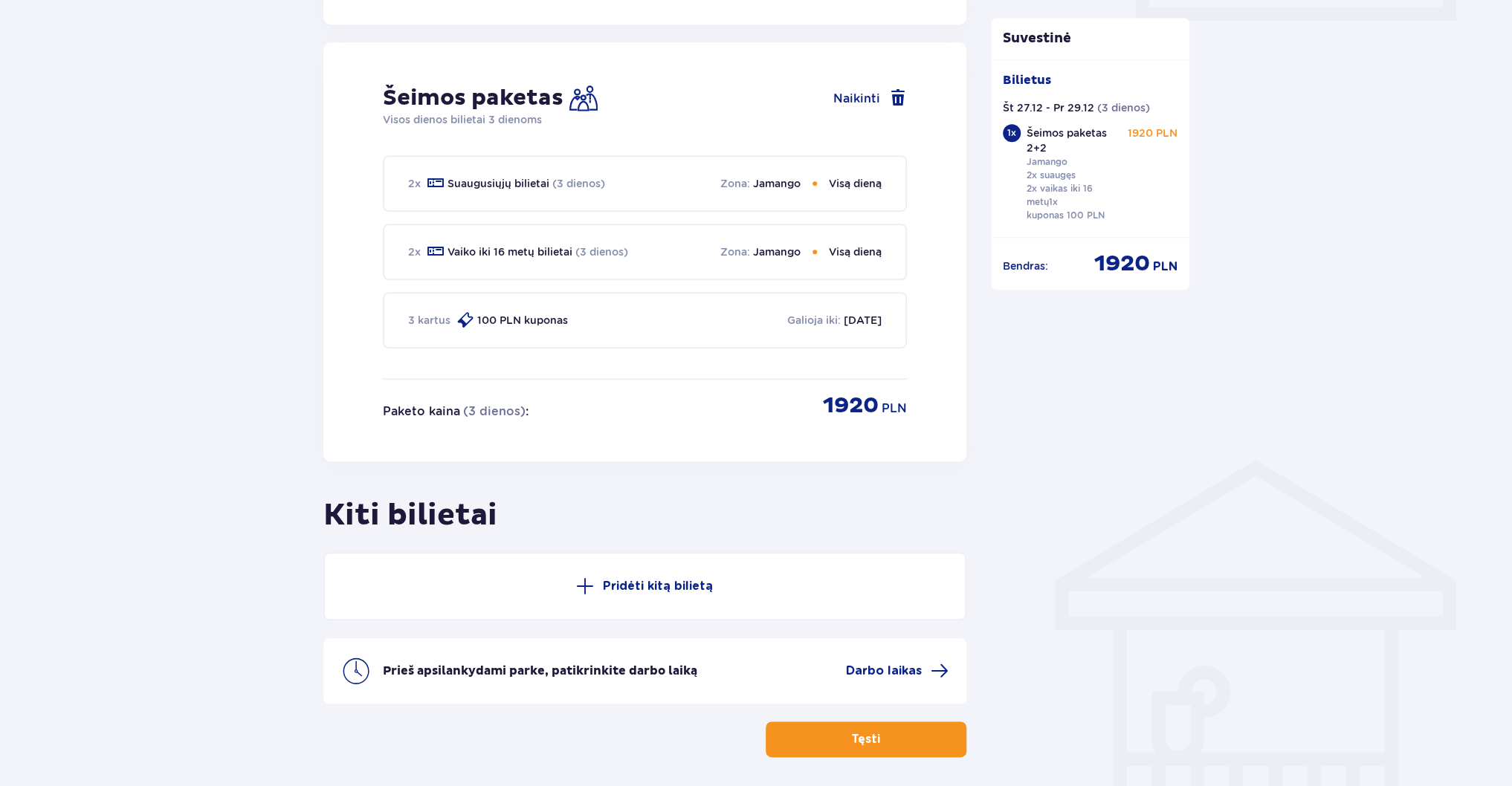
scroll to position [804, 0]
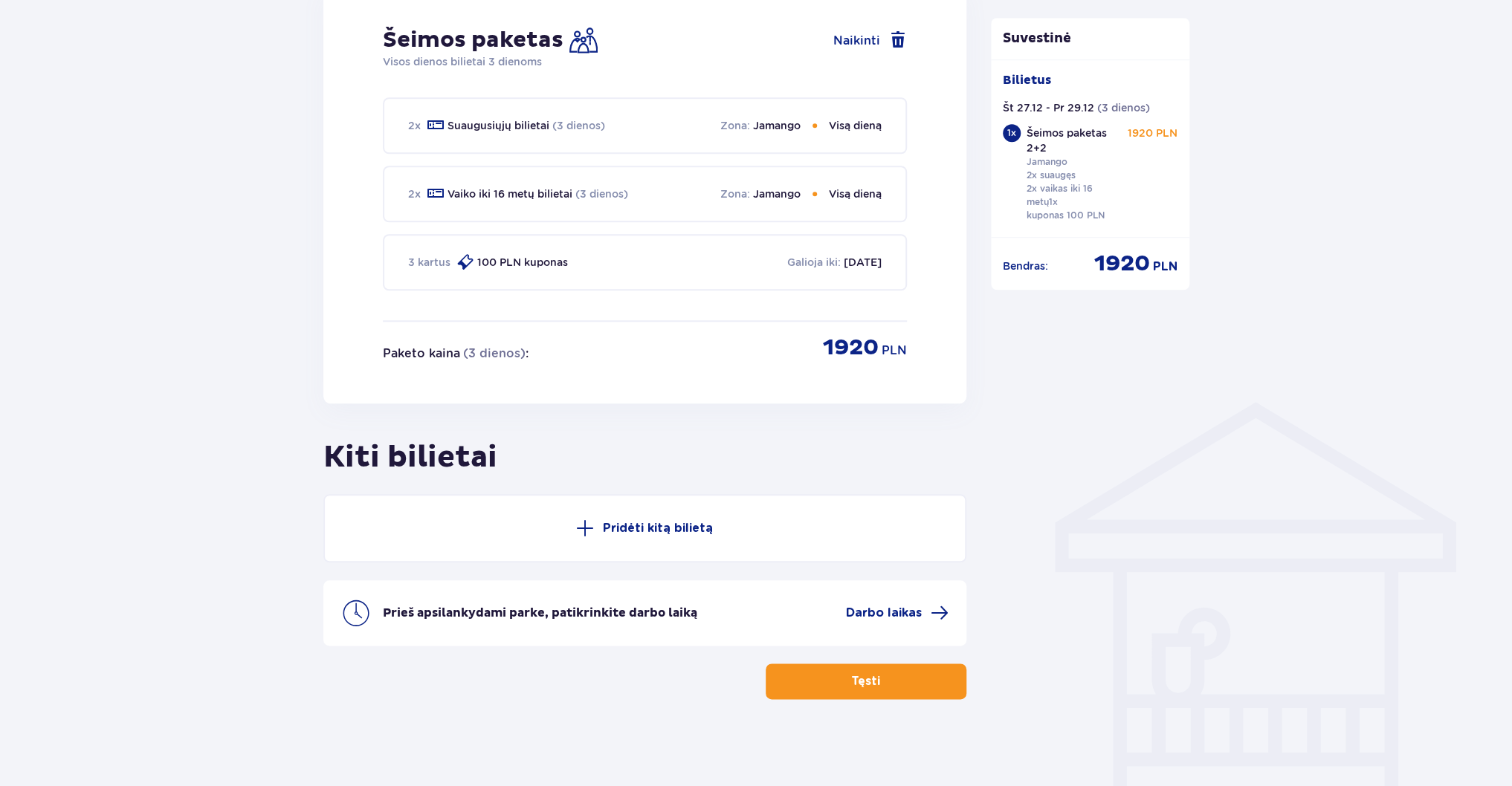
click at [888, 674] on span "button" at bounding box center [882, 681] width 18 height 18
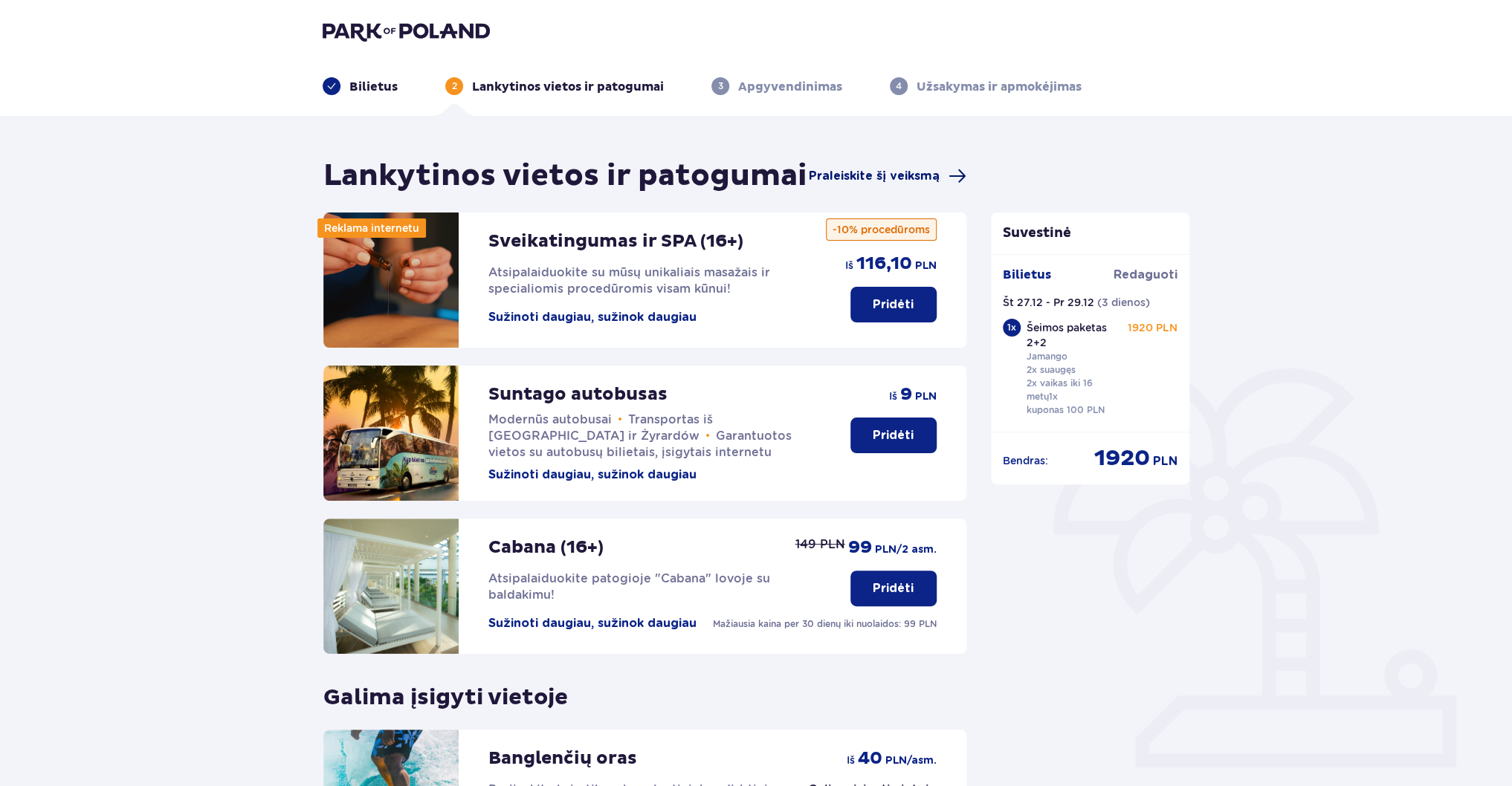
click at [885, 174] on span "Praleiskite šį veiksmą" at bounding box center [874, 176] width 131 height 17
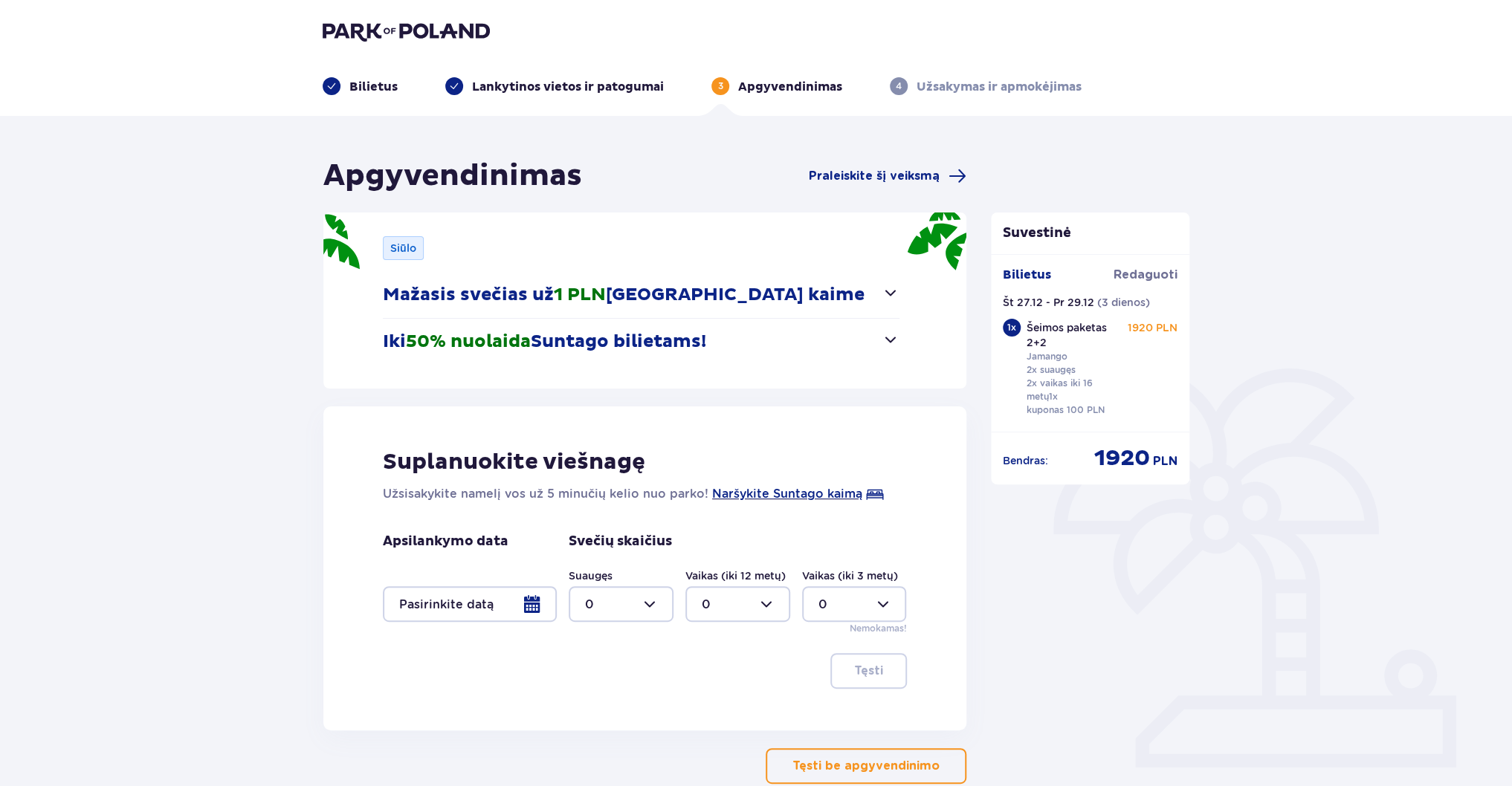
click at [511, 289] on p "Mažasis svečias už 1 PLN Suntago kaime" at bounding box center [624, 295] width 482 height 22
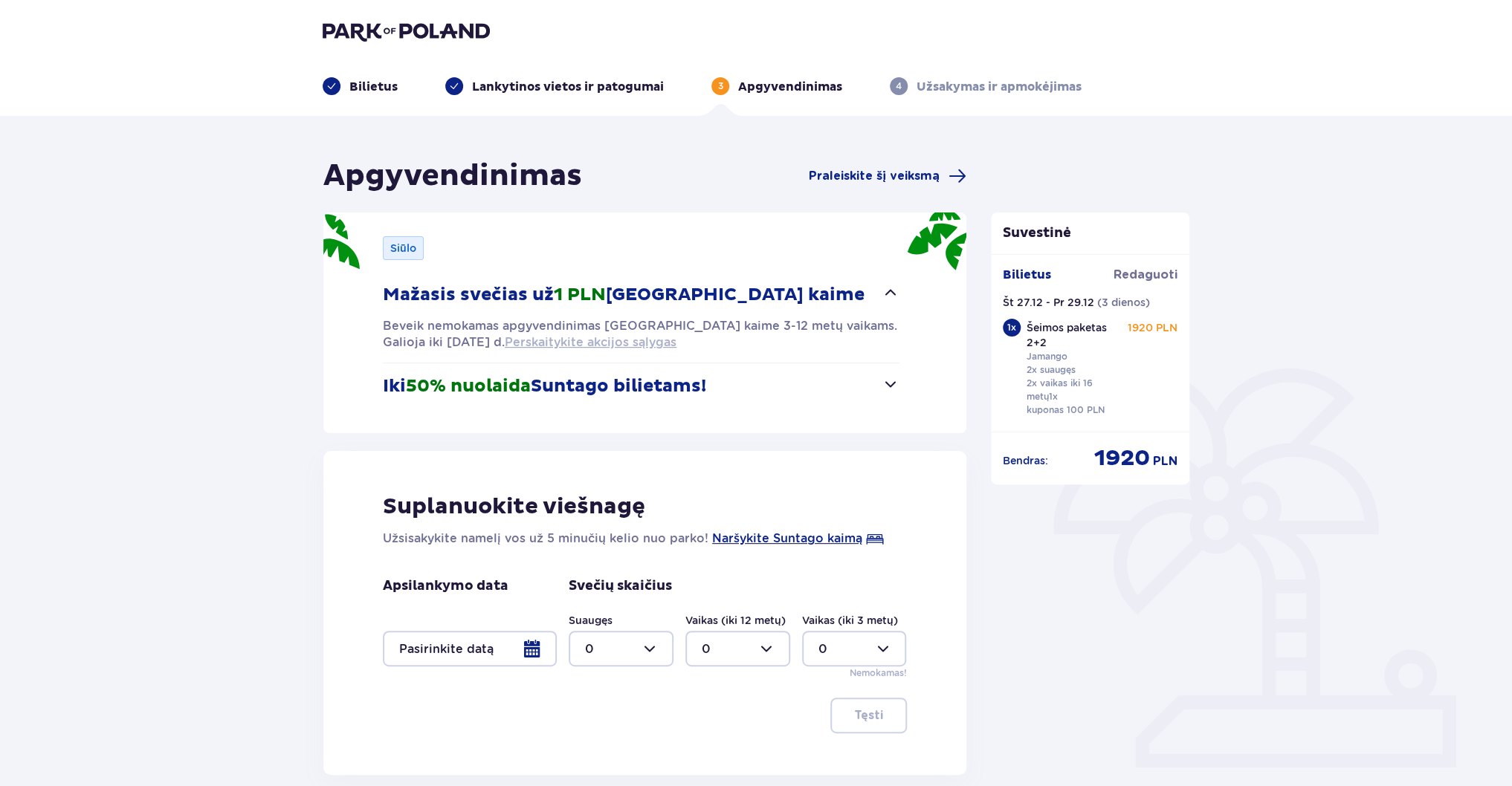
click at [522, 343] on span "Perskaitykite akcijos sąlygas" at bounding box center [591, 342] width 172 height 17
click at [581, 339] on span "Perskaitykite akcijos sąlygas" at bounding box center [591, 342] width 172 height 17
click at [702, 377] on p "Iki 50% nuolaida Suntago bilietams!" at bounding box center [545, 387] width 323 height 22
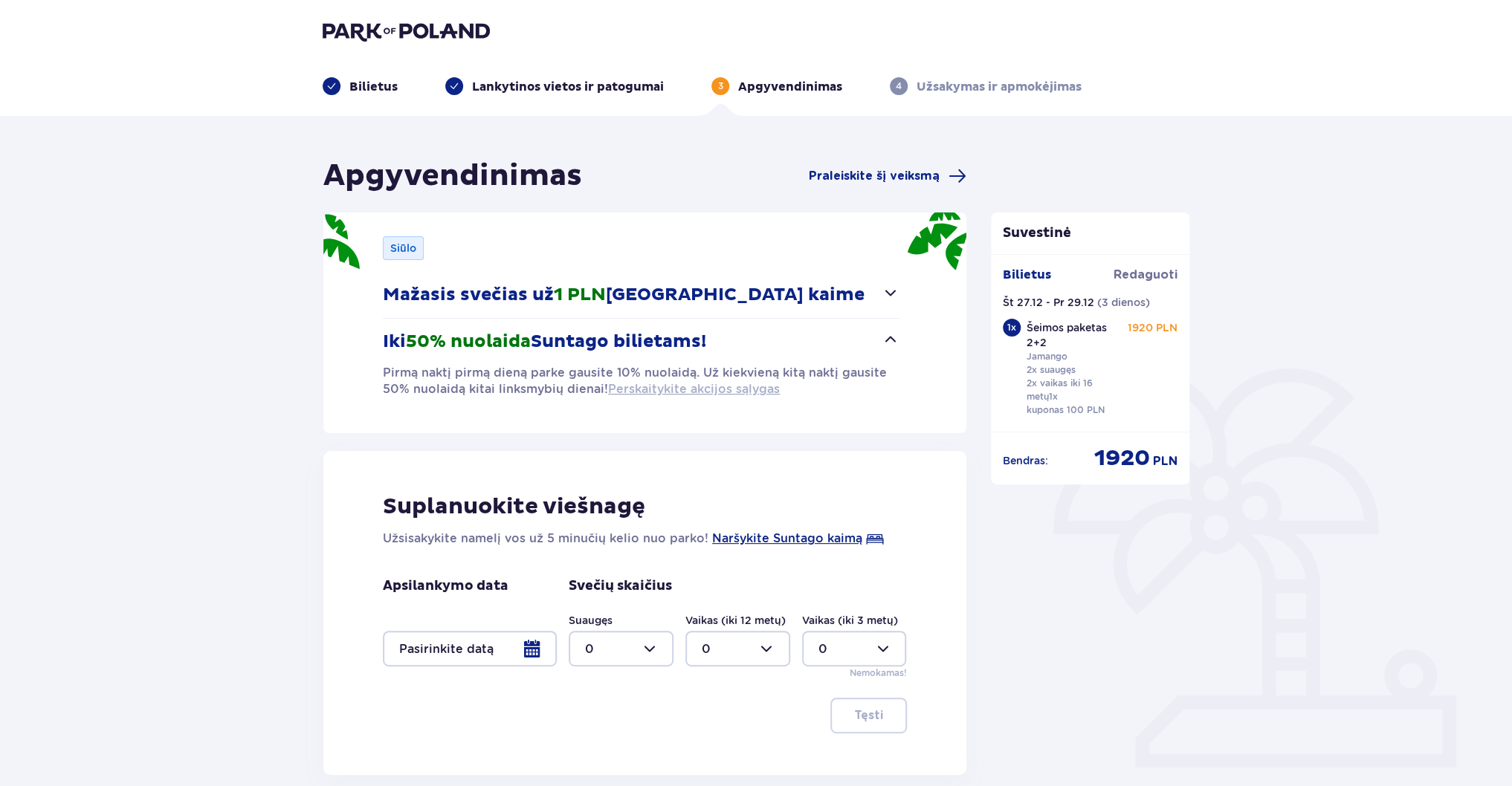
click at [703, 395] on span "Perskaitykite akcijos sąlygas" at bounding box center [694, 389] width 172 height 17
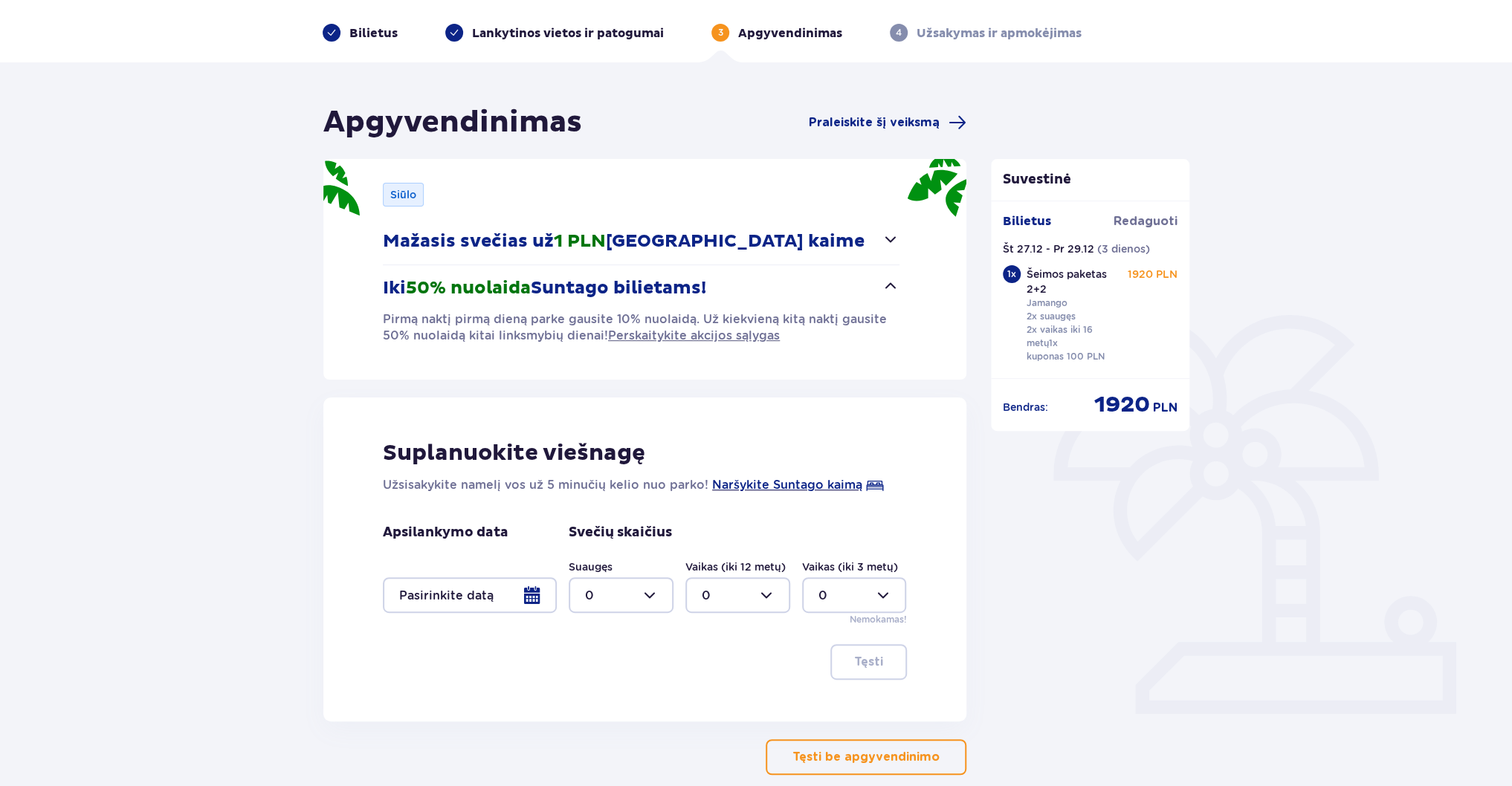
scroll to position [119, 0]
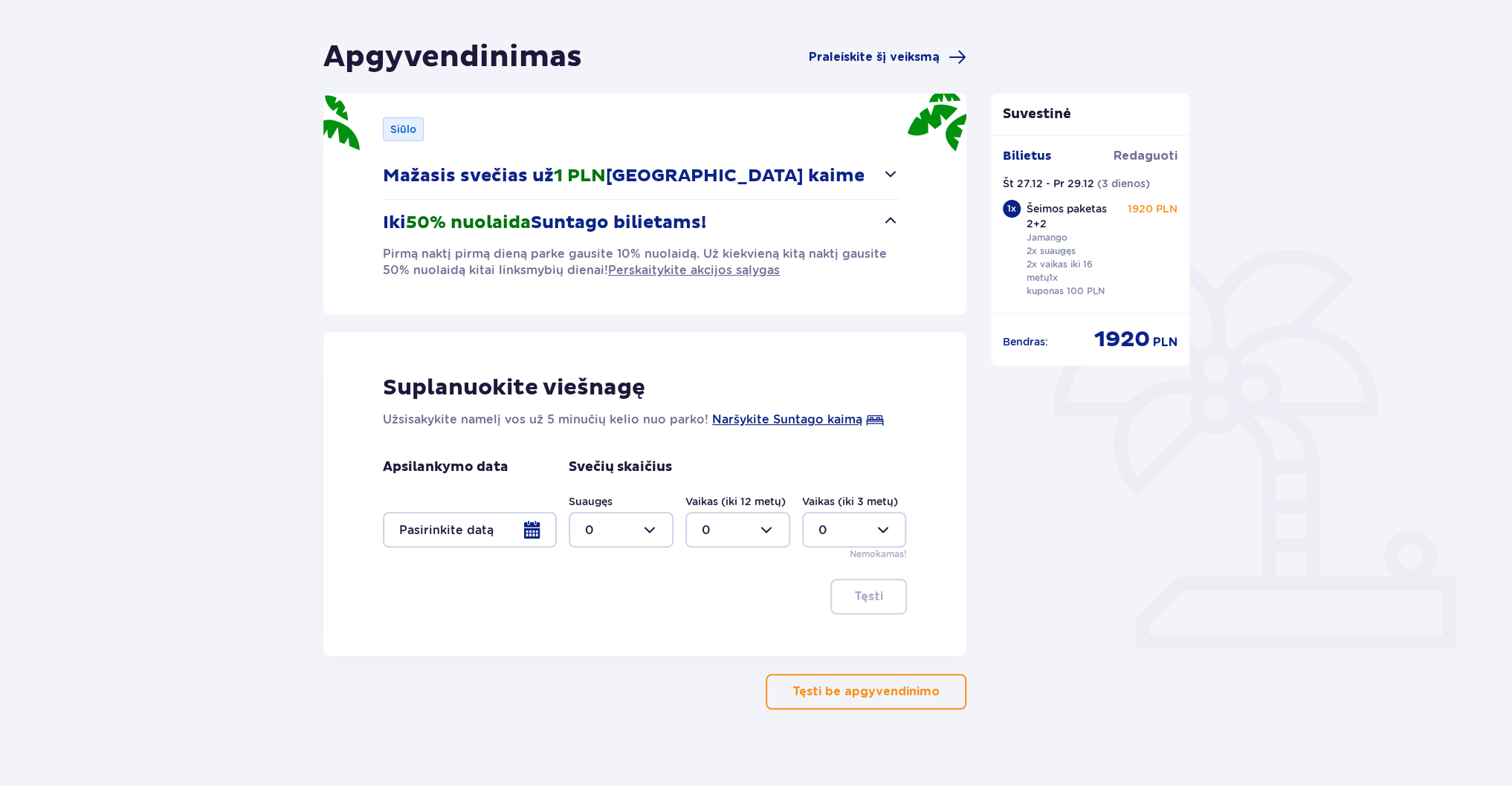
click at [534, 525] on div at bounding box center [470, 530] width 174 height 36
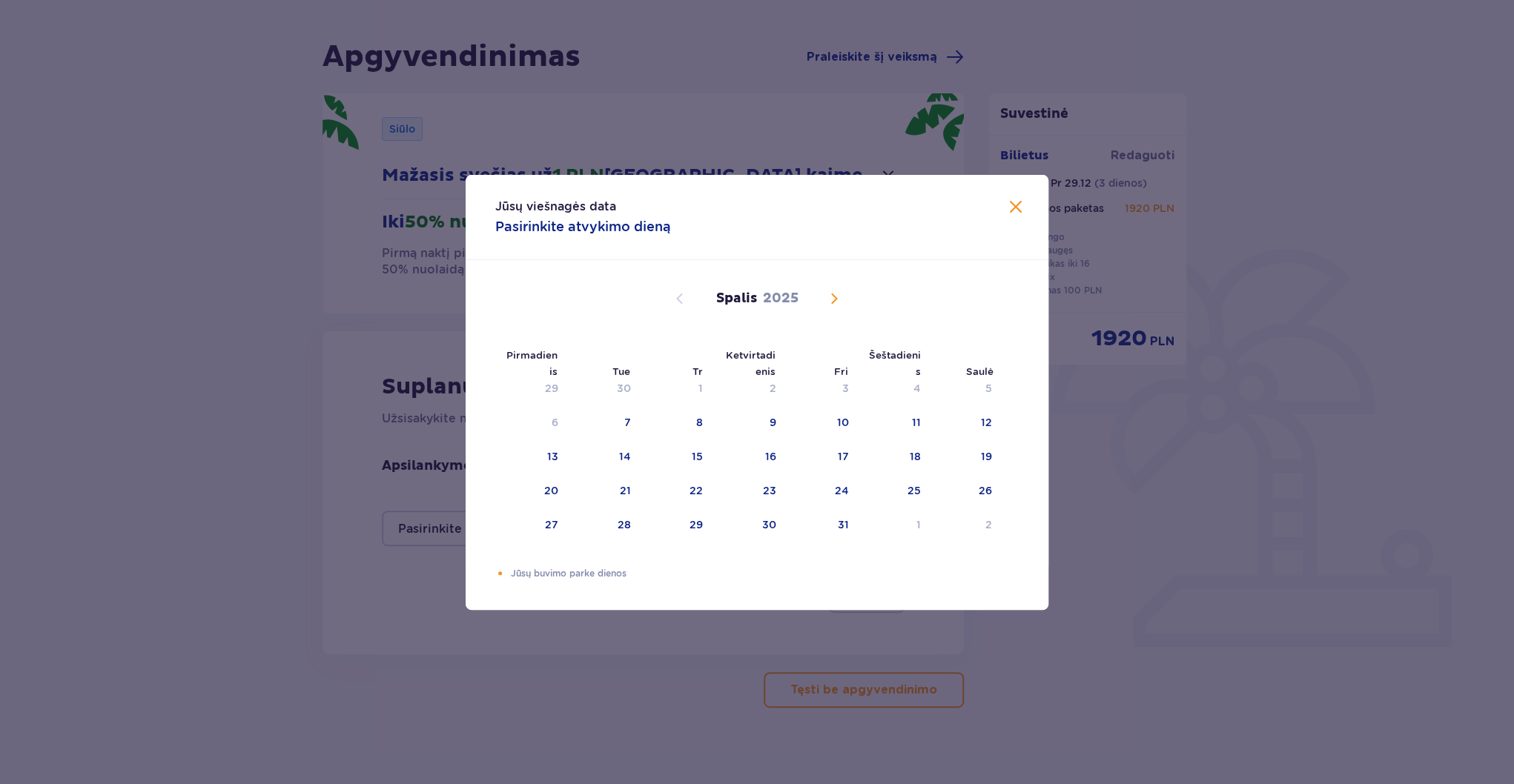
click at [832, 296] on span "Kitą mėnesį" at bounding box center [833, 298] width 17 height 17
click at [916, 498] on div "27" at bounding box center [894, 490] width 74 height 32
click at [624, 517] on div "30" at bounding box center [622, 525] width 14 height 15
type input "27.12.25 - 30.12.25"
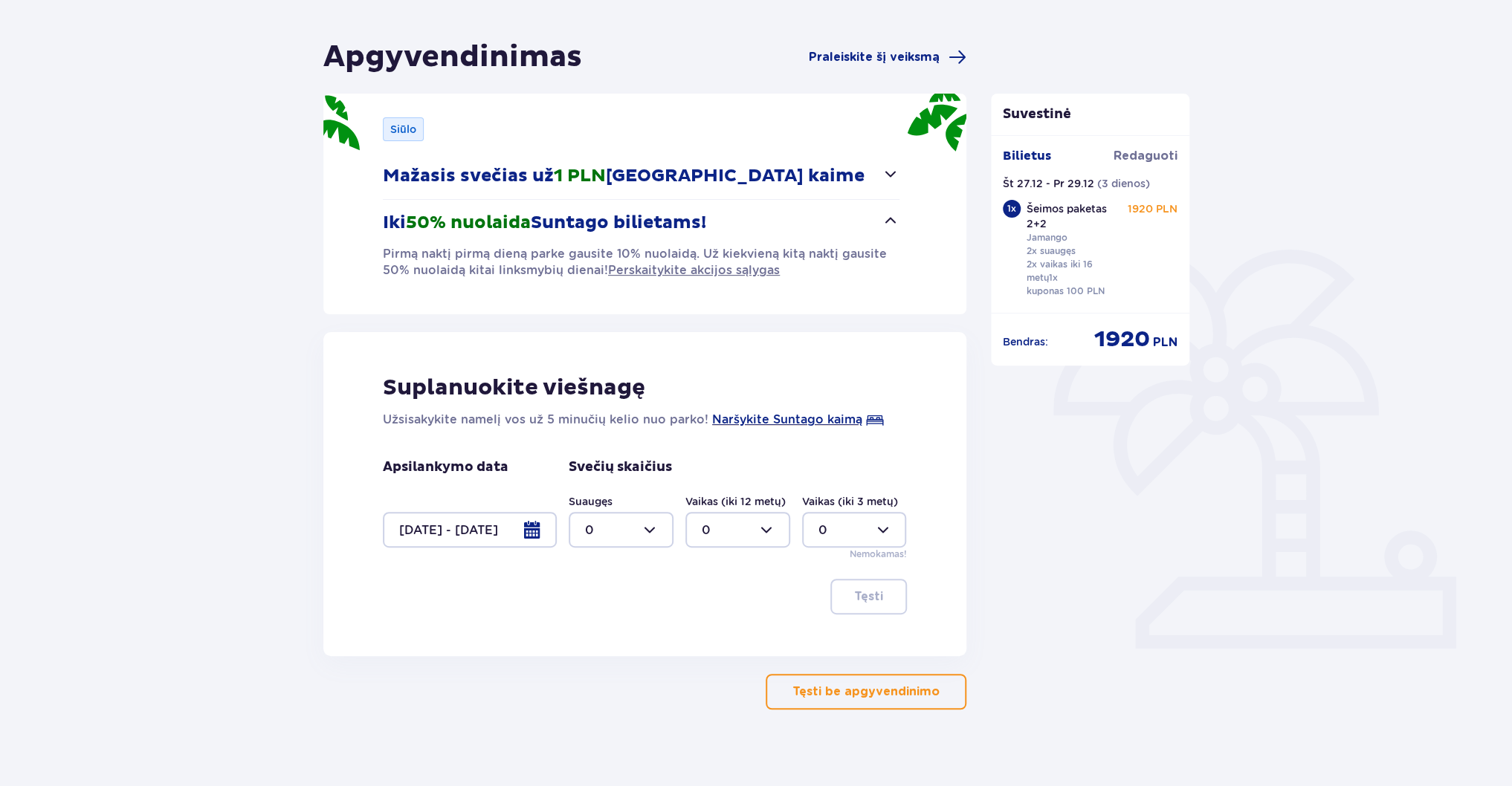
click at [657, 529] on div at bounding box center [621, 530] width 105 height 36
drag, startPoint x: 582, startPoint y: 629, endPoint x: 688, endPoint y: 573, distance: 119.9
click at [582, 629] on span "2" at bounding box center [621, 637] width 102 height 31
type input "2"
click at [754, 527] on div at bounding box center [738, 530] width 105 height 36
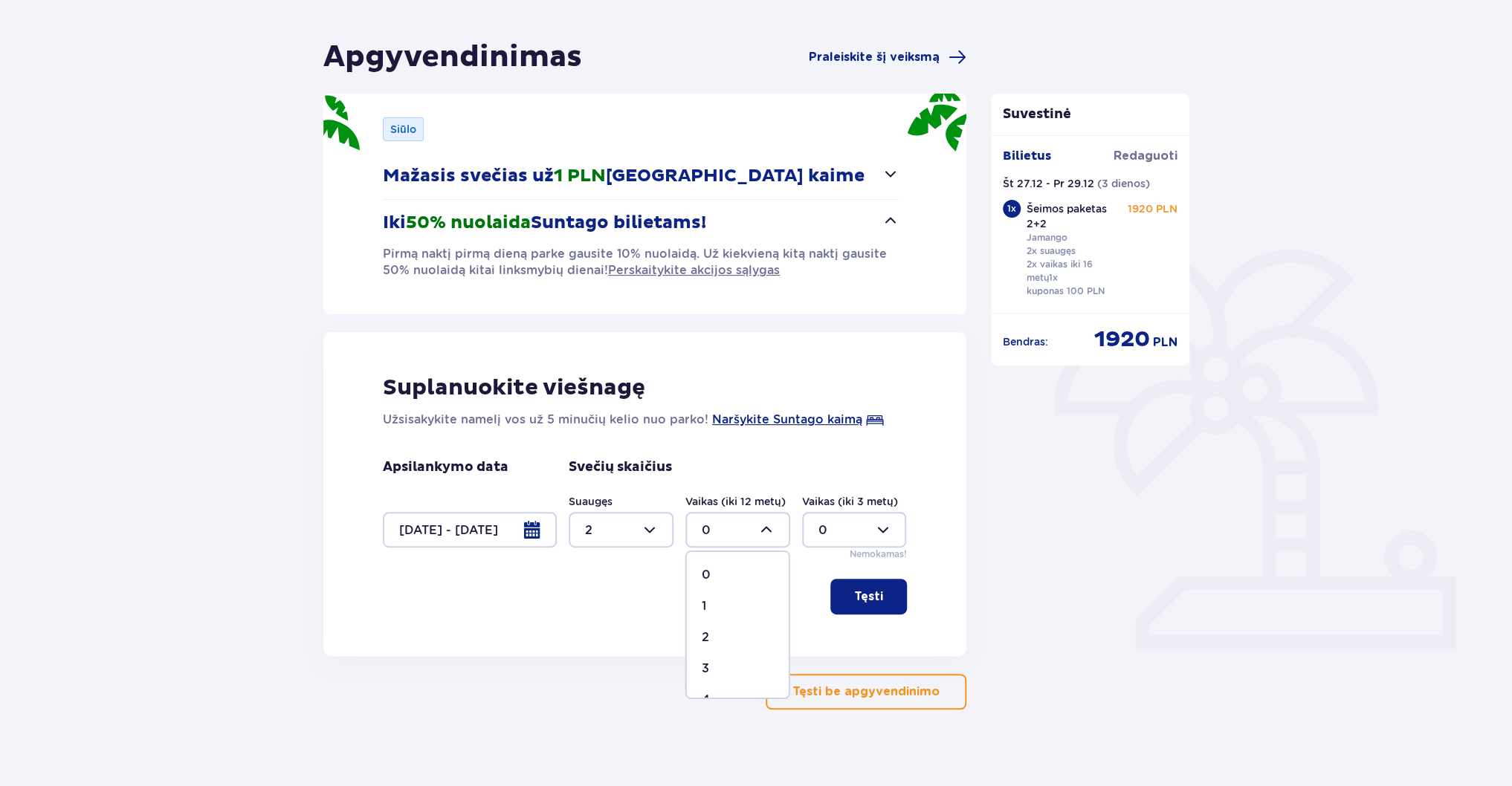
click at [704, 633] on p "2" at bounding box center [705, 637] width 7 height 17
type input "2"
click at [907, 591] on div "Suplanuokite viešnagę Užsisakykite namelį vos už 5 minučių kelio nuo parko! Nar…" at bounding box center [644, 494] width 643 height 324
click at [885, 592] on span "button" at bounding box center [885, 596] width 18 height 18
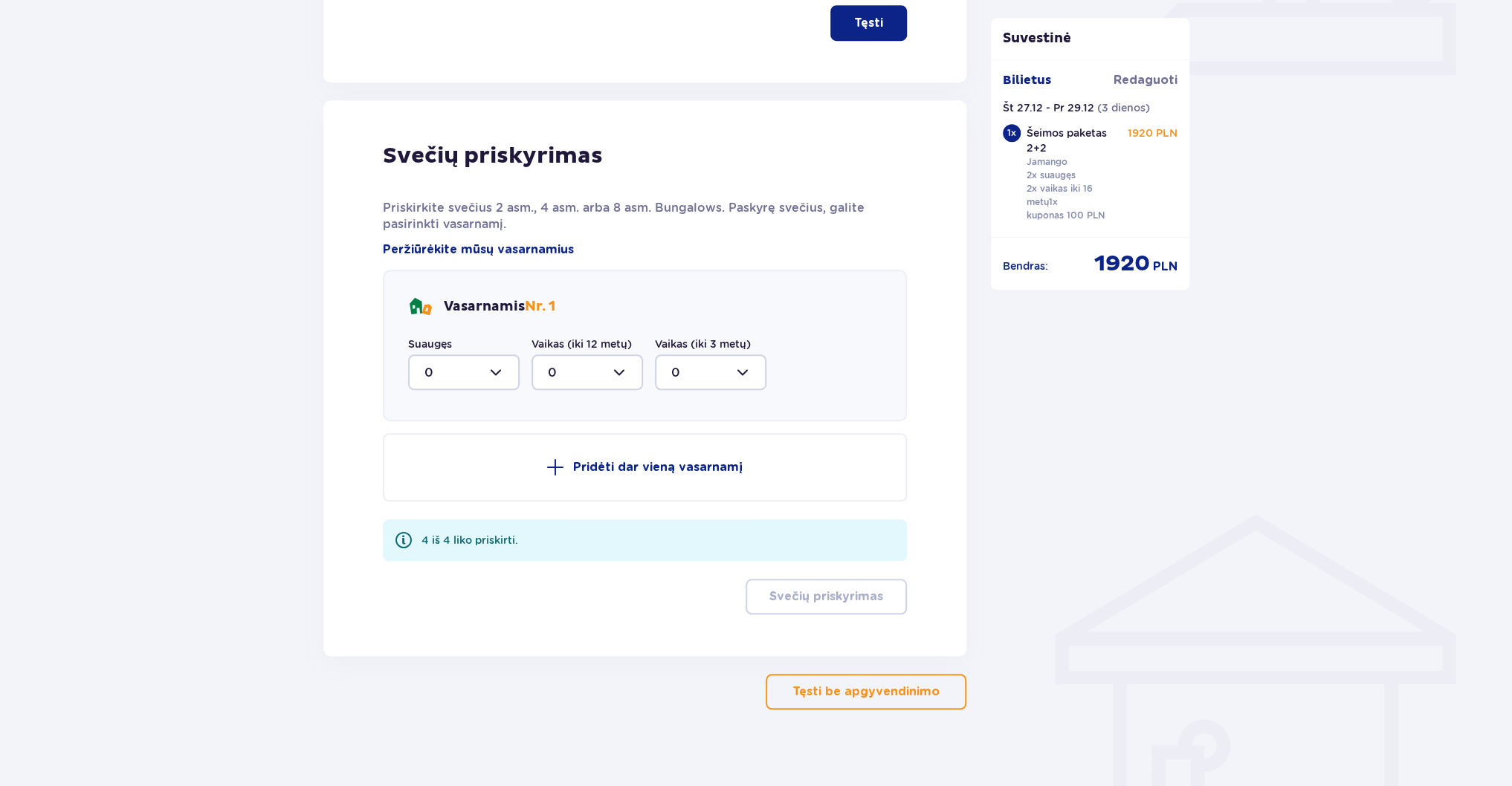
scroll to position [704, 0]
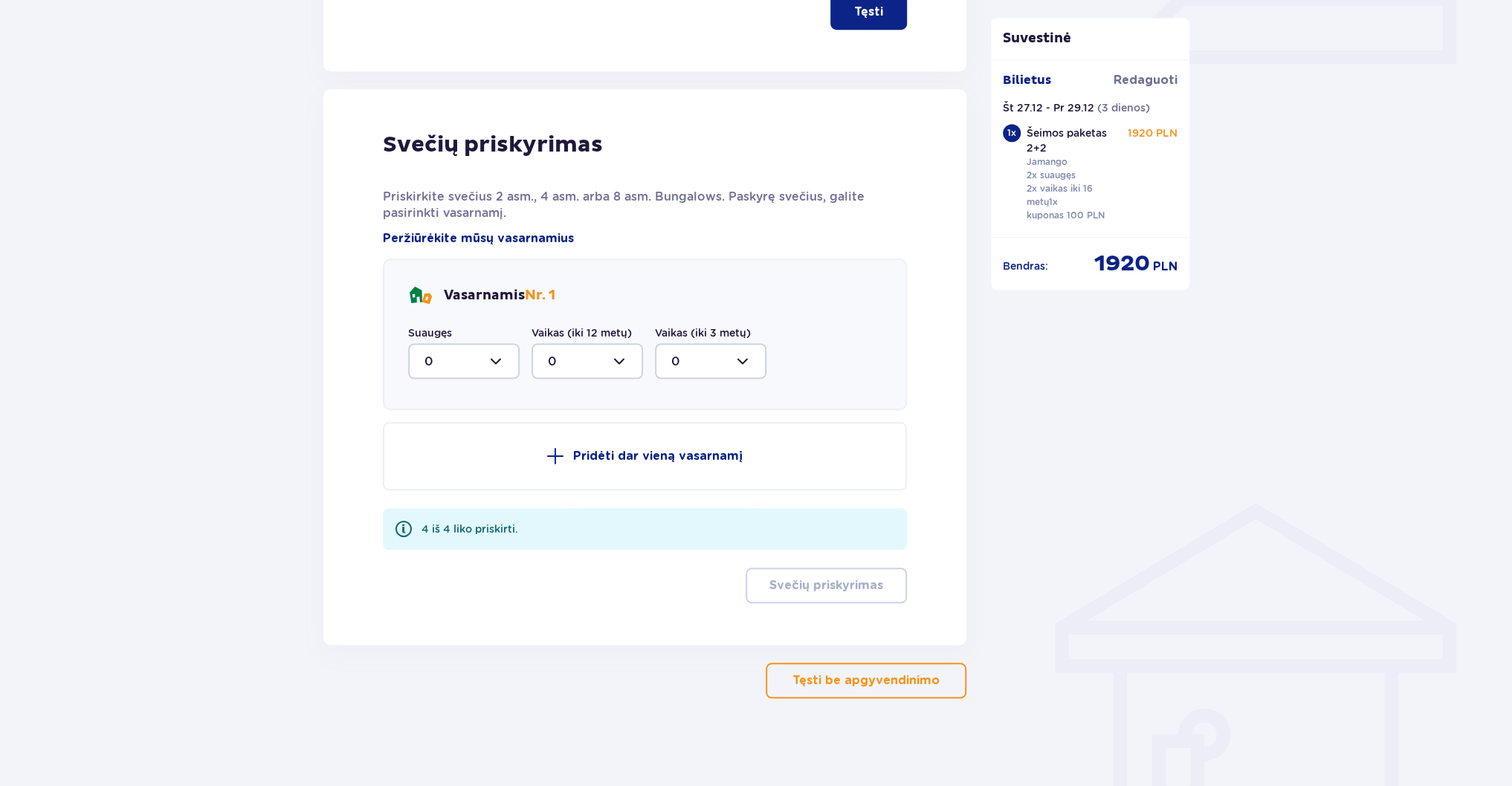
click at [490, 360] on div at bounding box center [463, 361] width 112 height 36
click at [428, 463] on p "2" at bounding box center [428, 469] width 7 height 17
type input "2"
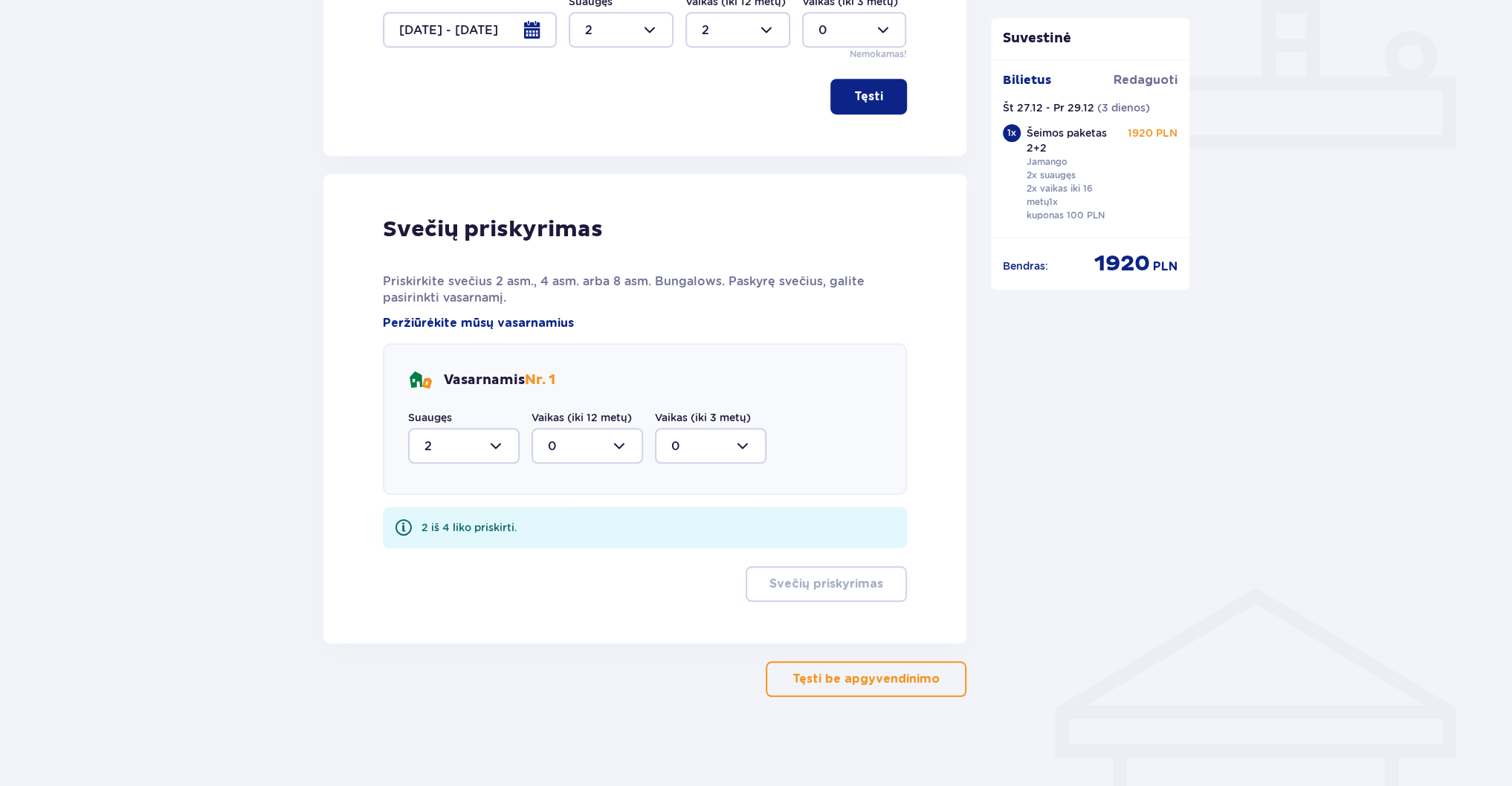
scroll to position [618, 0]
click at [629, 441] on div at bounding box center [587, 447] width 112 height 36
click at [558, 550] on div "2" at bounding box center [587, 554] width 78 height 17
type input "2"
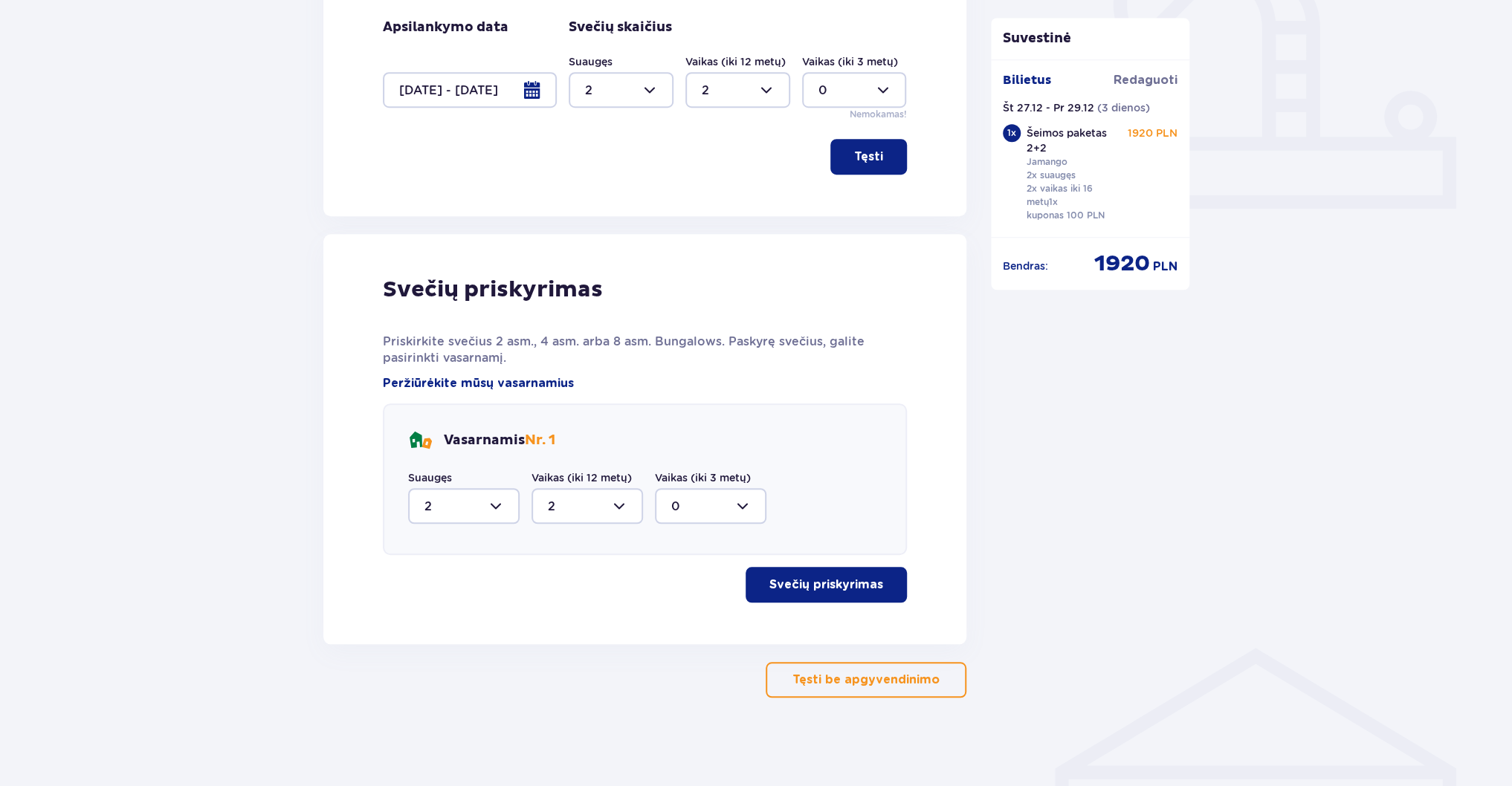
click at [868, 586] on p "Svečių priskyrimas" at bounding box center [826, 585] width 114 height 17
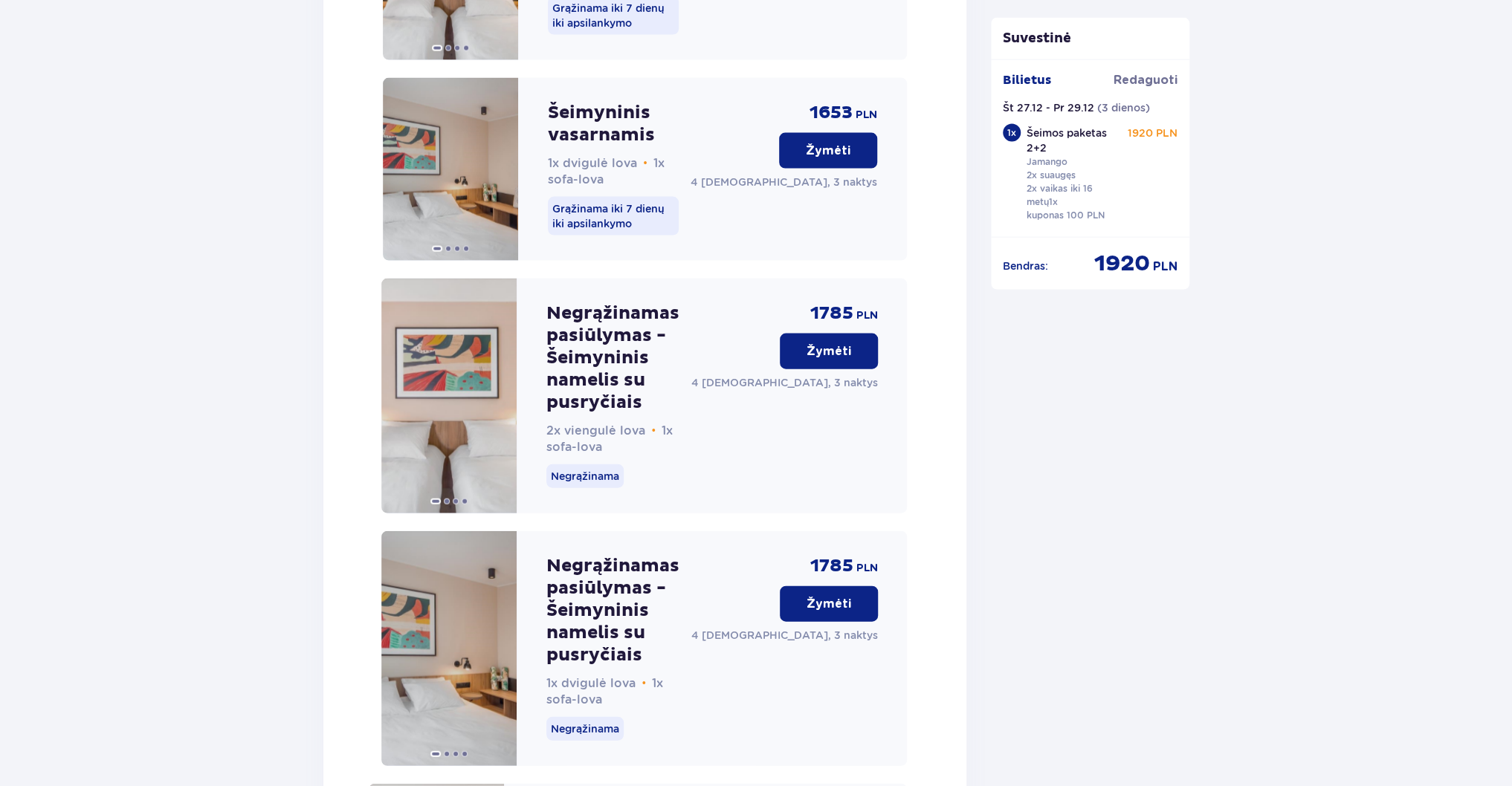
scroll to position [2152, 0]
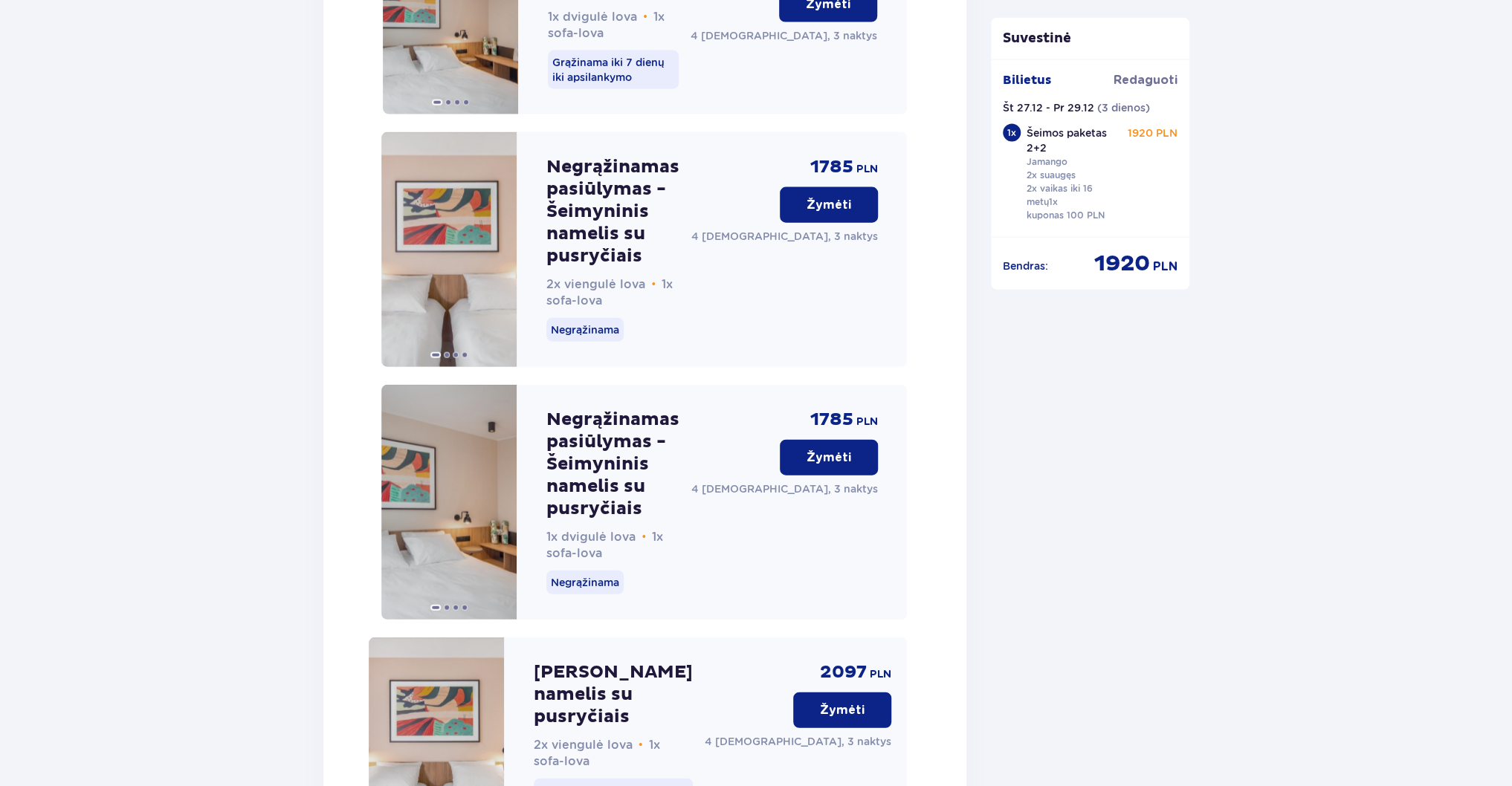
click at [841, 449] on p "Žymėti" at bounding box center [829, 458] width 44 height 17
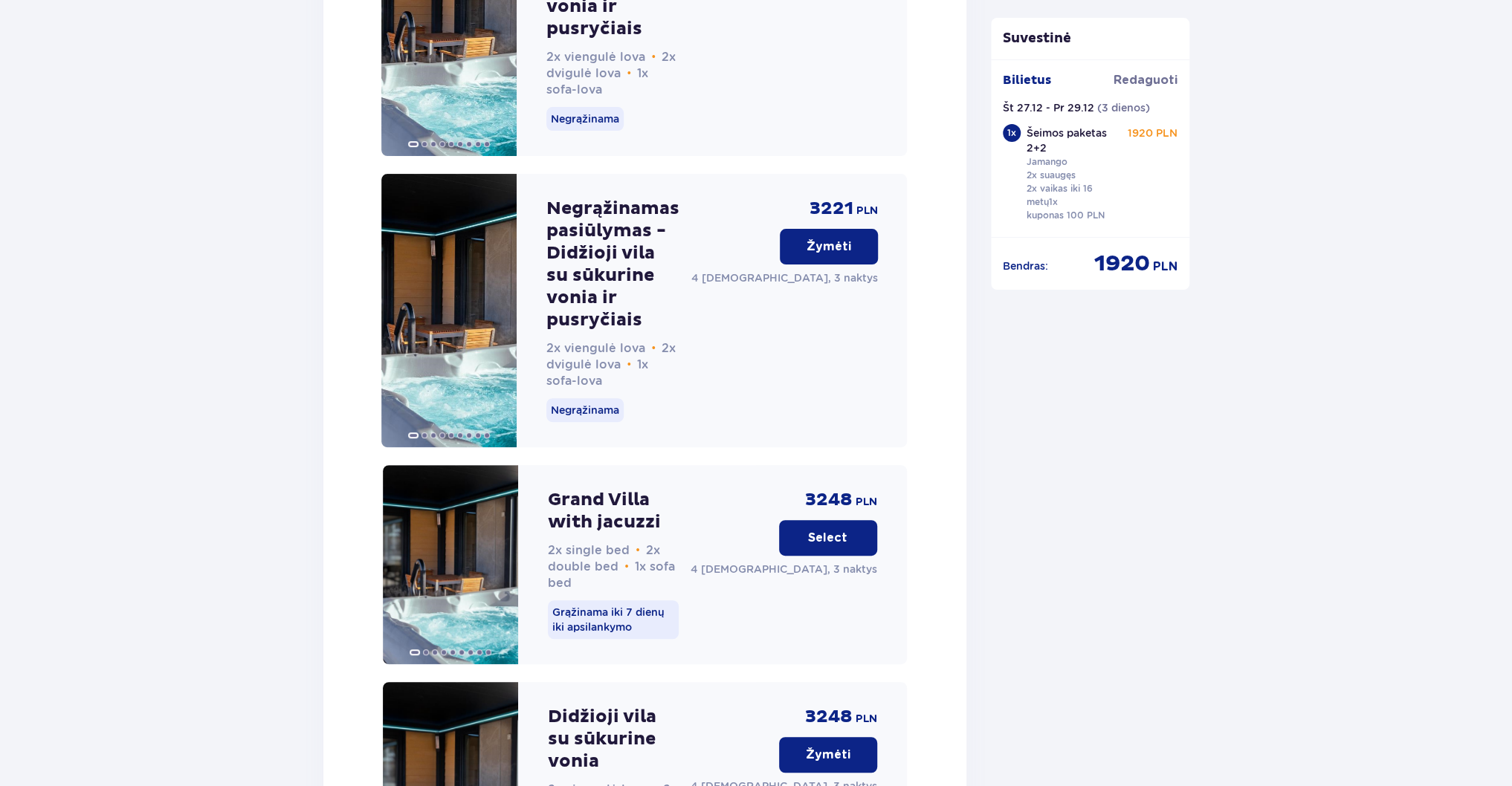
scroll to position [3899, 0]
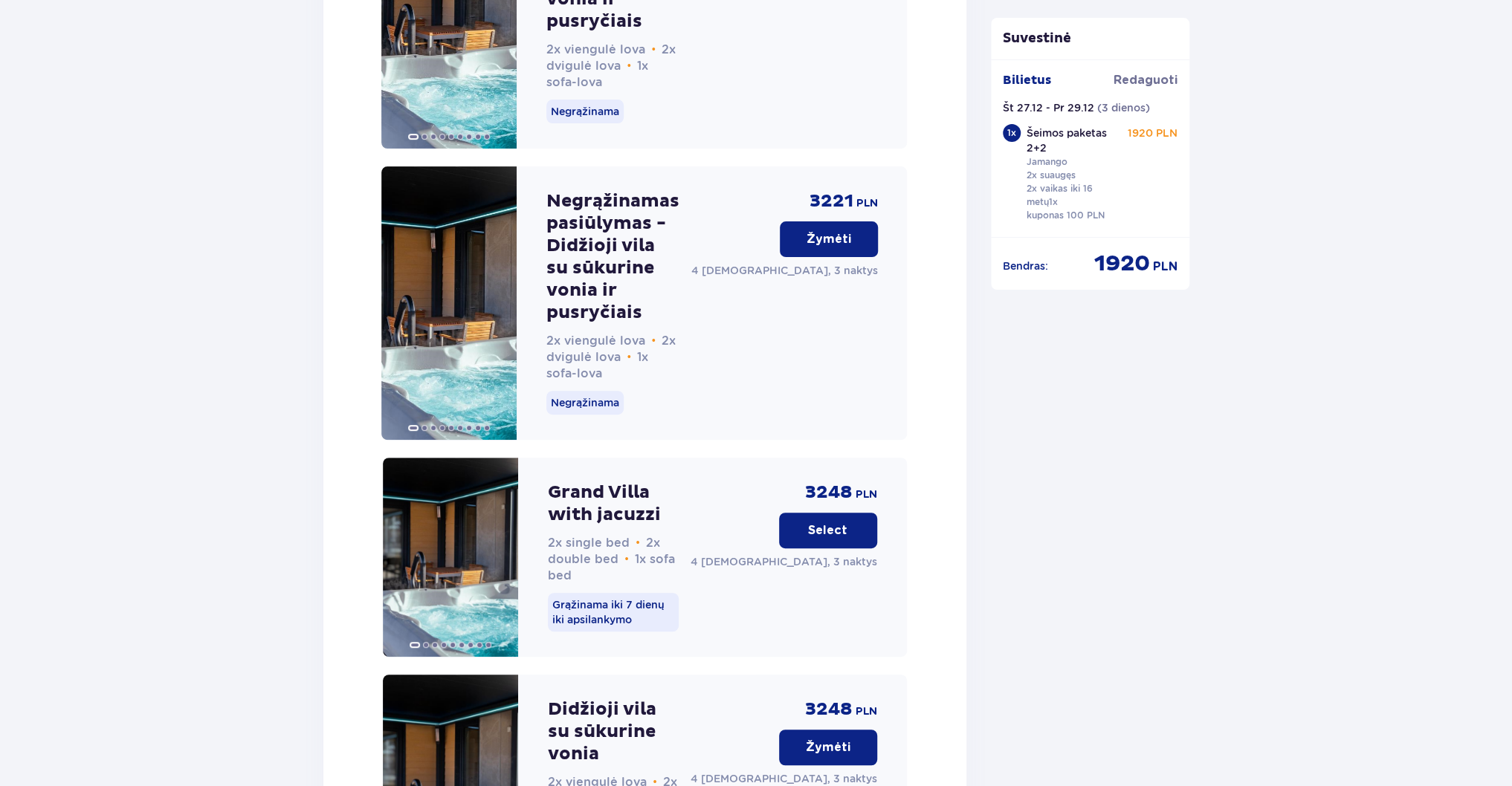
drag, startPoint x: 870, startPoint y: 635, endPoint x: 42, endPoint y: 60, distance: 1008.1
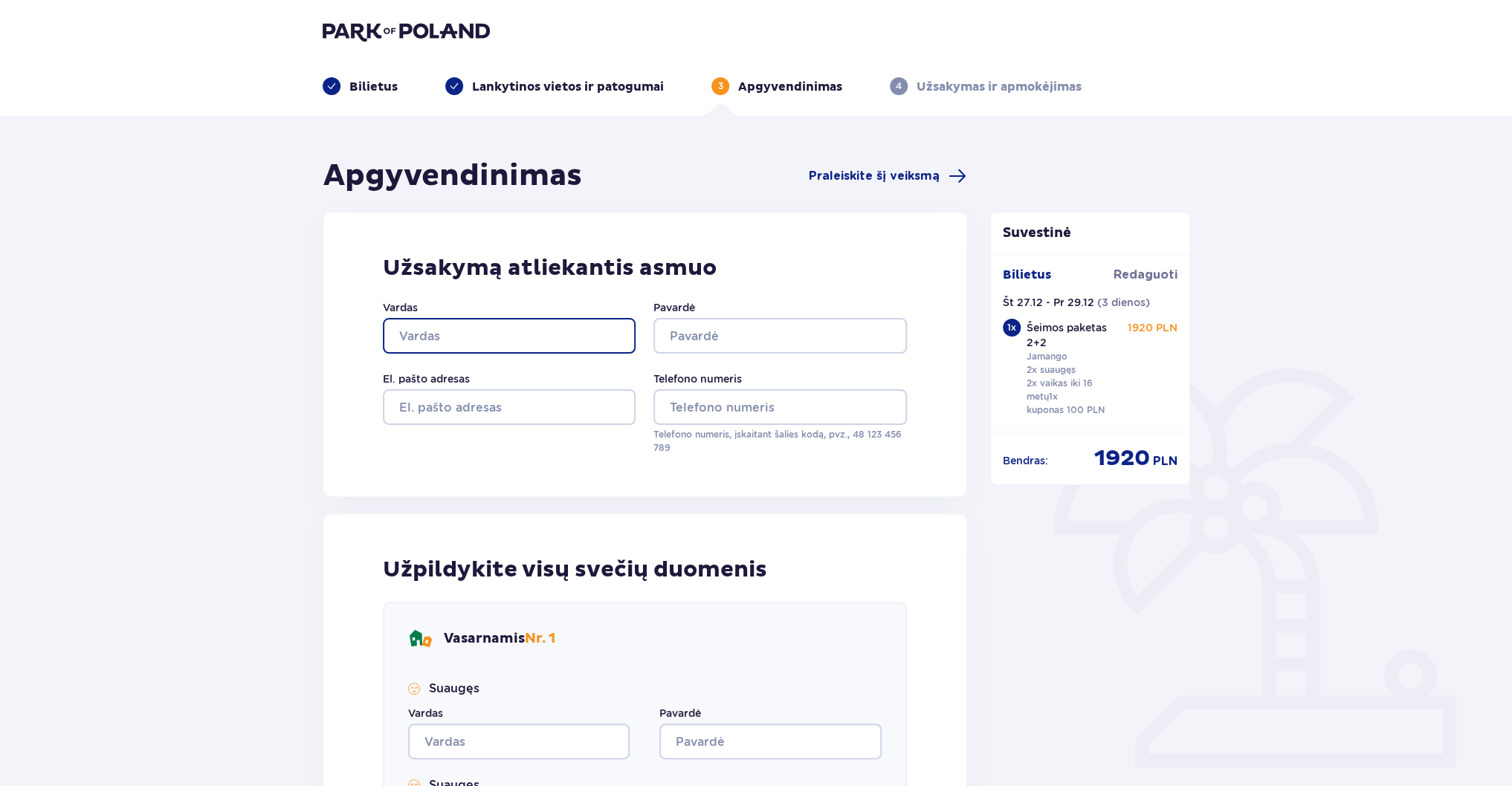
click at [450, 319] on input "Vardas" at bounding box center [510, 336] width 253 height 36
type input "RASA"
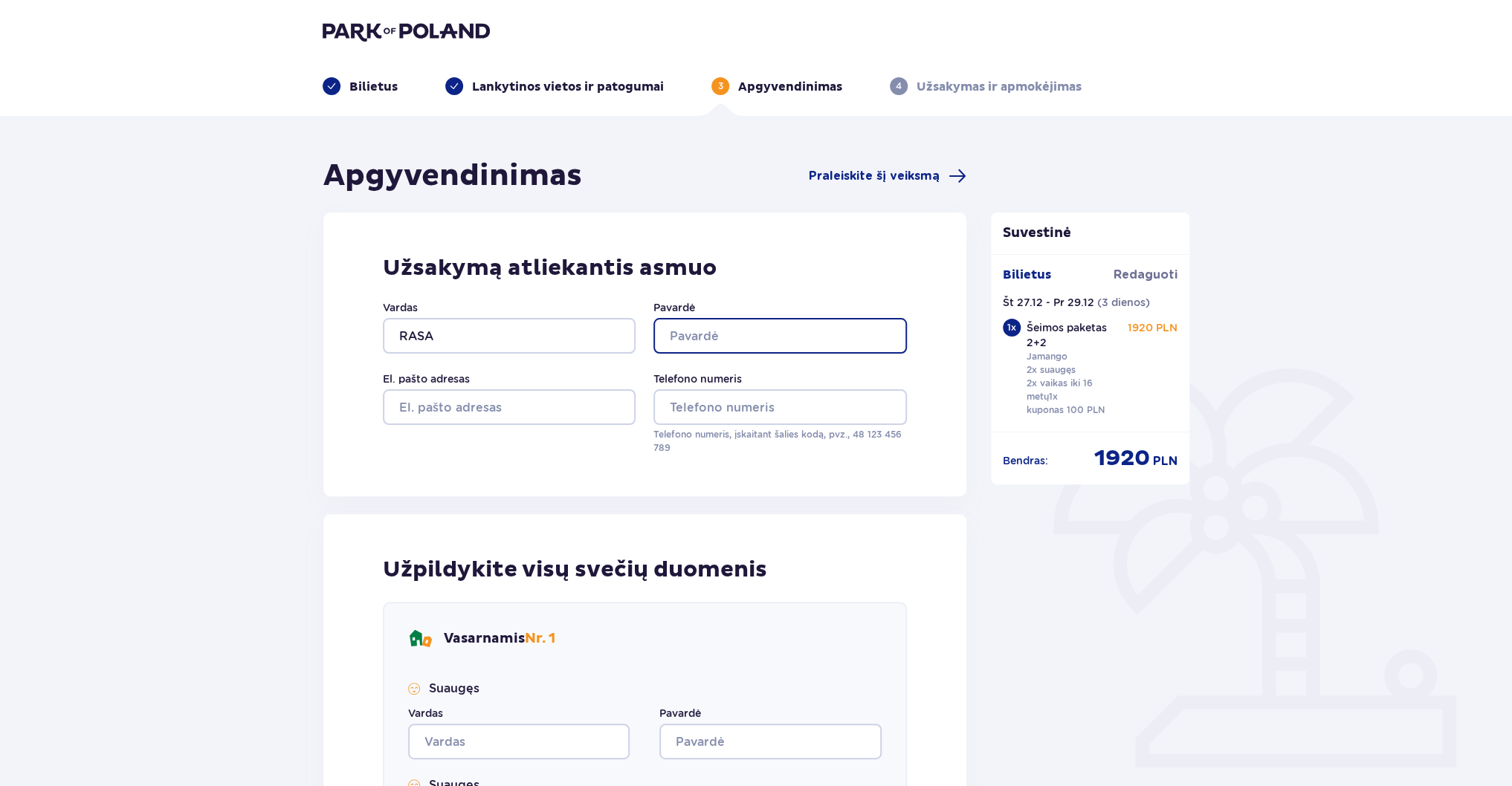
type input "ŠIMKIENĖ"
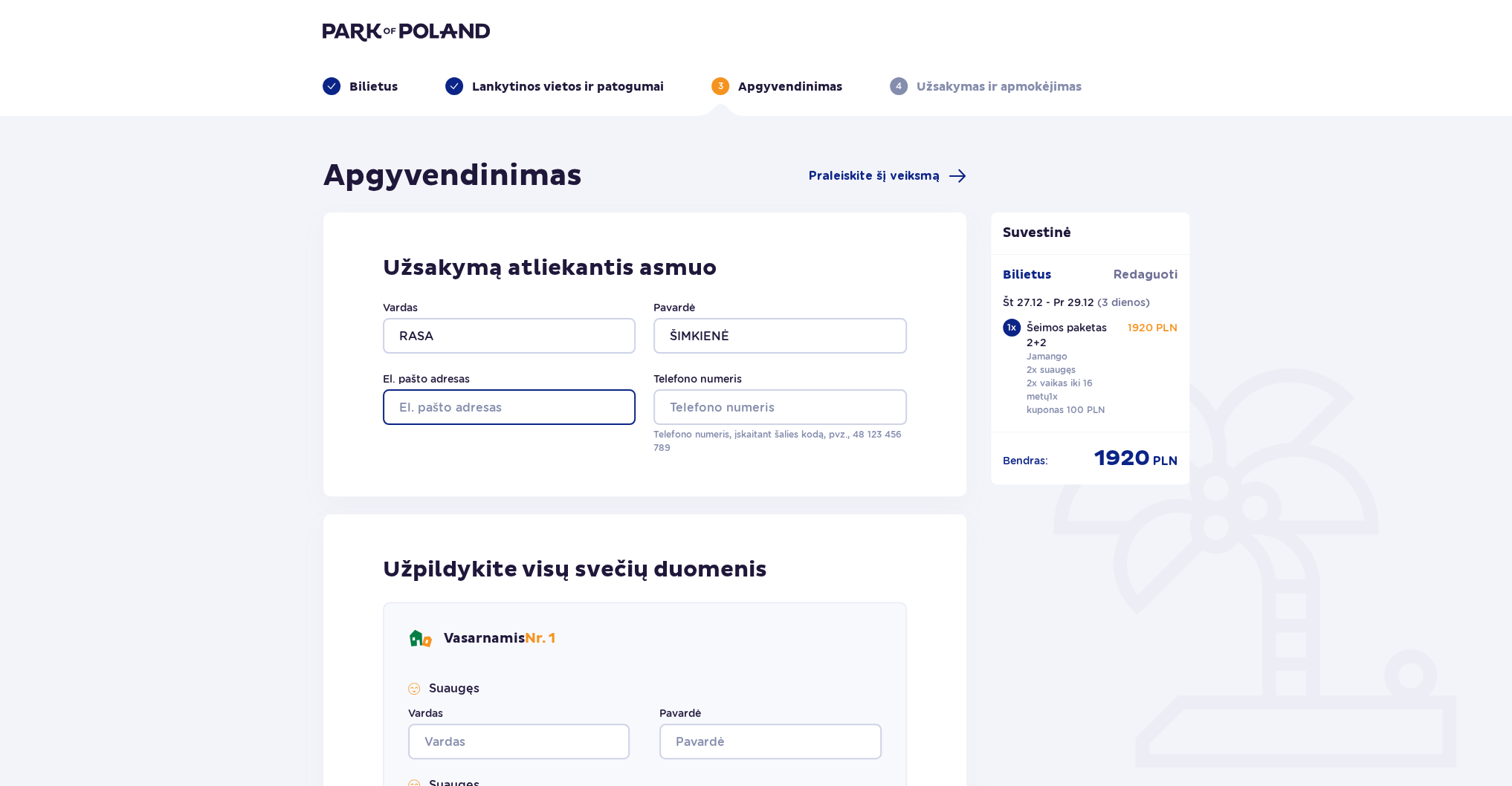
type input "rasa.simkiene@kpnalka.lt"
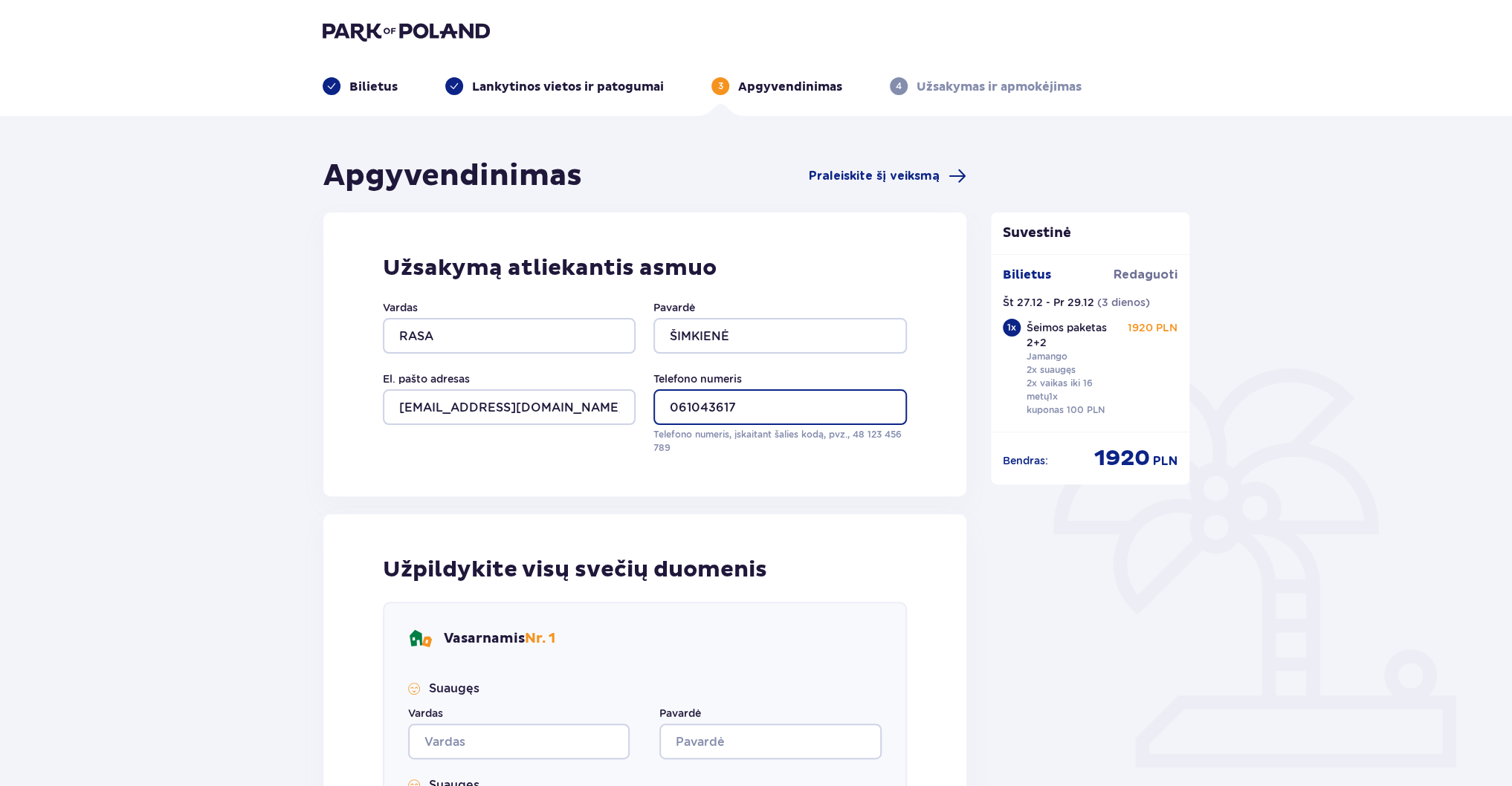
click at [673, 405] on input "061043617" at bounding box center [780, 407] width 253 height 36
click at [678, 410] on input "061043617" at bounding box center [780, 407] width 253 height 36
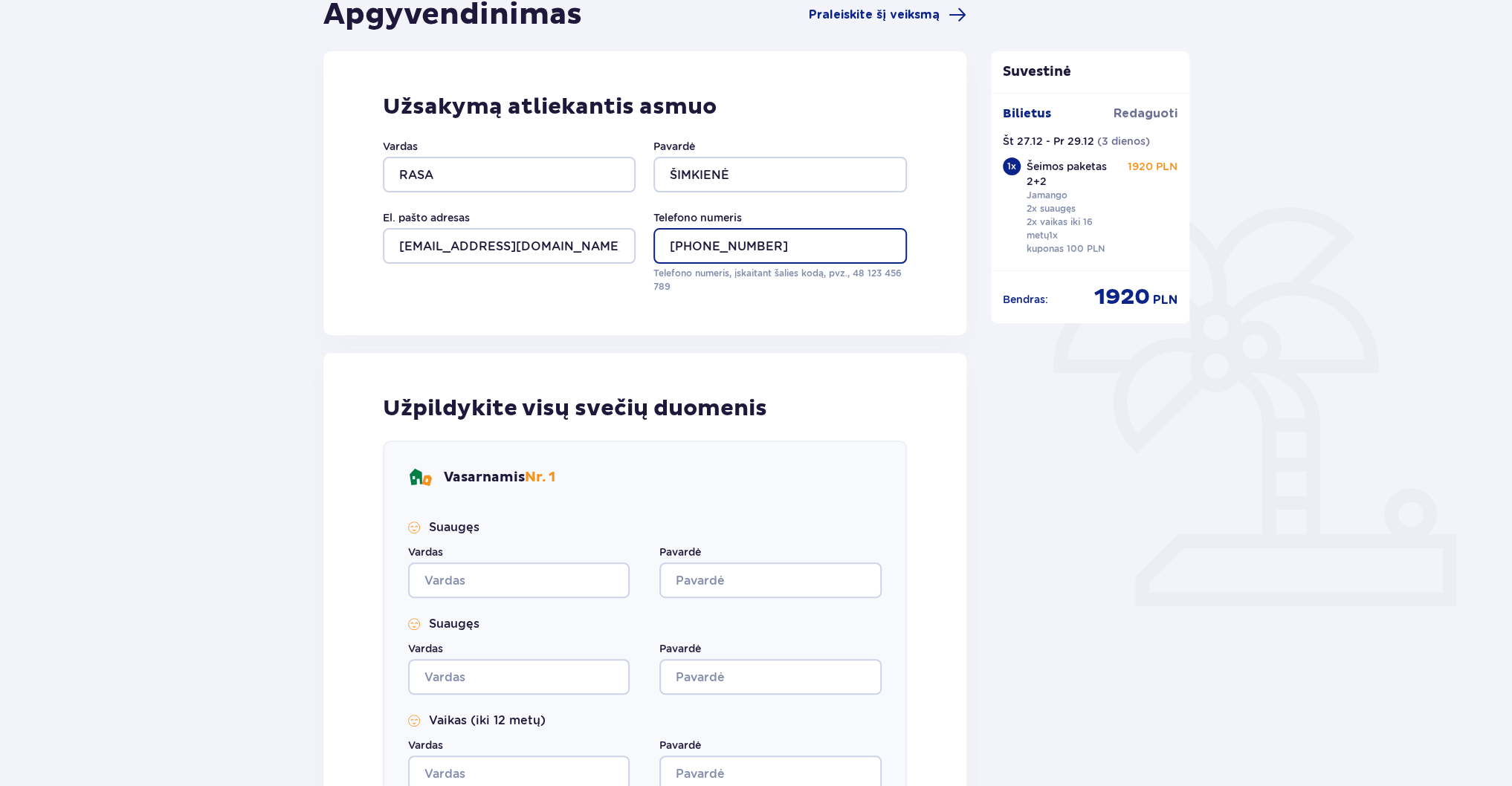
scroll to position [357, 0]
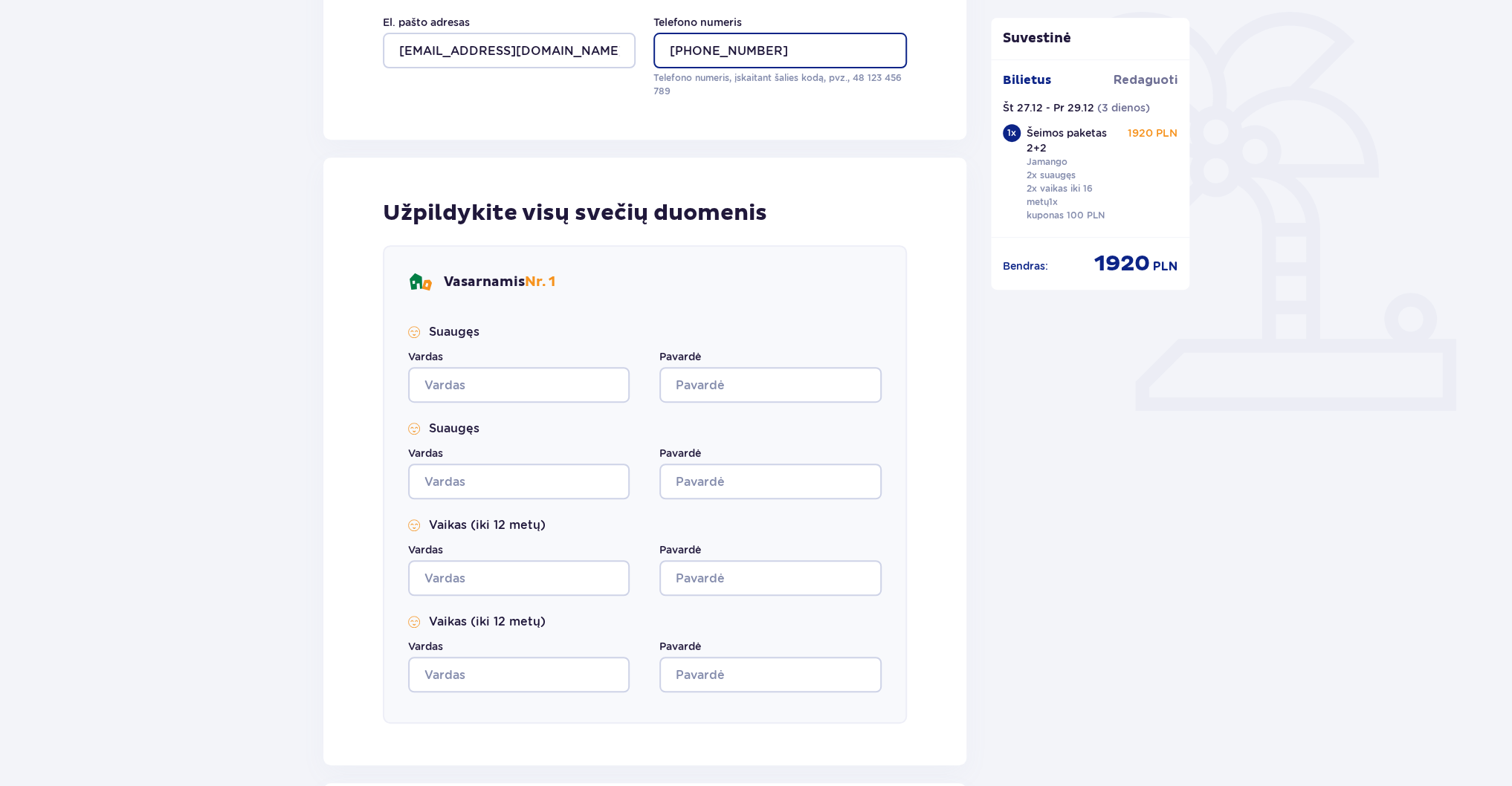
type input "+37061043617"
click at [510, 370] on input "Vardas" at bounding box center [519, 385] width 222 height 36
type input "gh"
click at [718, 380] on input "Pavardė" at bounding box center [770, 385] width 222 height 36
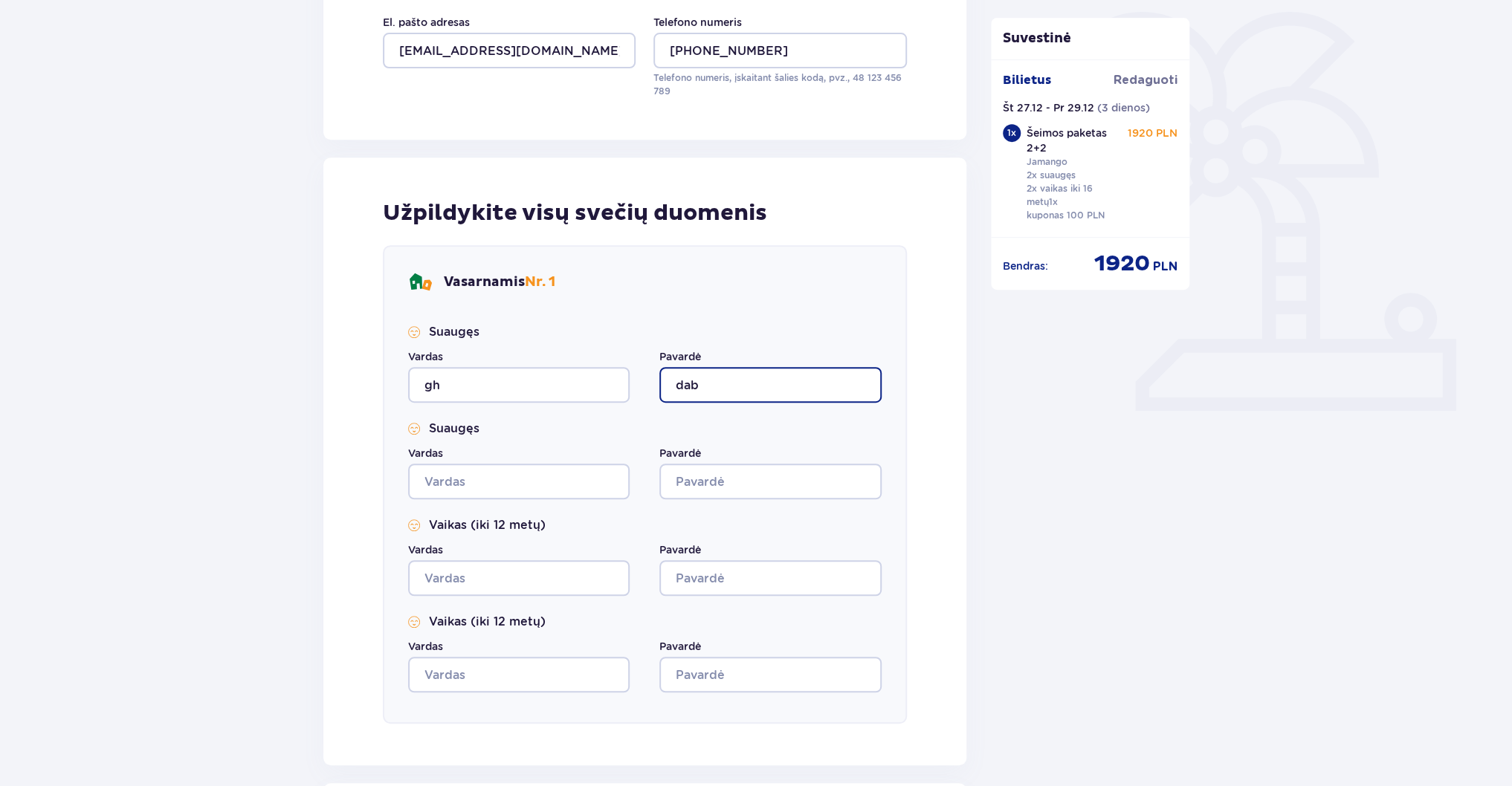
type input "dab"
click at [524, 471] on input "Vardas" at bounding box center [519, 482] width 222 height 36
type input "a"
click at [785, 464] on input "ab" at bounding box center [770, 482] width 222 height 36
type input "abab"
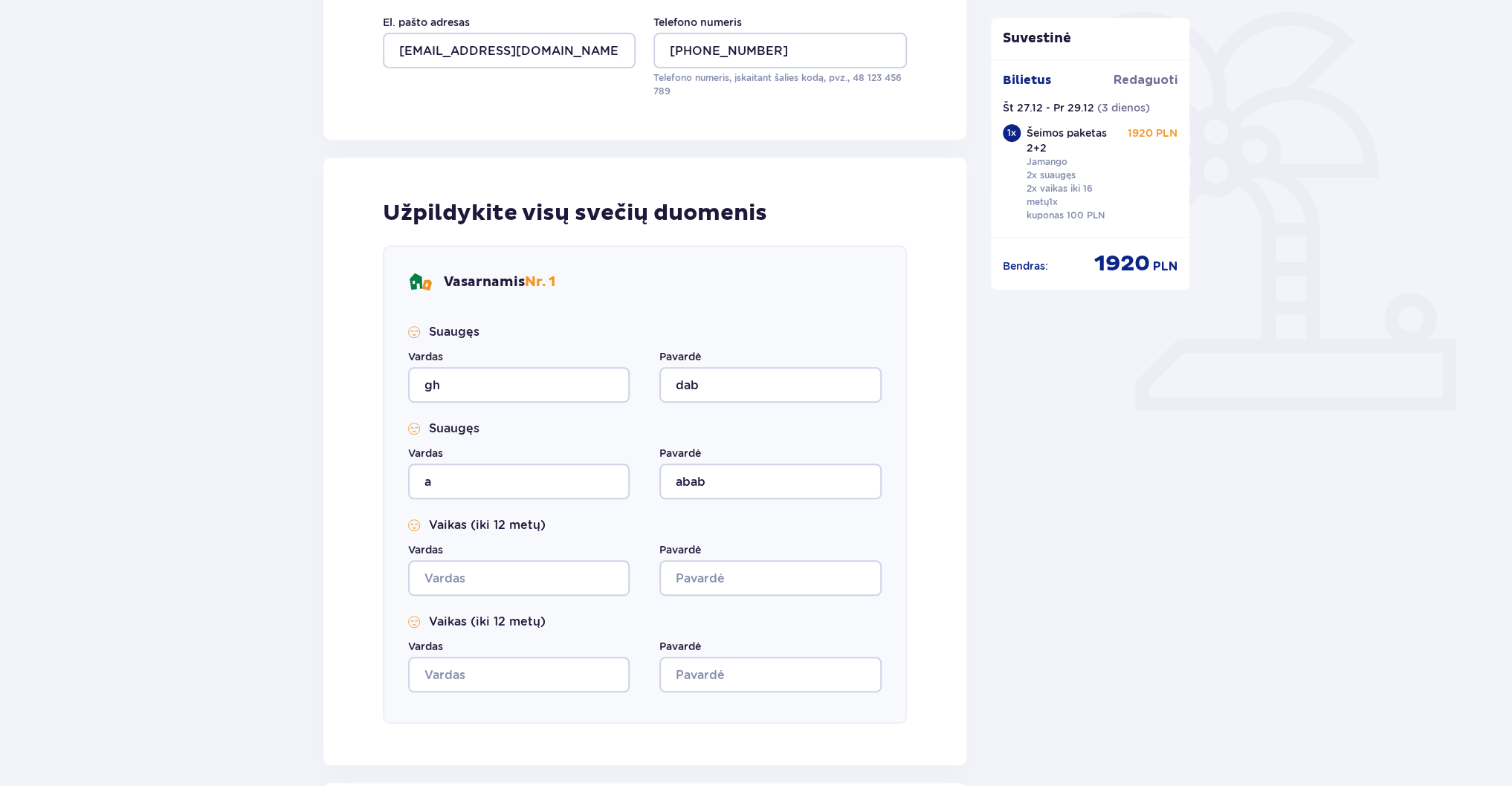
drag, startPoint x: 530, startPoint y: 555, endPoint x: 543, endPoint y: 561, distance: 14.3
click at [532, 556] on div "Vardas" at bounding box center [519, 569] width 222 height 54
click at [560, 574] on input "Vardas" at bounding box center [519, 578] width 222 height 36
type input "RREG"
click at [750, 572] on input "Pavardė" at bounding box center [770, 578] width 222 height 36
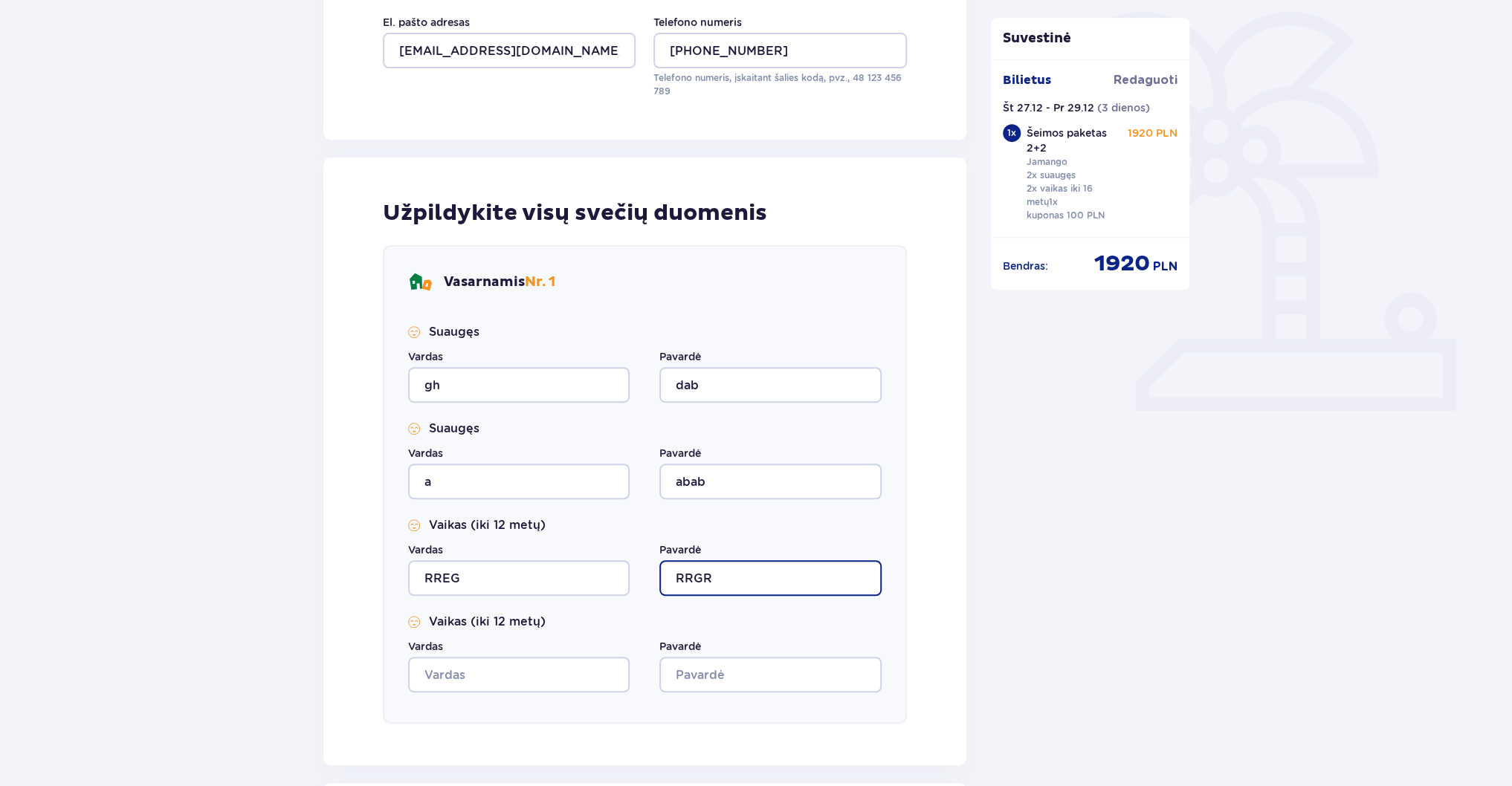
type input "RRGR"
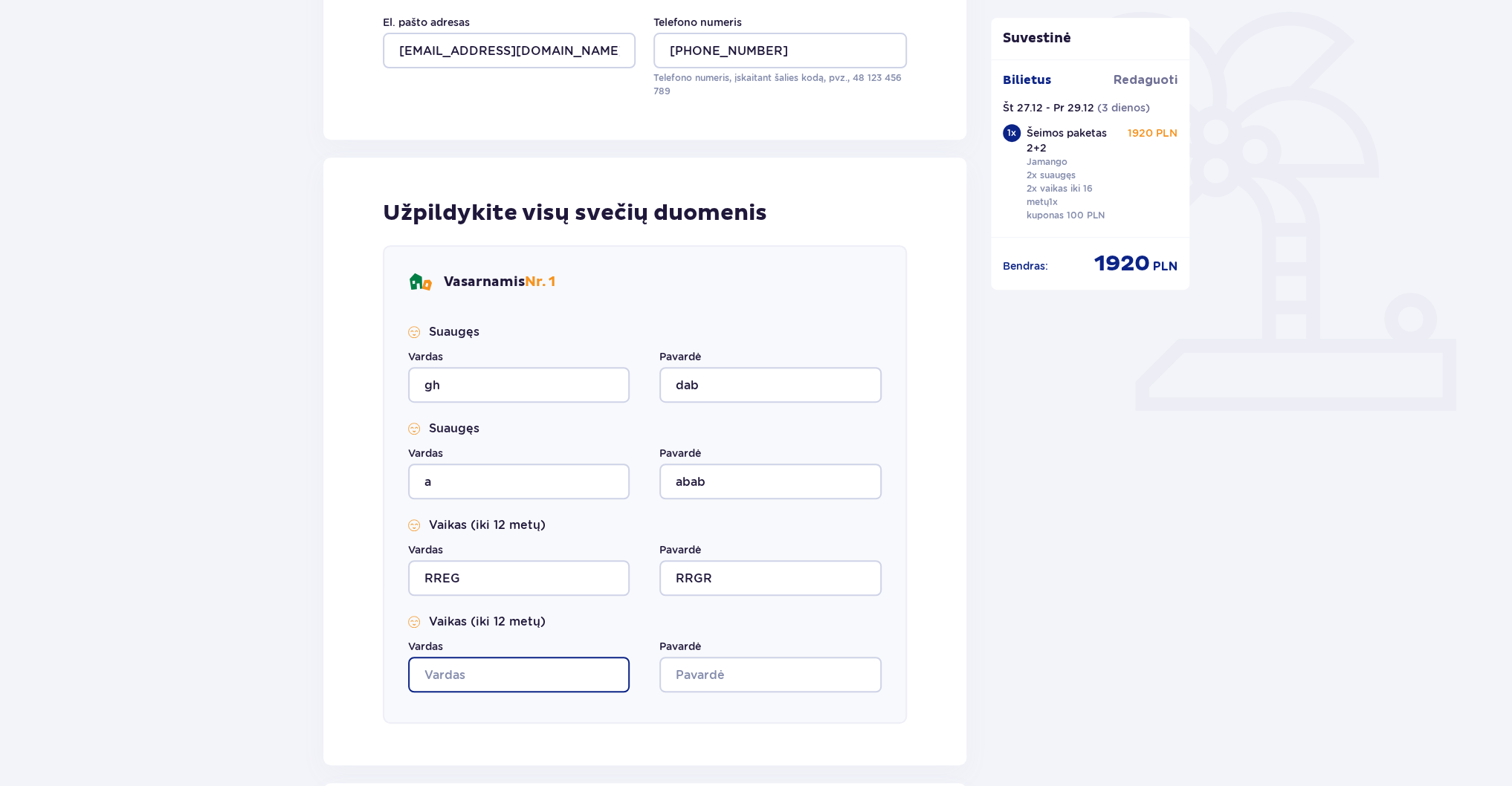
click at [450, 676] on input "Vardas" at bounding box center [519, 674] width 222 height 36
type input "WRRG"
click at [720, 666] on input "Pavardė" at bounding box center [770, 674] width 222 height 36
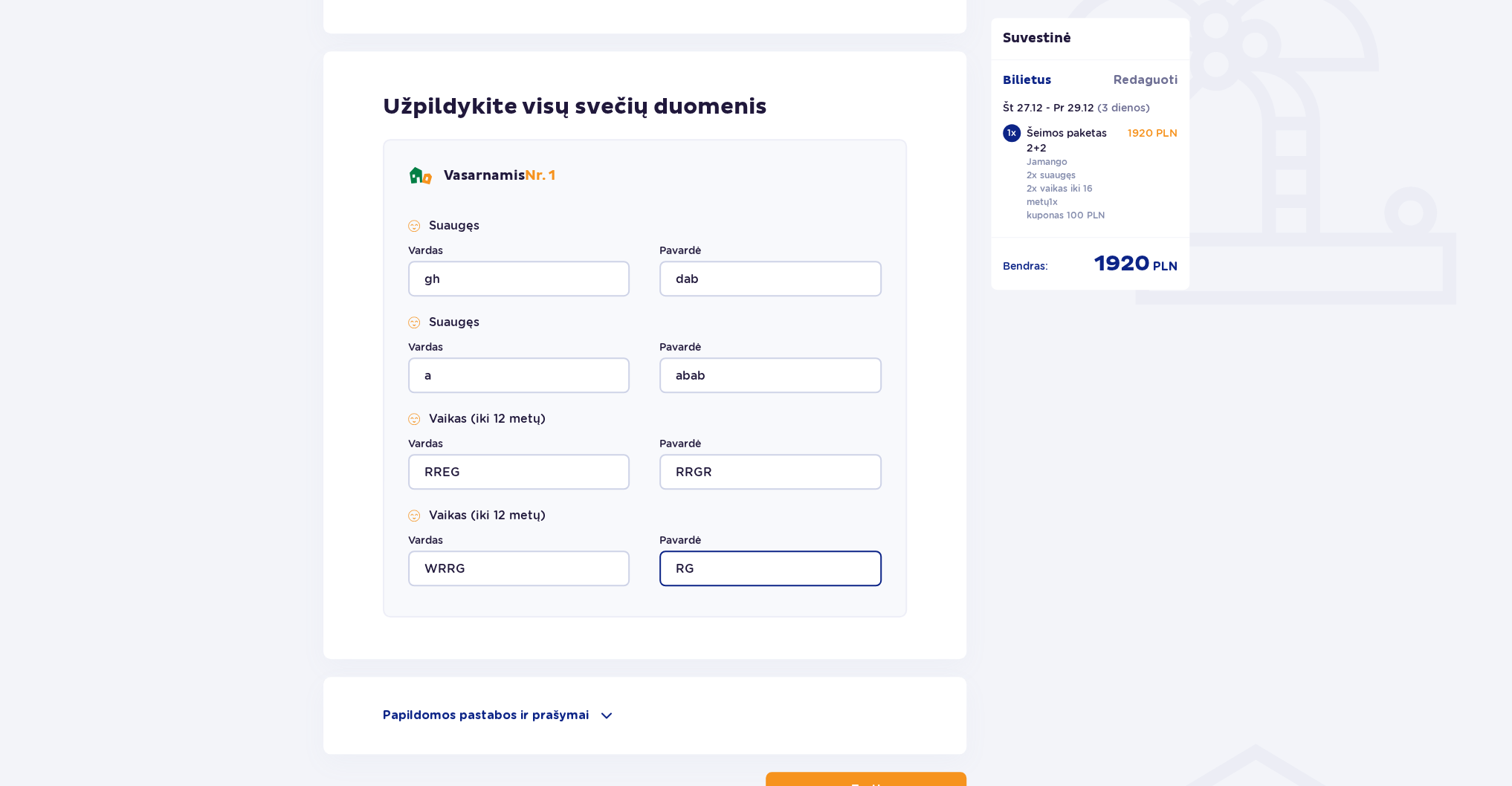
scroll to position [574, 0]
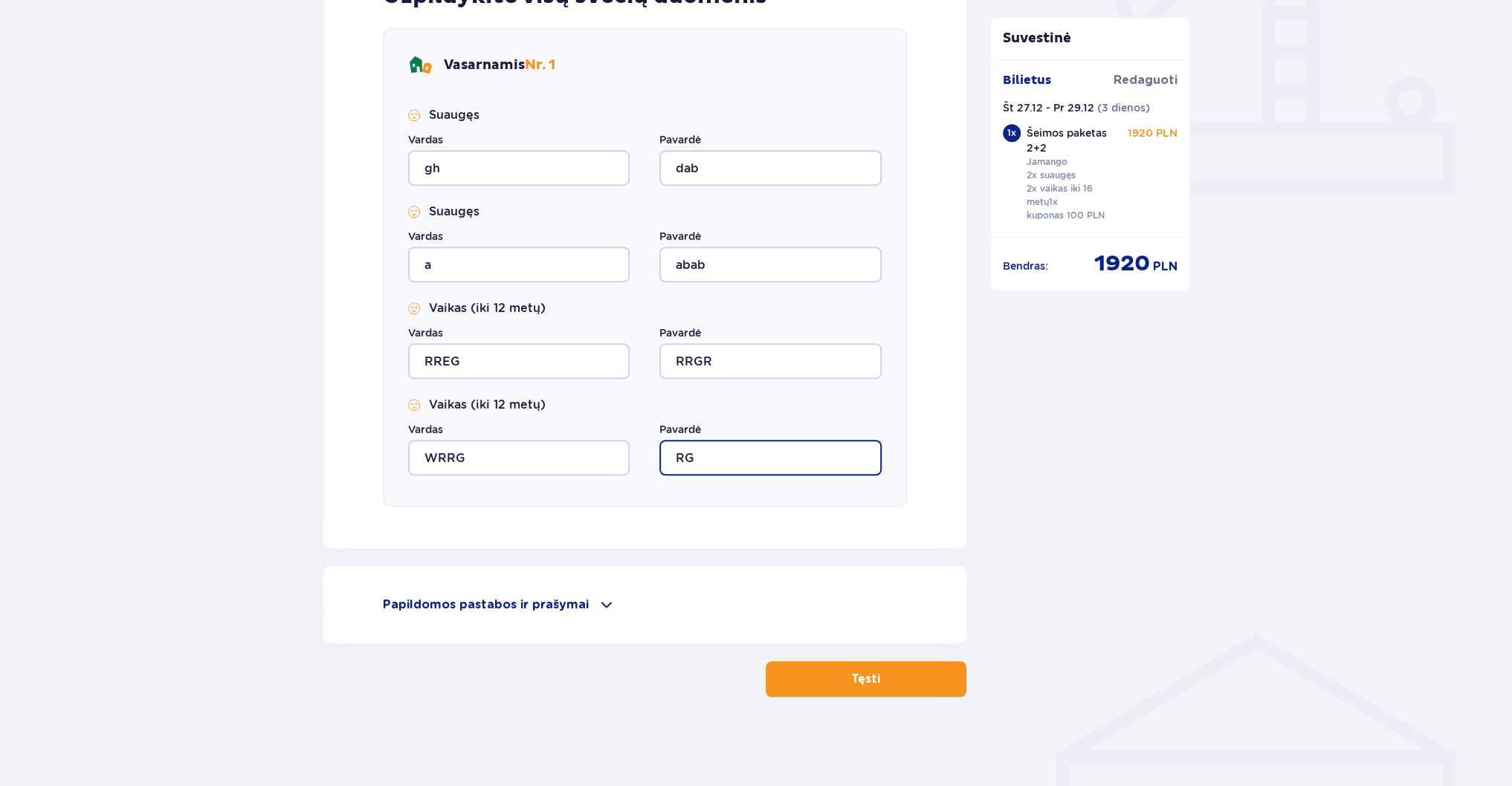
type input "RG"
click at [858, 672] on p "Tęsti" at bounding box center [865, 679] width 29 height 17
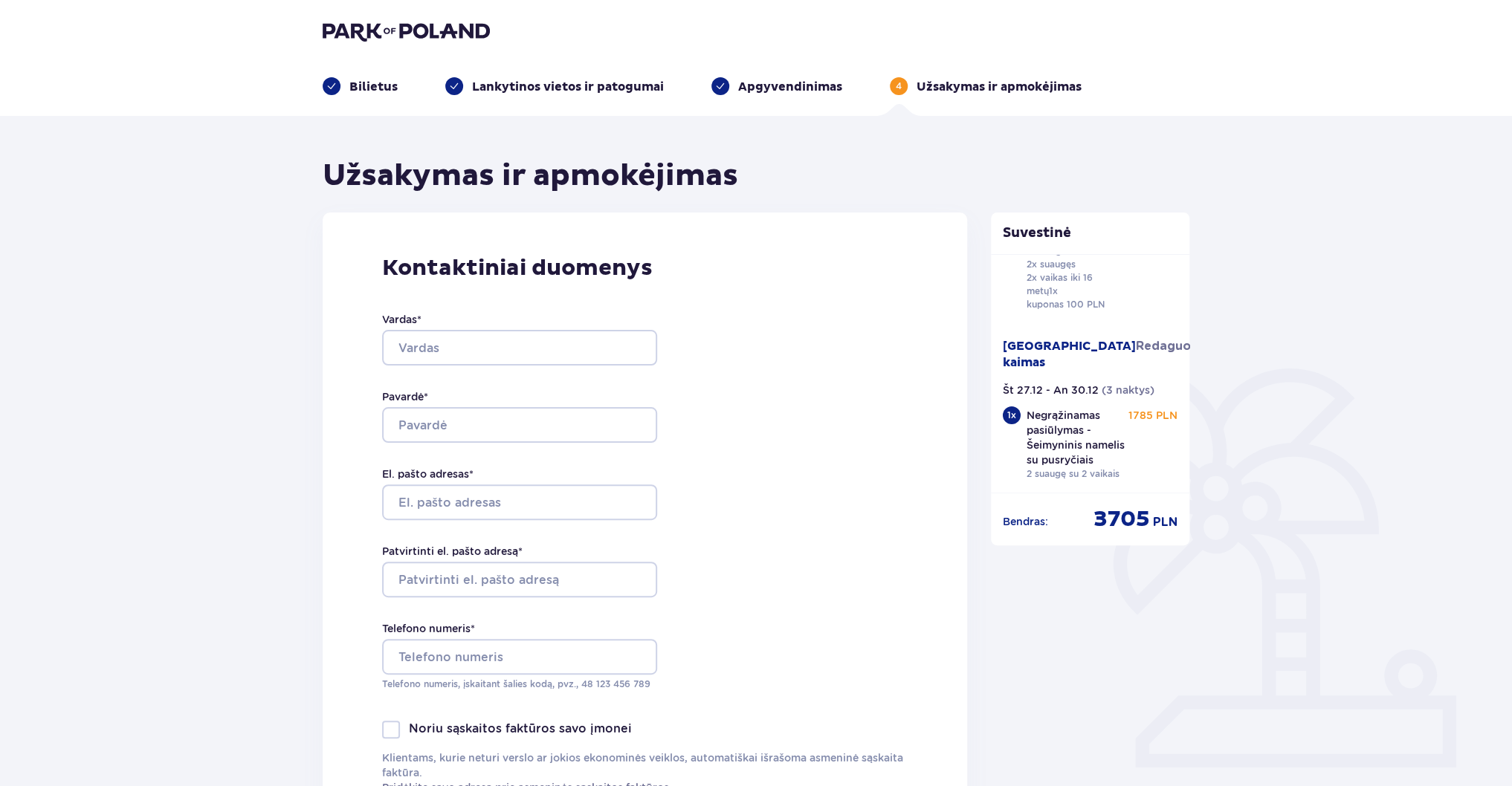
scroll to position [107, 0]
click at [774, 80] on p "Apgyvendinimas" at bounding box center [790, 87] width 104 height 17
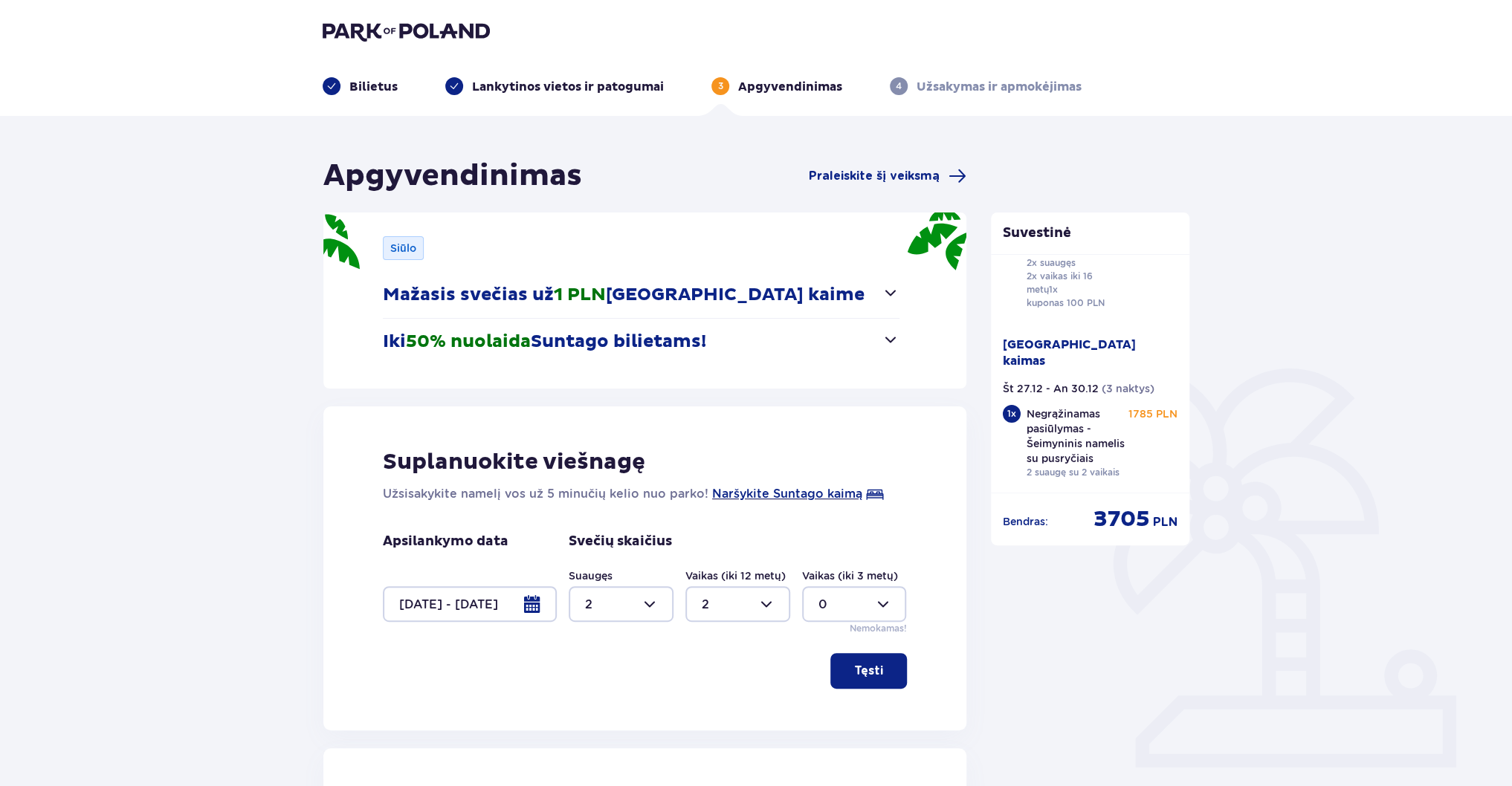
click at [944, 220] on div "Siūlo Mažasis svečias už 1 PLN Suntago kaime Beveik nemokamas apgyvendinimas Su…" at bounding box center [644, 300] width 643 height 176
click at [616, 343] on p "Iki 50% nuolaida Suntago bilietams!" at bounding box center [545, 341] width 323 height 22
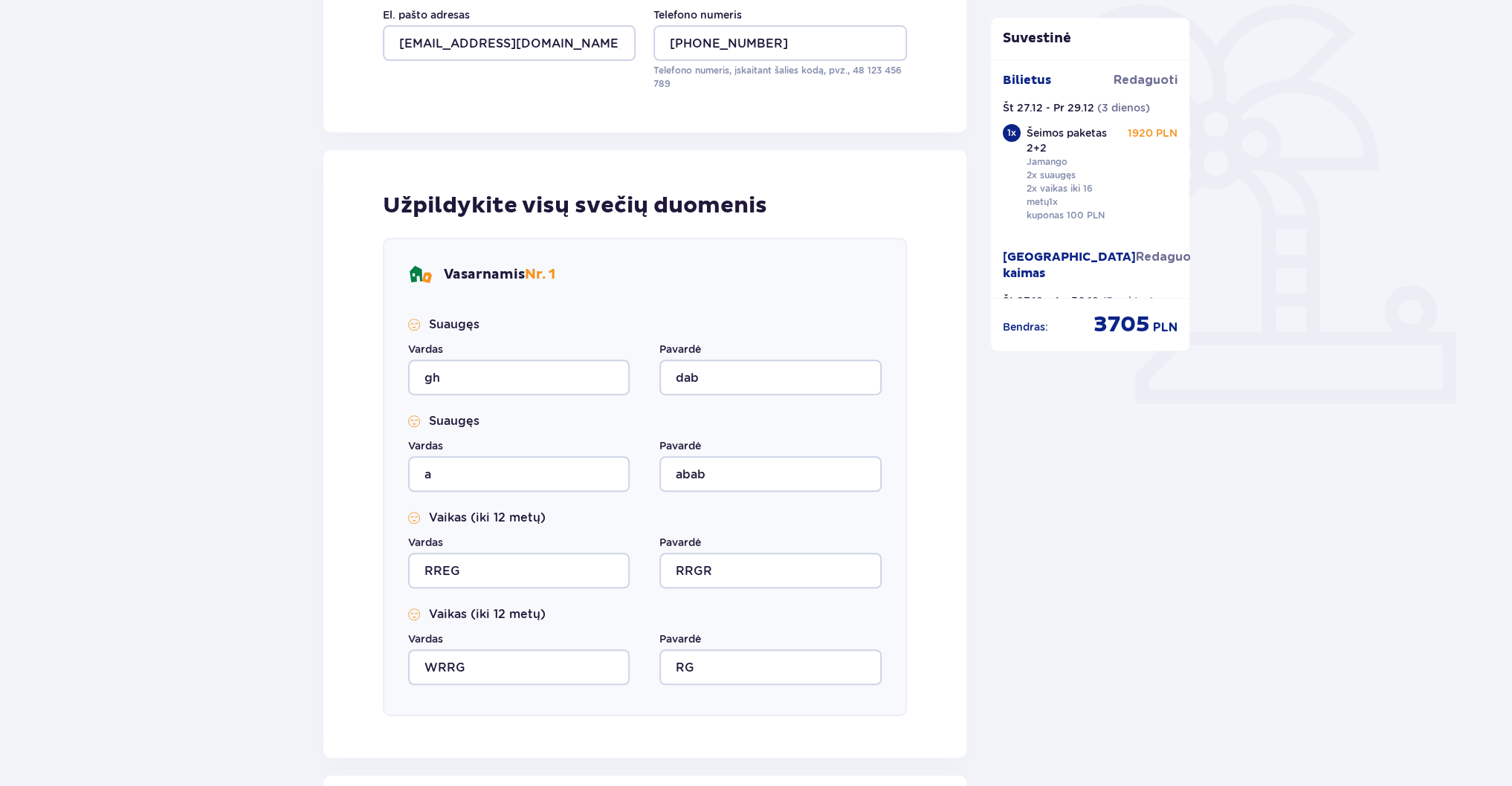
scroll to position [574, 0]
